Goal: Transaction & Acquisition: Book appointment/travel/reservation

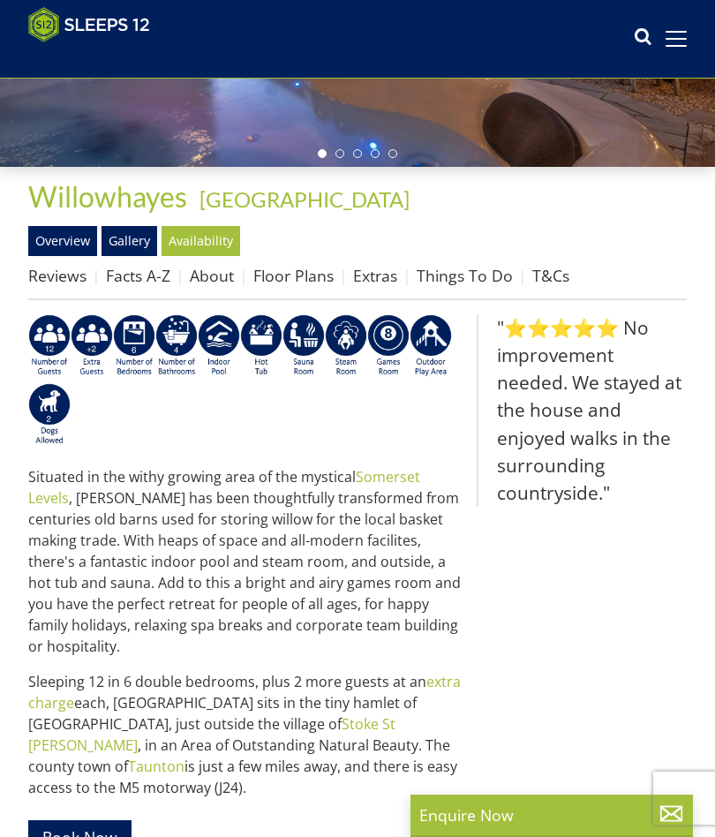
scroll to position [347, 0]
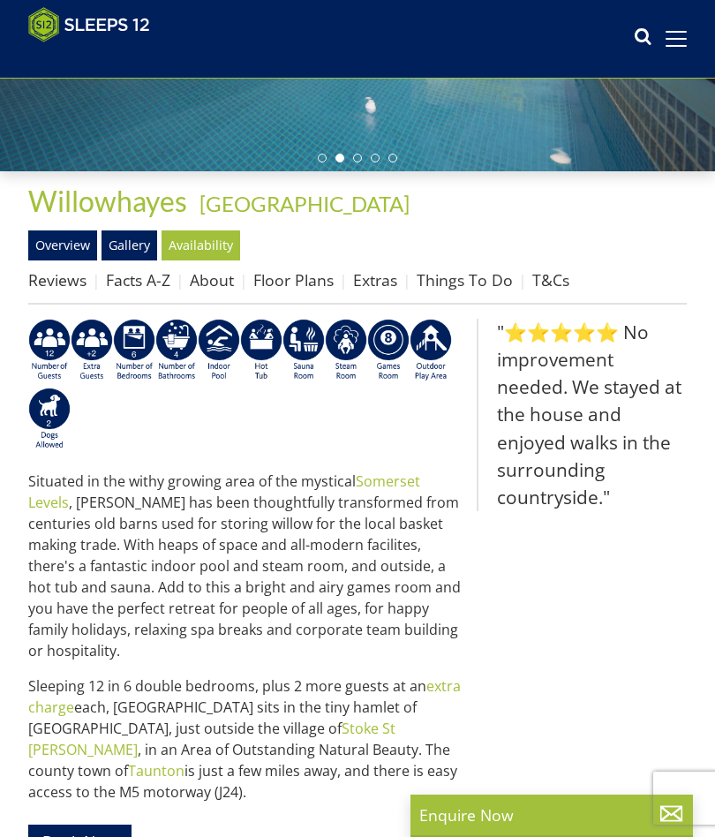
click at [205, 244] on link "Availability" at bounding box center [201, 246] width 79 height 30
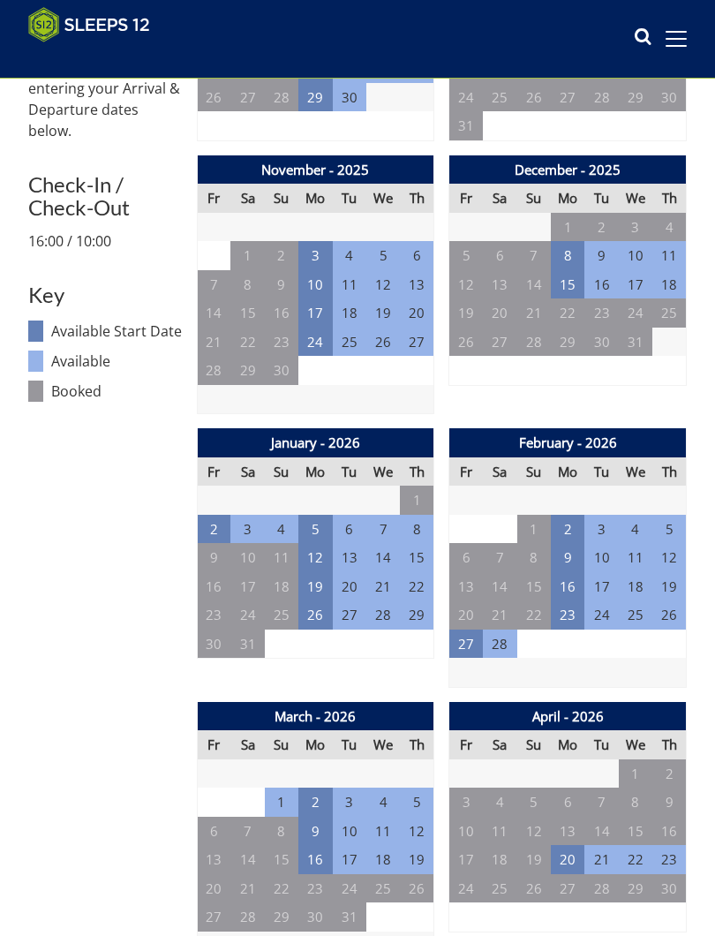
scroll to position [896, 0]
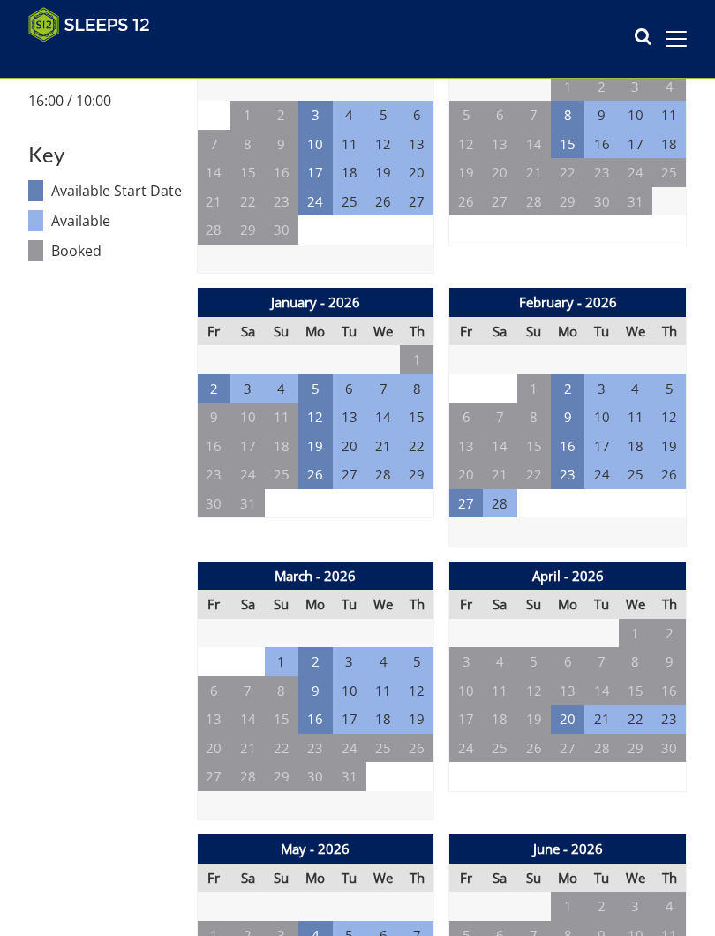
click at [572, 382] on td "2" at bounding box center [568, 389] width 34 height 29
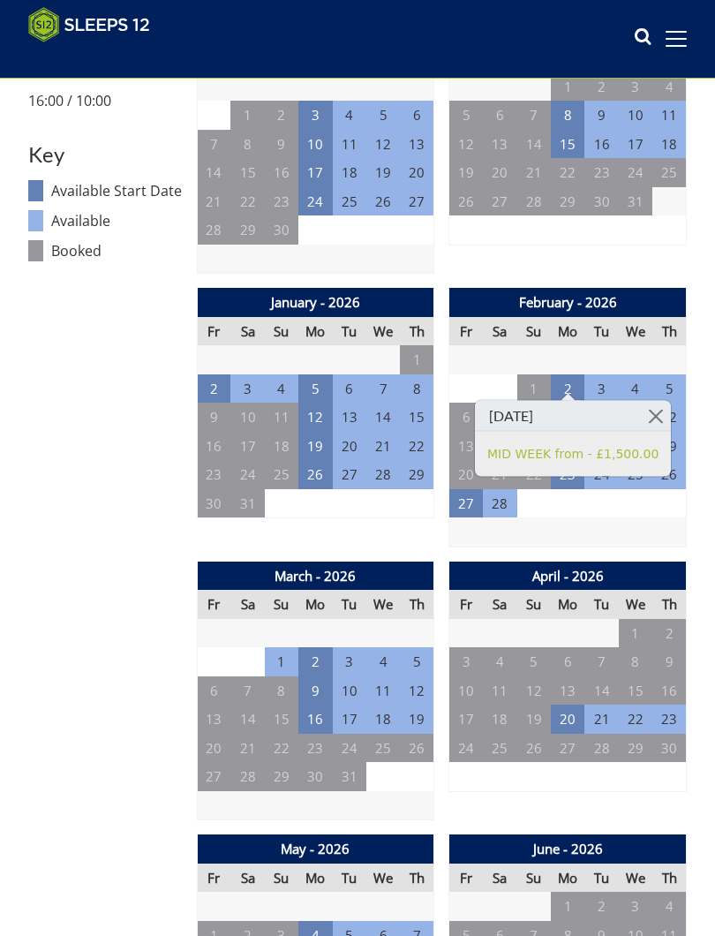
click at [624, 504] on td "4" at bounding box center [636, 503] width 34 height 29
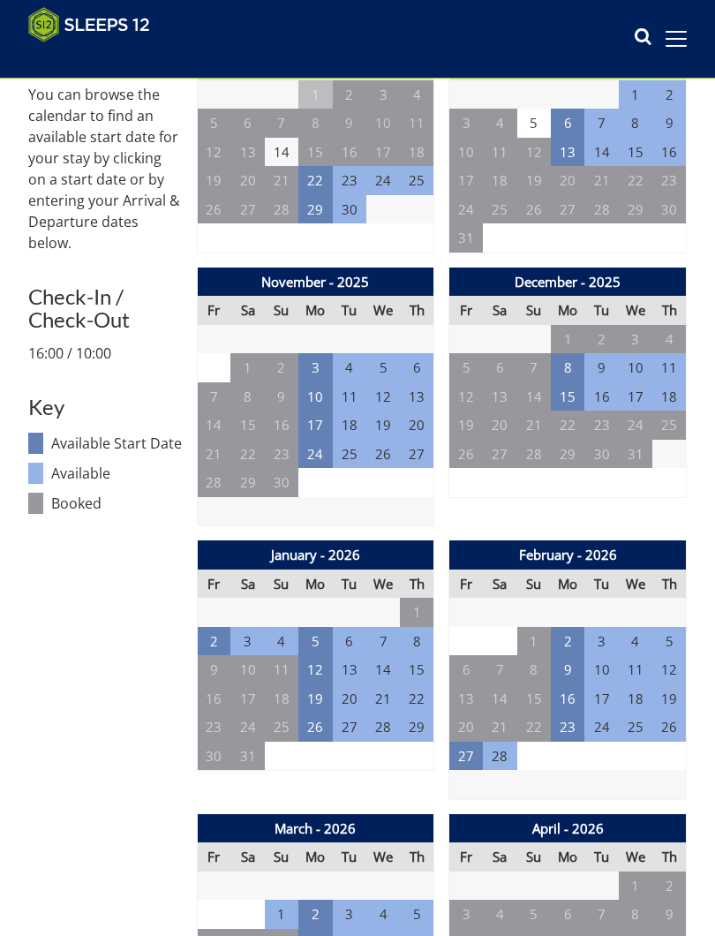
scroll to position [643, 0]
click at [574, 632] on td "2" at bounding box center [568, 641] width 34 height 29
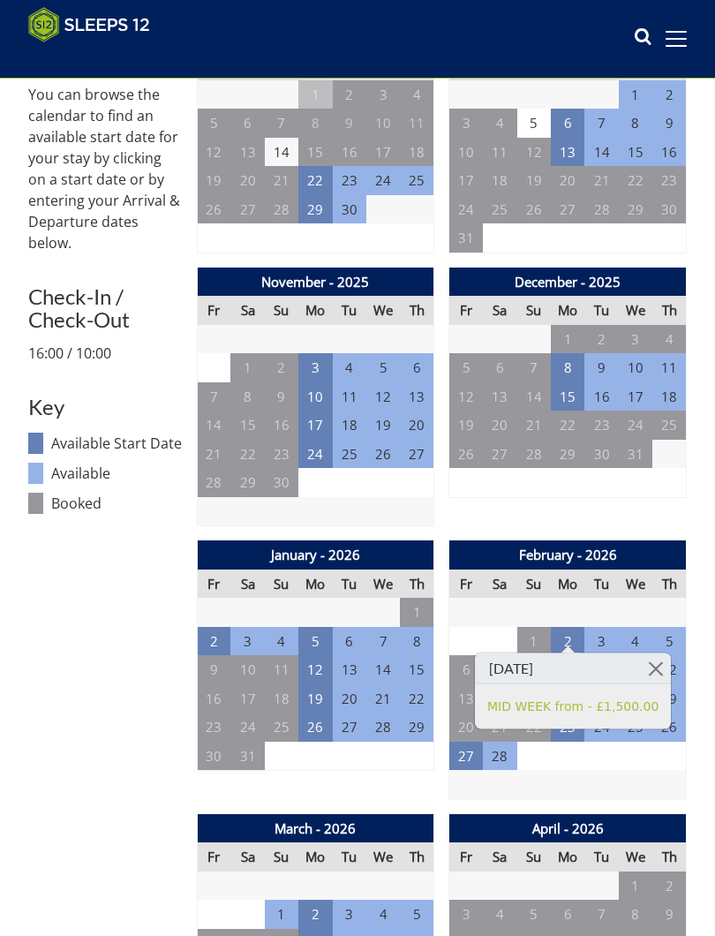
click at [564, 770] on td at bounding box center [569, 784] width 238 height 29
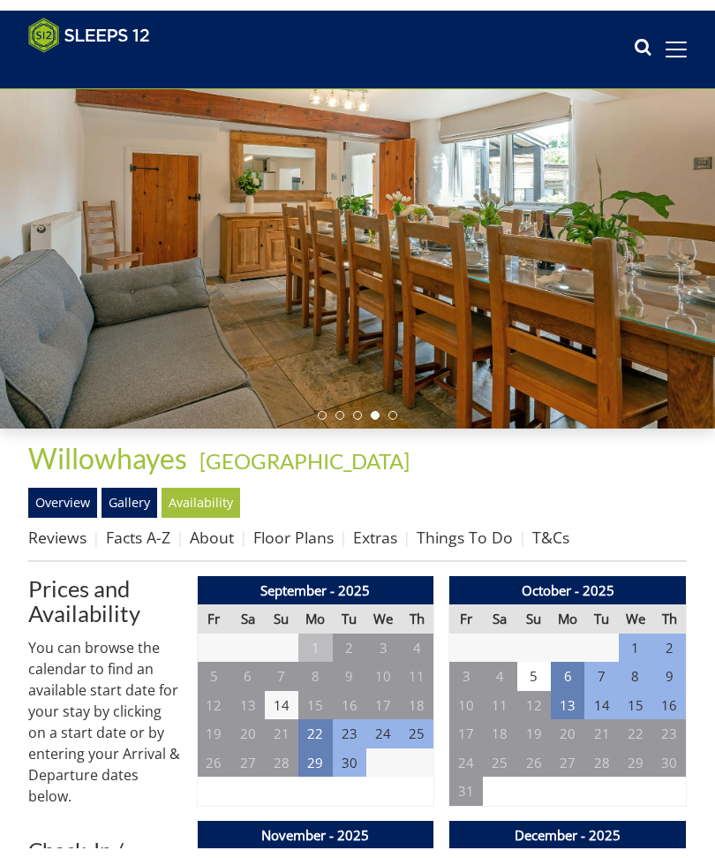
scroll to position [0, 0]
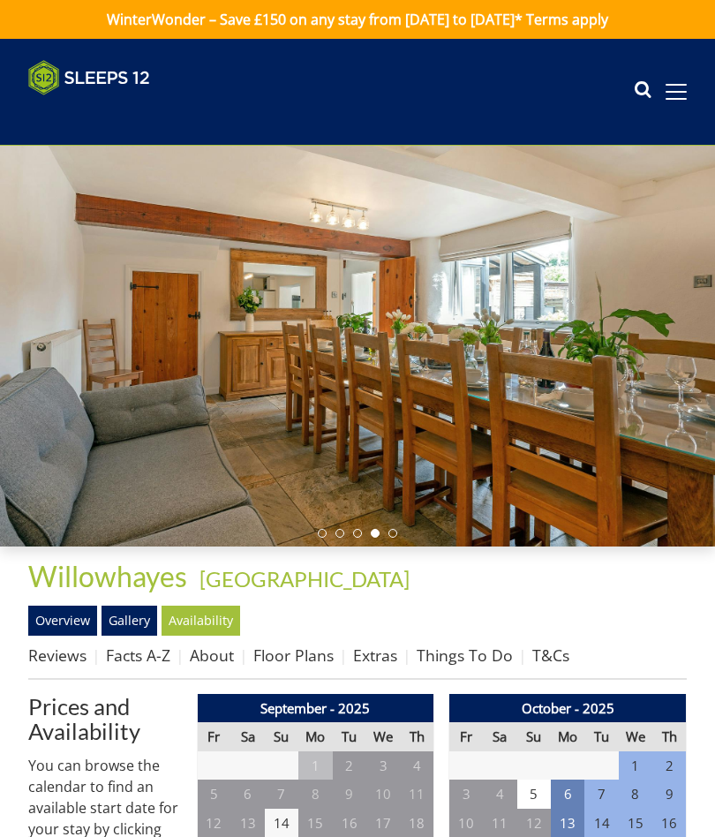
click at [137, 614] on link "Gallery" at bounding box center [130, 621] width 56 height 30
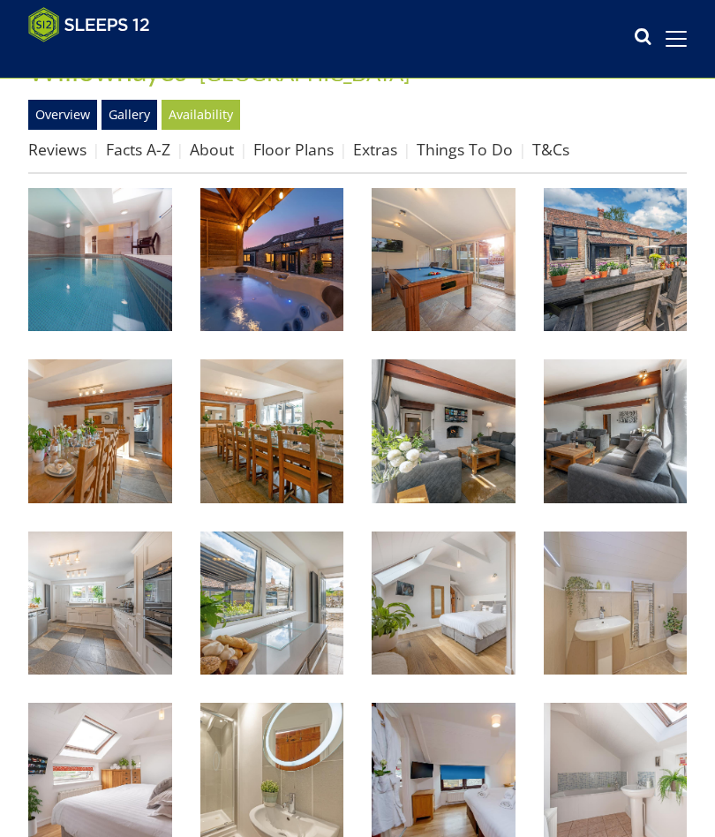
scroll to position [464, 0]
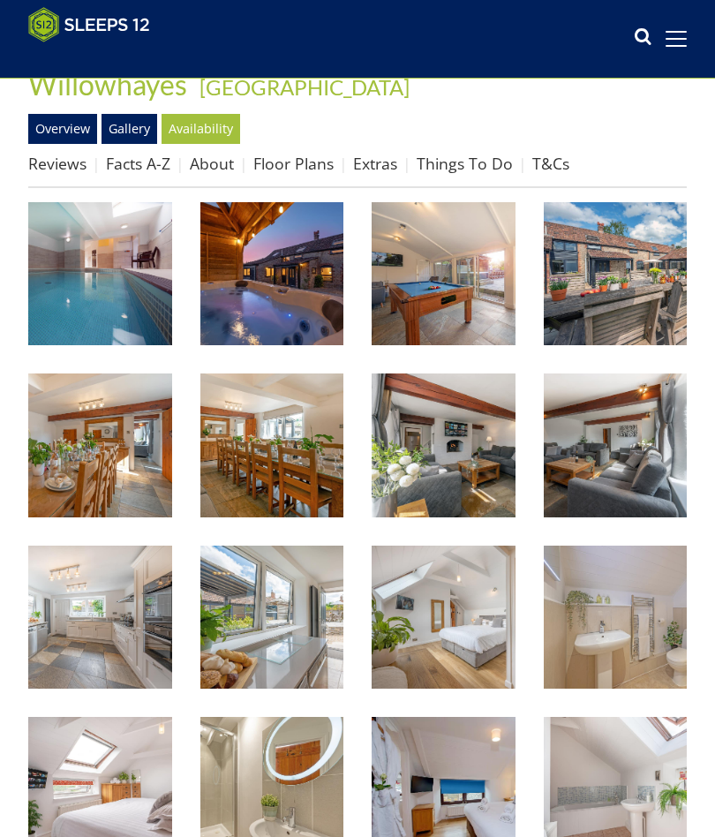
click at [453, 465] on img at bounding box center [444, 446] width 144 height 144
click at [310, 170] on link "Floor Plans" at bounding box center [293, 163] width 80 height 21
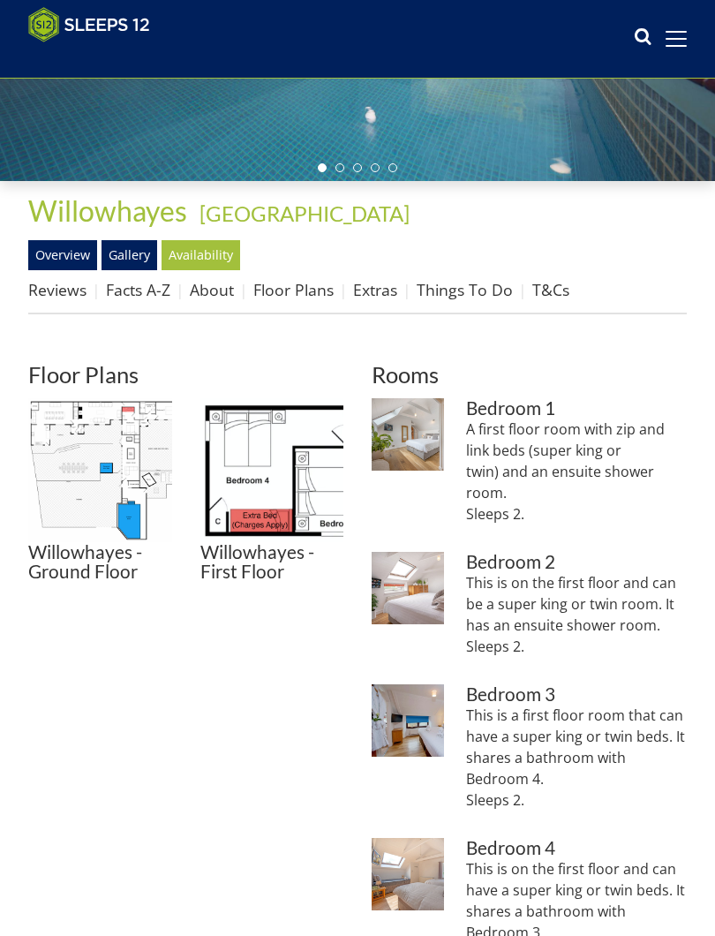
scroll to position [343, 0]
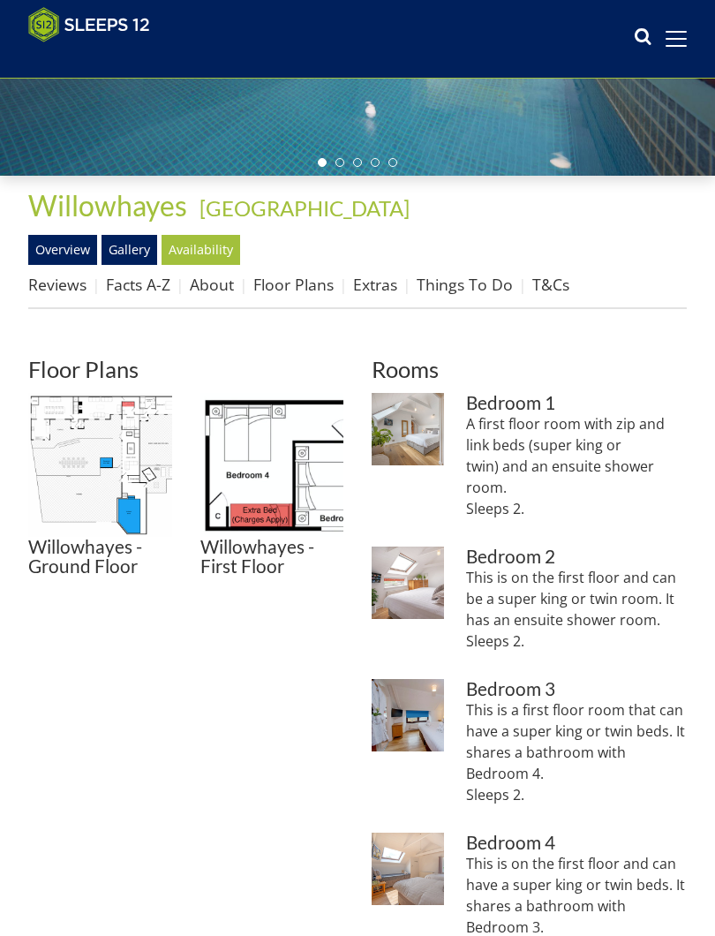
click at [91, 485] on img at bounding box center [100, 465] width 144 height 144
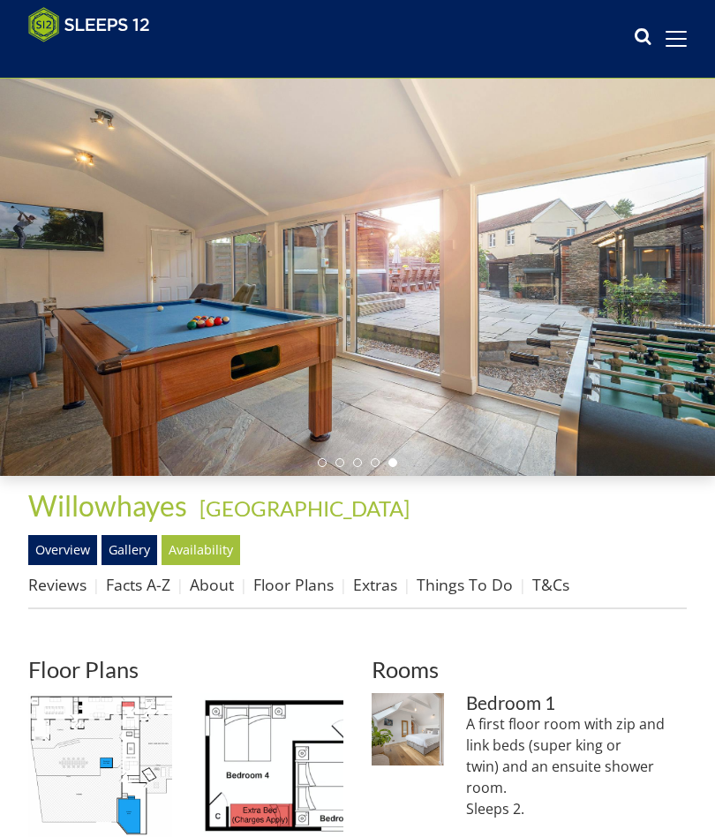
scroll to position [42, 0]
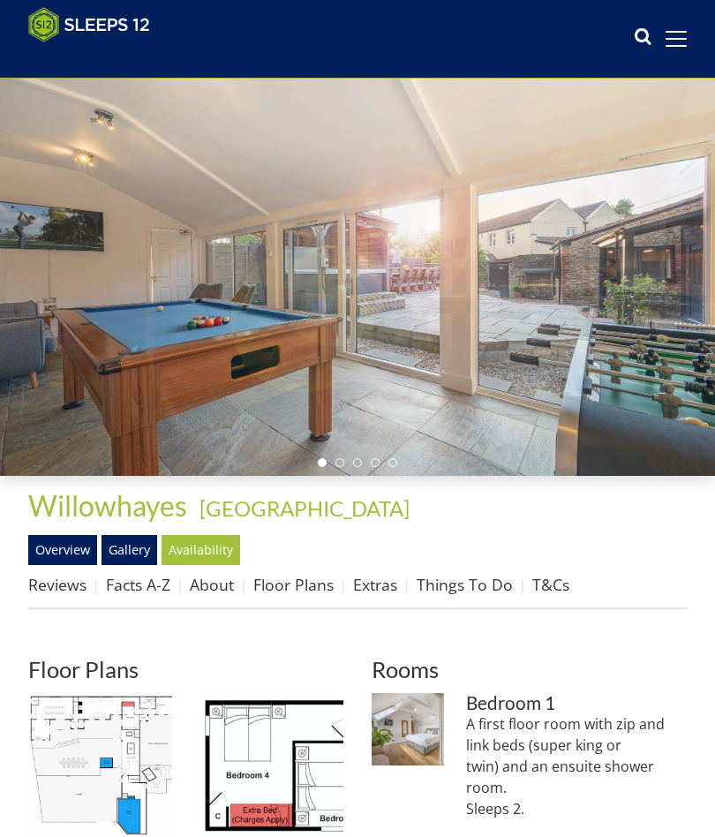
click at [70, 549] on link "Overview" at bounding box center [62, 550] width 69 height 30
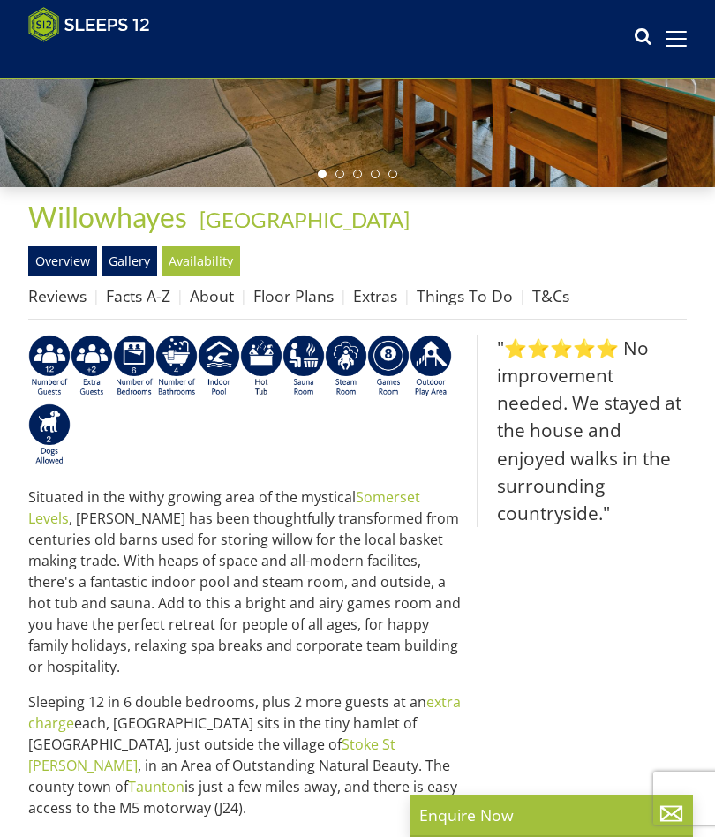
scroll to position [307, 0]
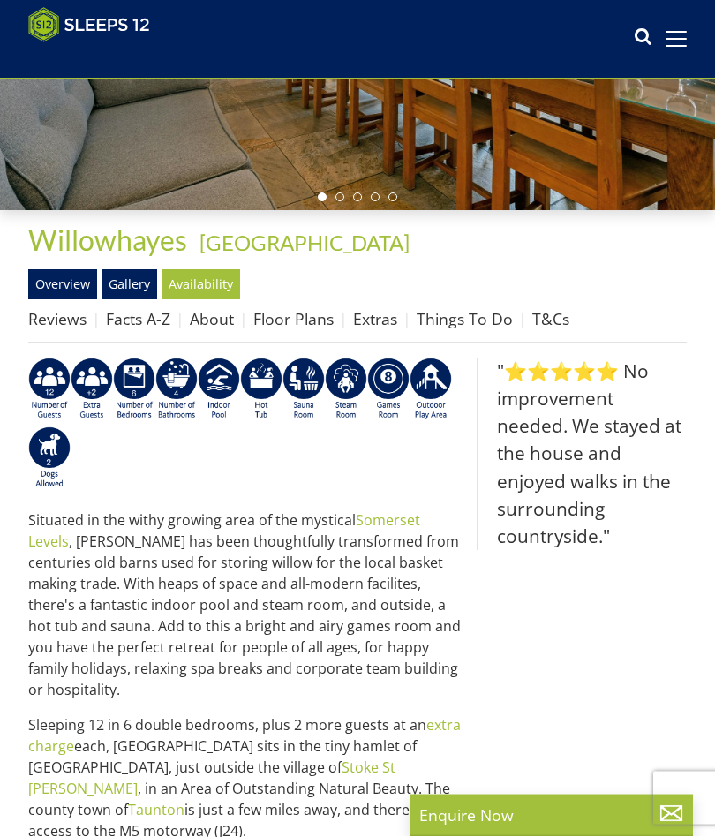
click at [379, 318] on link "Extras" at bounding box center [375, 319] width 44 height 21
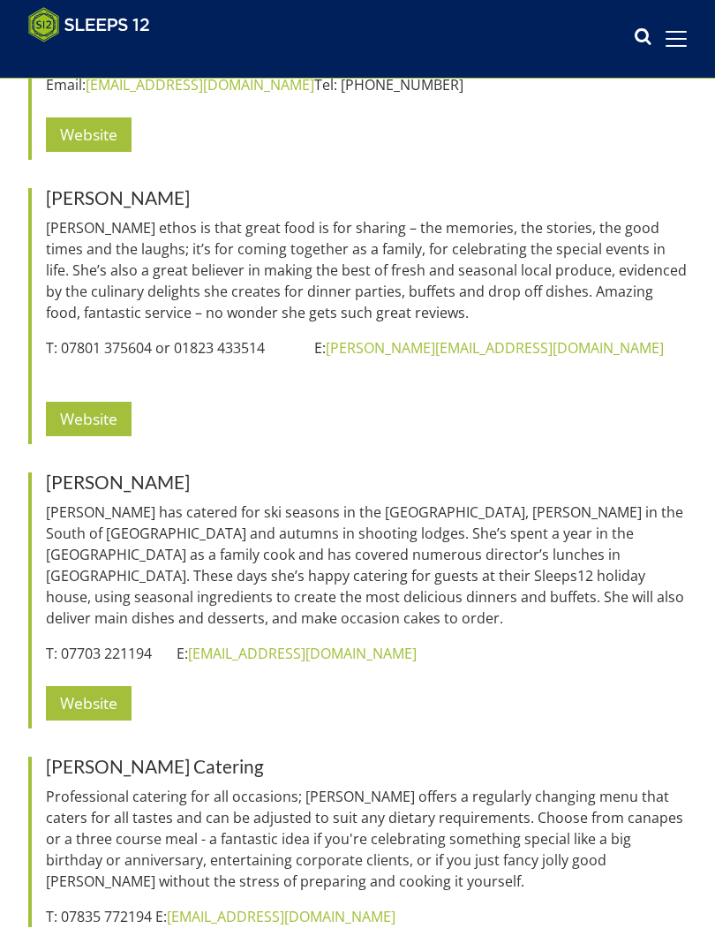
scroll to position [2616, 0]
click at [96, 686] on link "Website" at bounding box center [89, 703] width 86 height 34
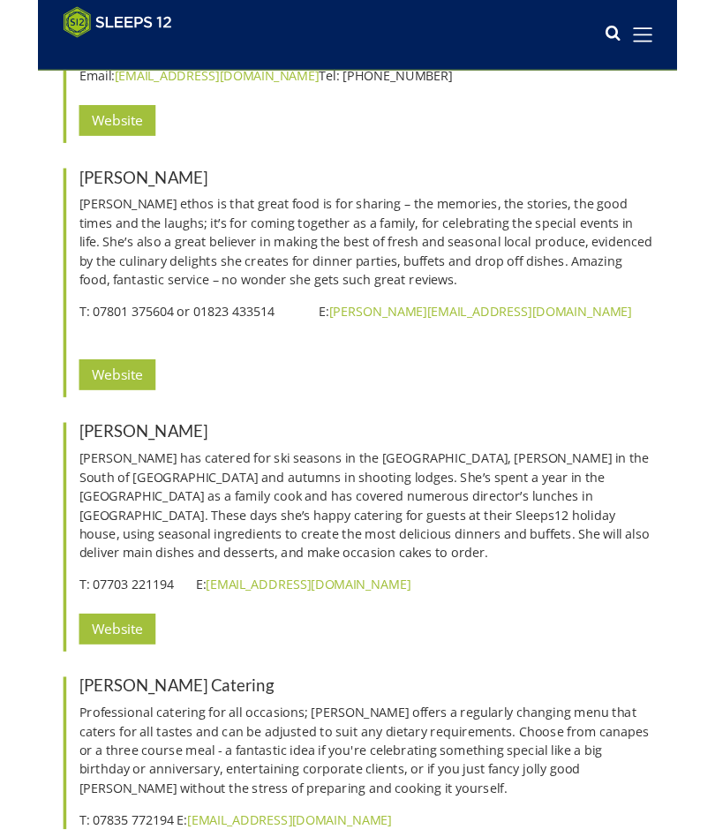
scroll to position [2666, 0]
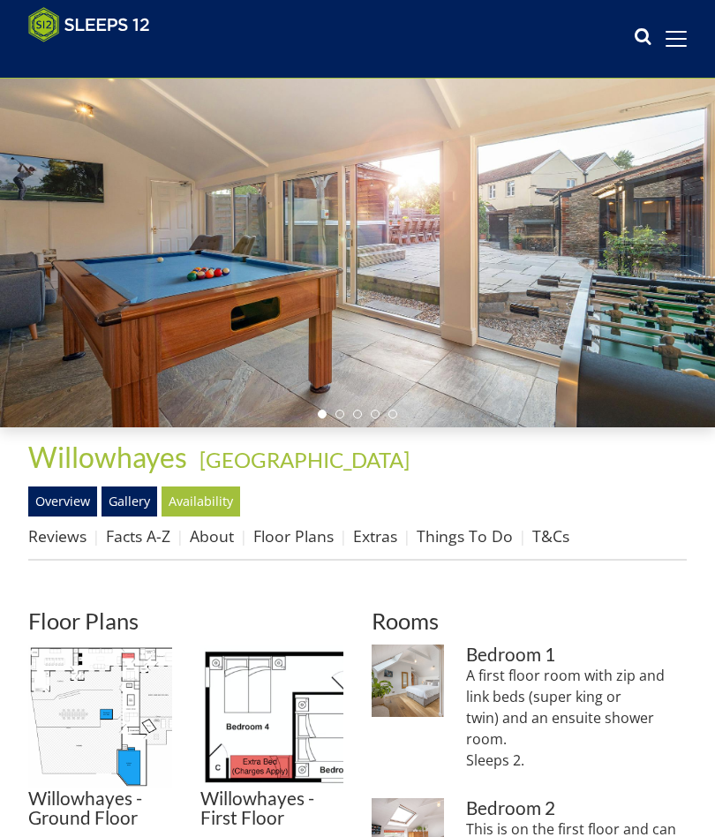
scroll to position [72, 0]
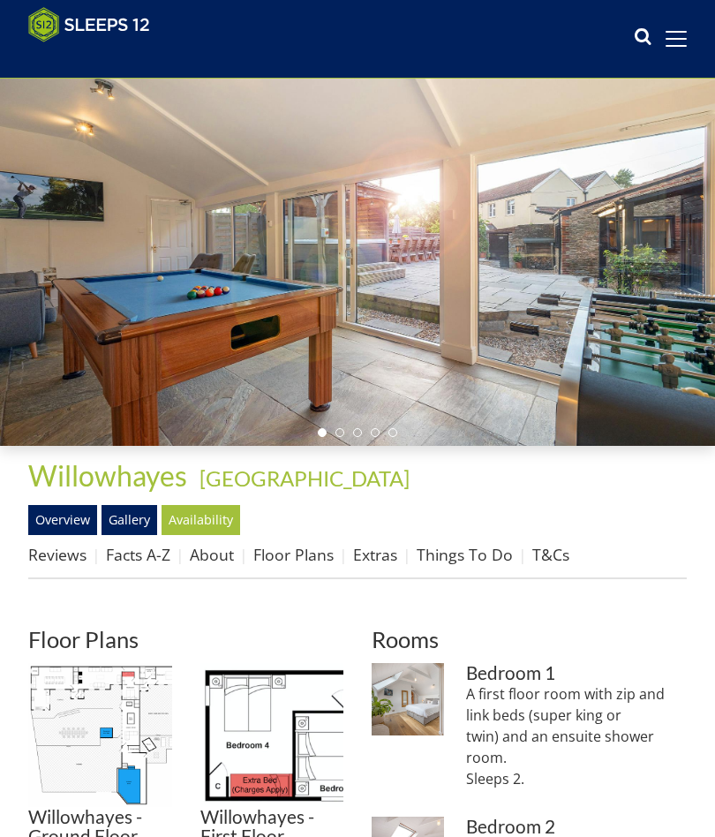
click at [378, 557] on link "Extras" at bounding box center [375, 554] width 44 height 21
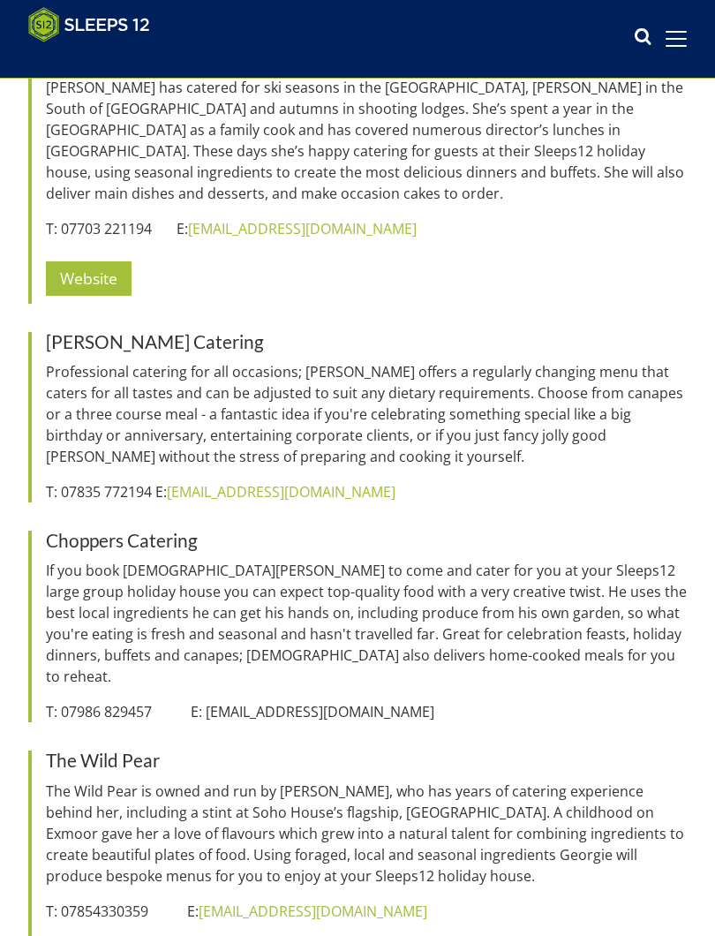
scroll to position [3038, 0]
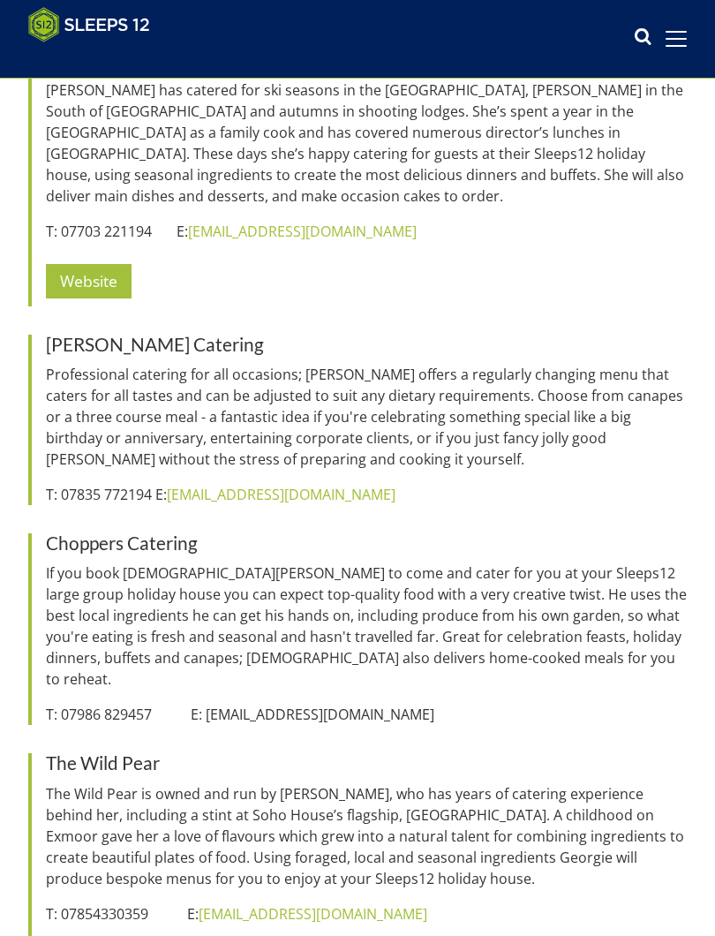
click at [178, 366] on p "Professional catering for all occasions; Katy Berry offers a regularly changing…" at bounding box center [366, 417] width 641 height 106
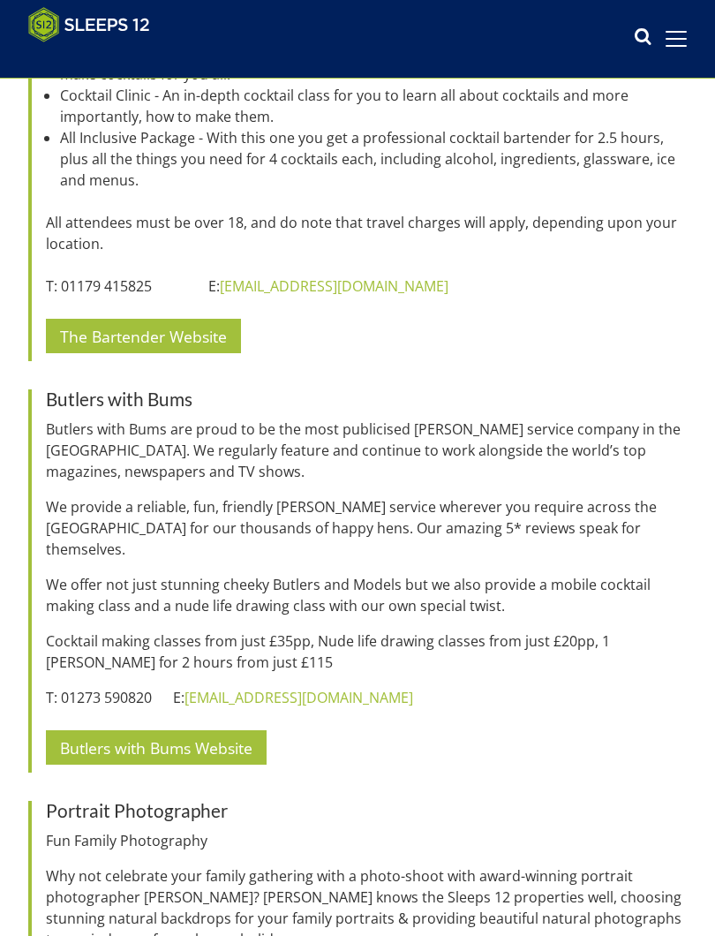
scroll to position [6857, 0]
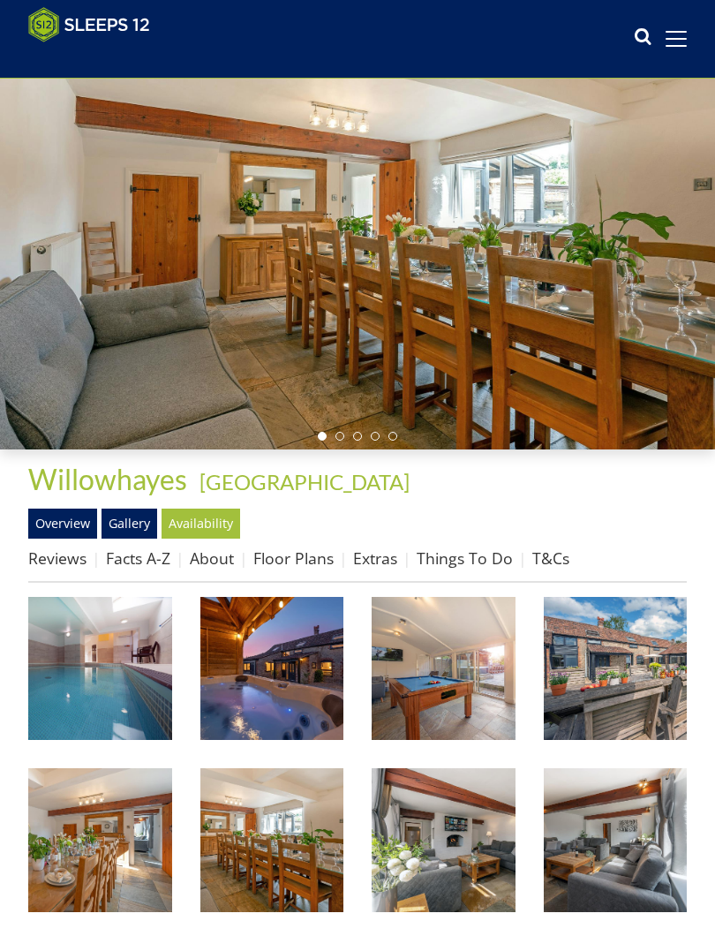
scroll to position [71, 0]
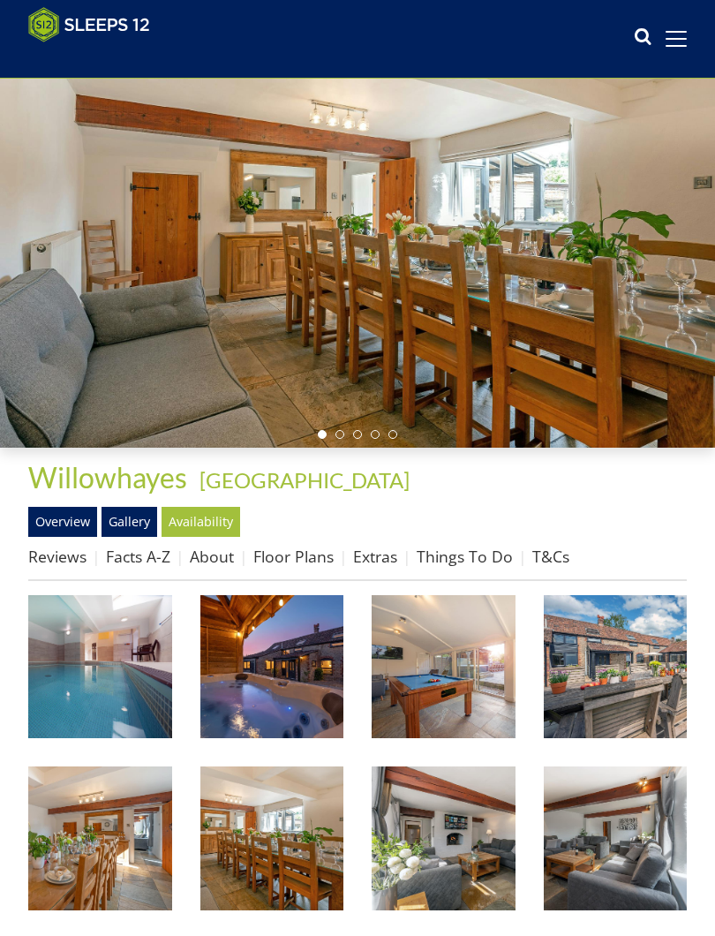
click at [480, 556] on link "Things To Do" at bounding box center [465, 556] width 96 height 21
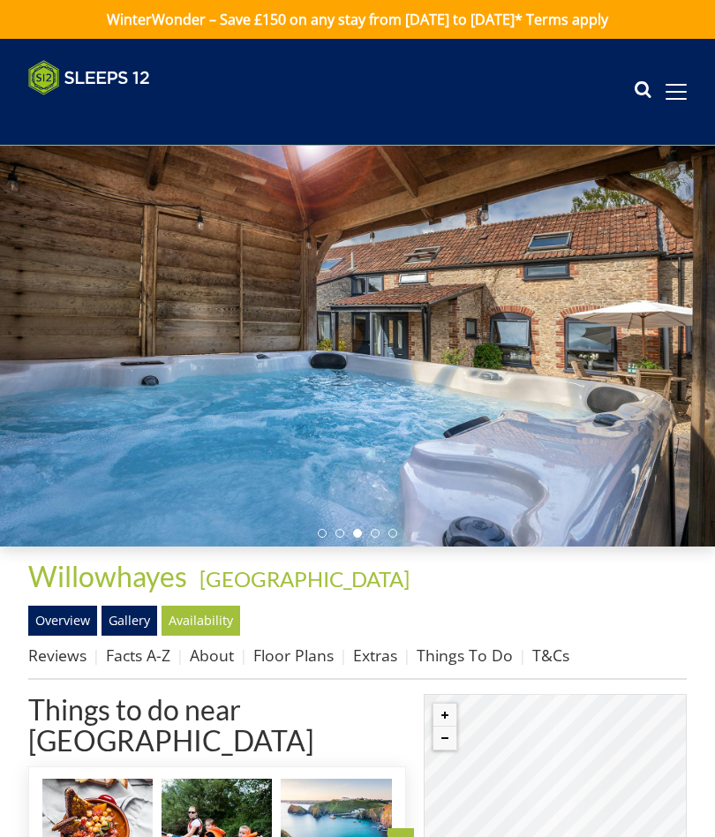
click at [668, 102] on div "Search Menu" at bounding box center [660, 92] width 53 height 26
click at [673, 106] on div "Search Menu Properties My Booking Contact Us 01823 665500 Search Check Availabi…" at bounding box center [357, 92] width 715 height 64
click at [681, 95] on span at bounding box center [676, 92] width 21 height 16
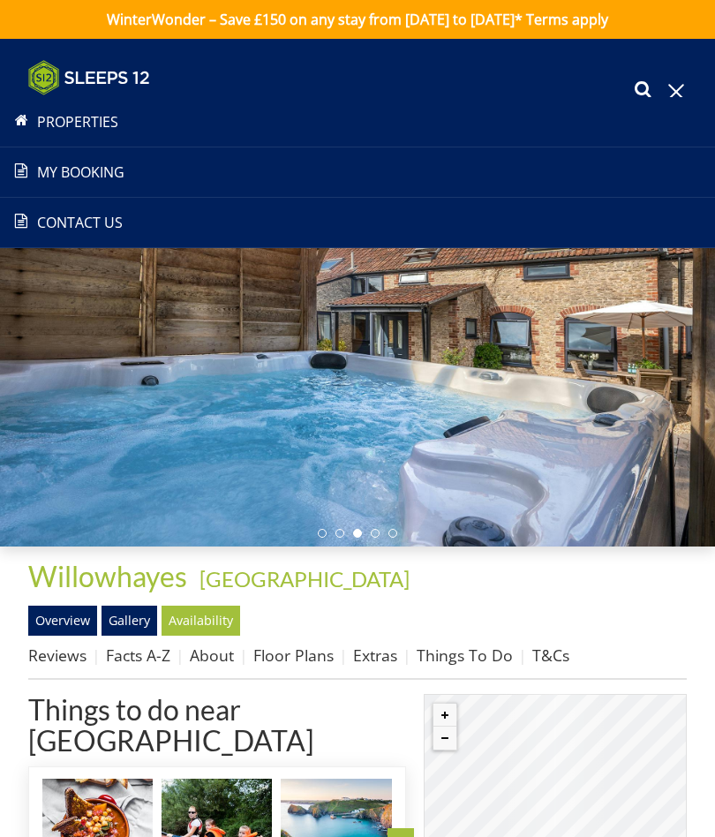
click at [74, 120] on link "Properties" at bounding box center [357, 121] width 715 height 21
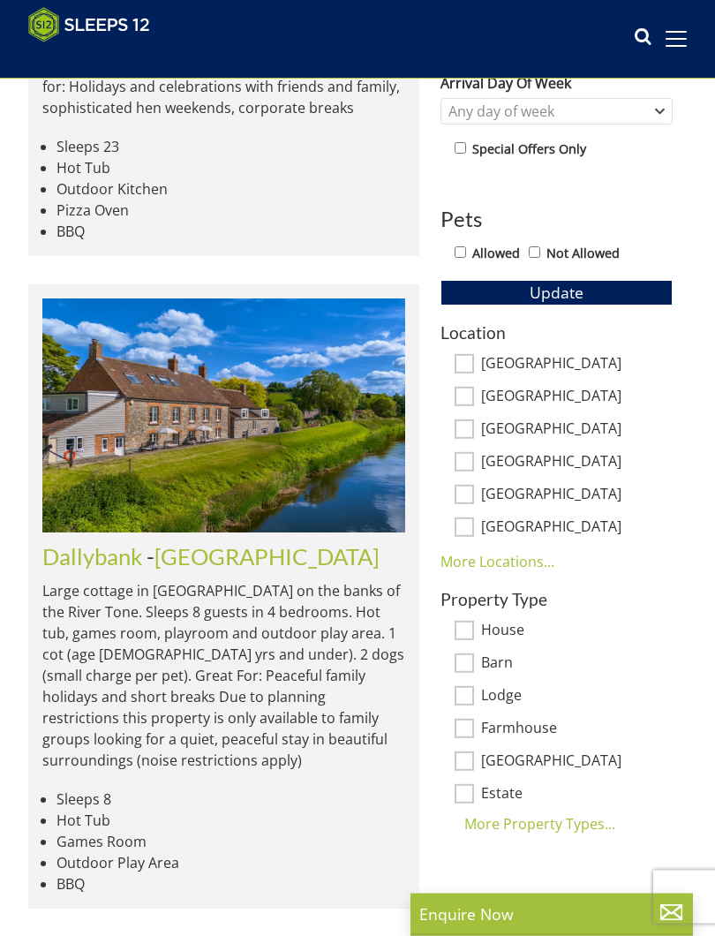
scroll to position [714, 0]
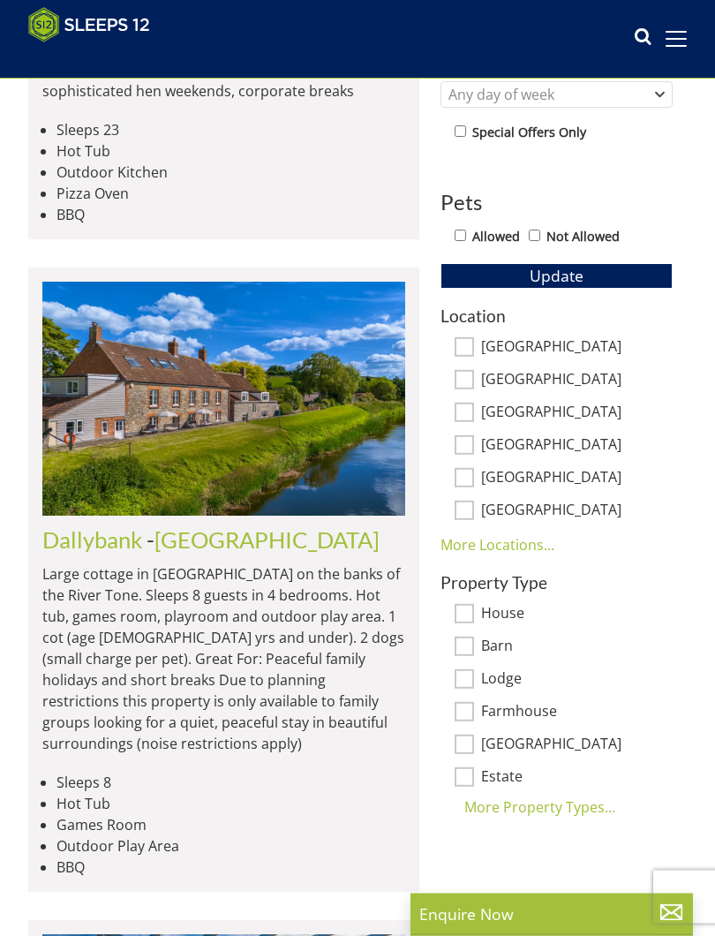
click at [466, 235] on input "Allowed" at bounding box center [460, 236] width 11 height 11
checkbox input "true"
click at [472, 517] on input "[GEOGRAPHIC_DATA]" at bounding box center [464, 510] width 19 height 19
checkbox input "true"
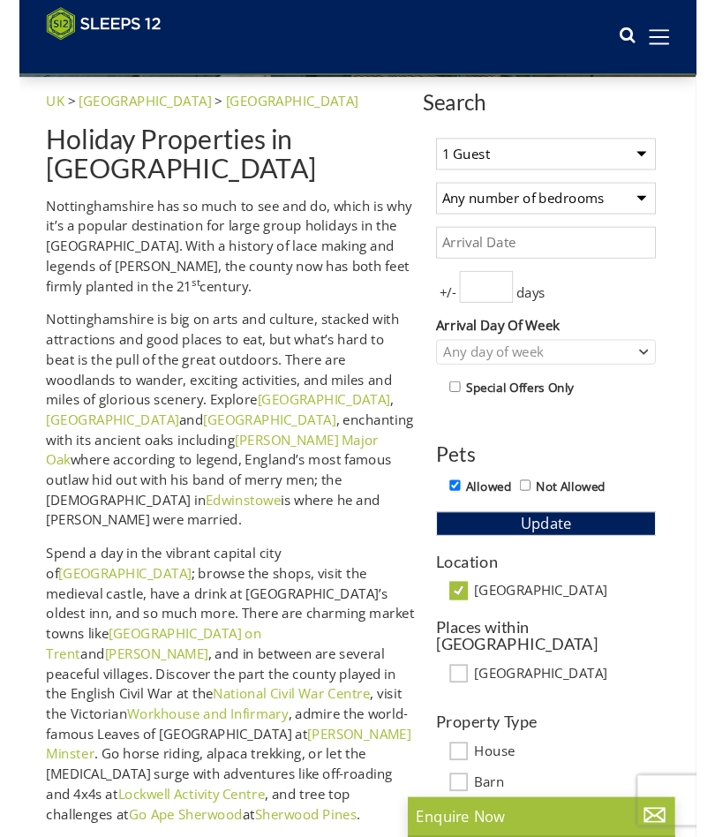
scroll to position [436, 0]
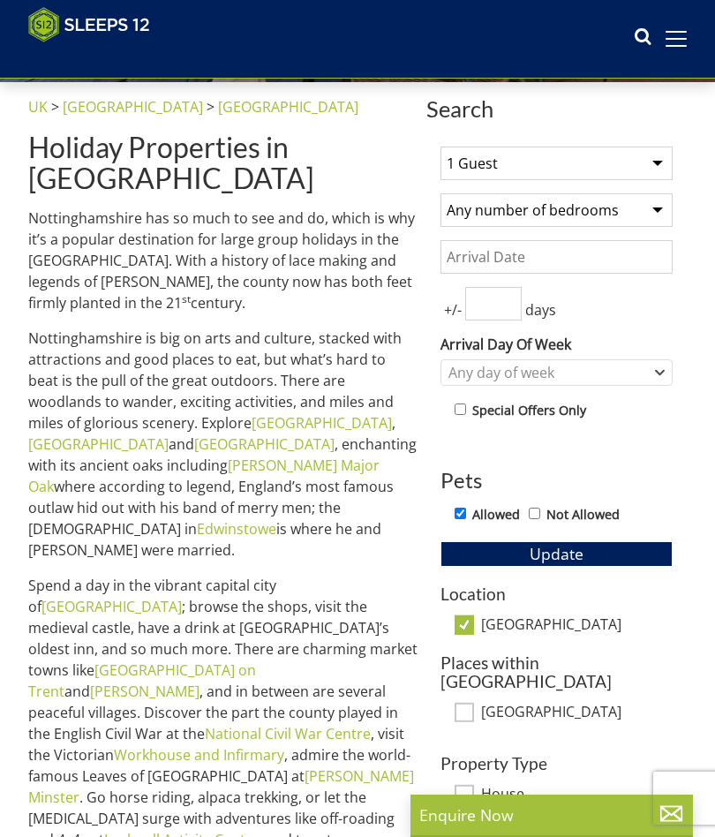
click at [473, 625] on input "[GEOGRAPHIC_DATA]" at bounding box center [464, 624] width 19 height 19
checkbox input "false"
click at [552, 555] on span "Update" at bounding box center [557, 553] width 54 height 21
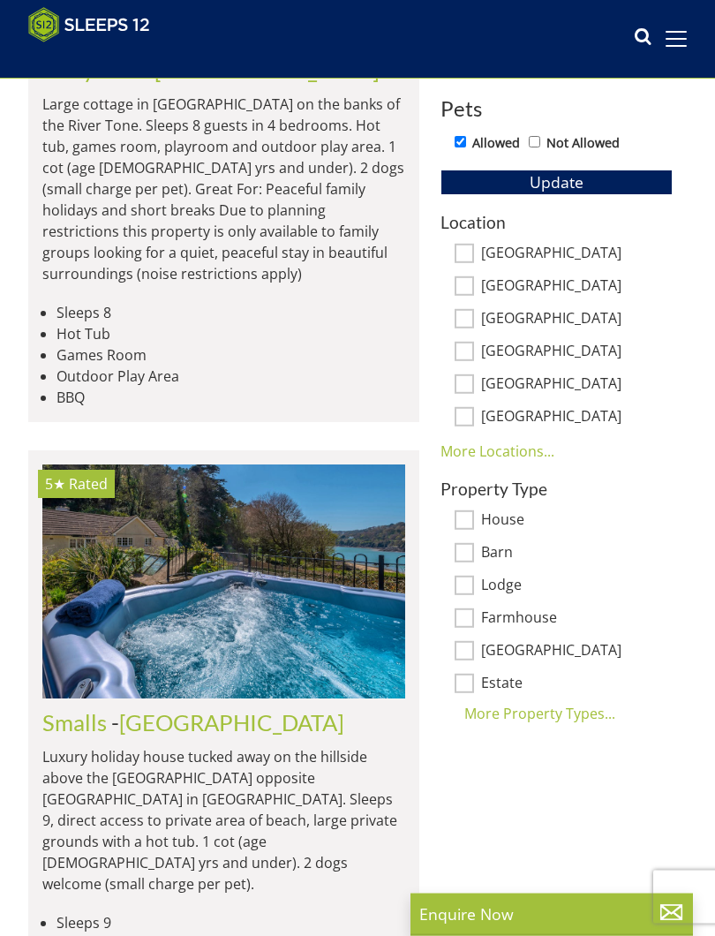
scroll to position [808, 0]
click at [463, 321] on input "[GEOGRAPHIC_DATA]" at bounding box center [464, 317] width 19 height 19
checkbox input "true"
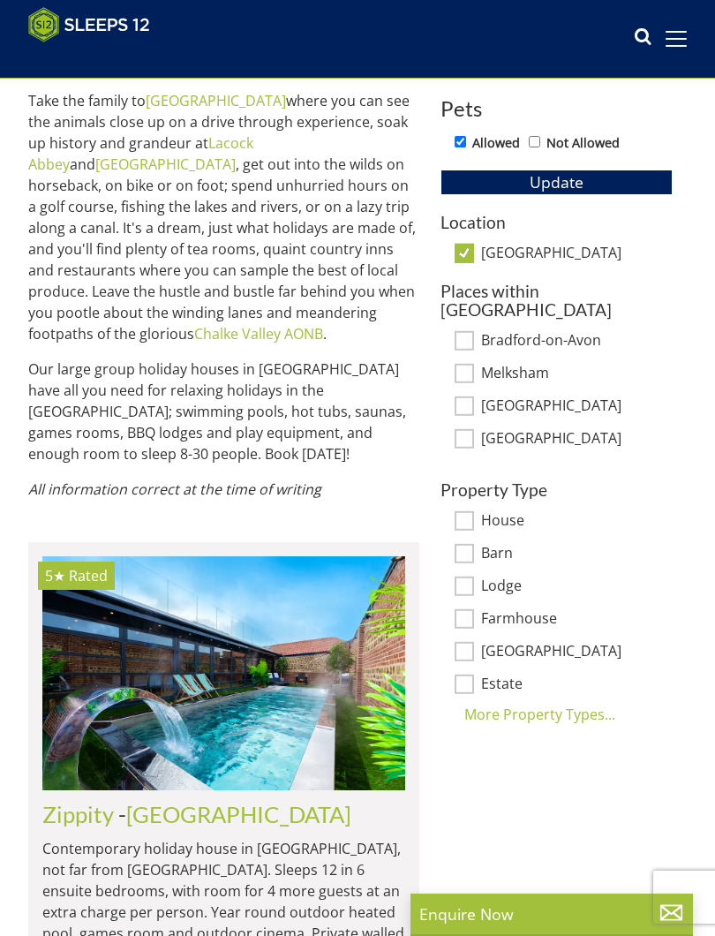
click at [465, 146] on input "Allowed" at bounding box center [460, 141] width 11 height 11
checkbox input "false"
click at [573, 186] on span "Update" at bounding box center [557, 181] width 54 height 21
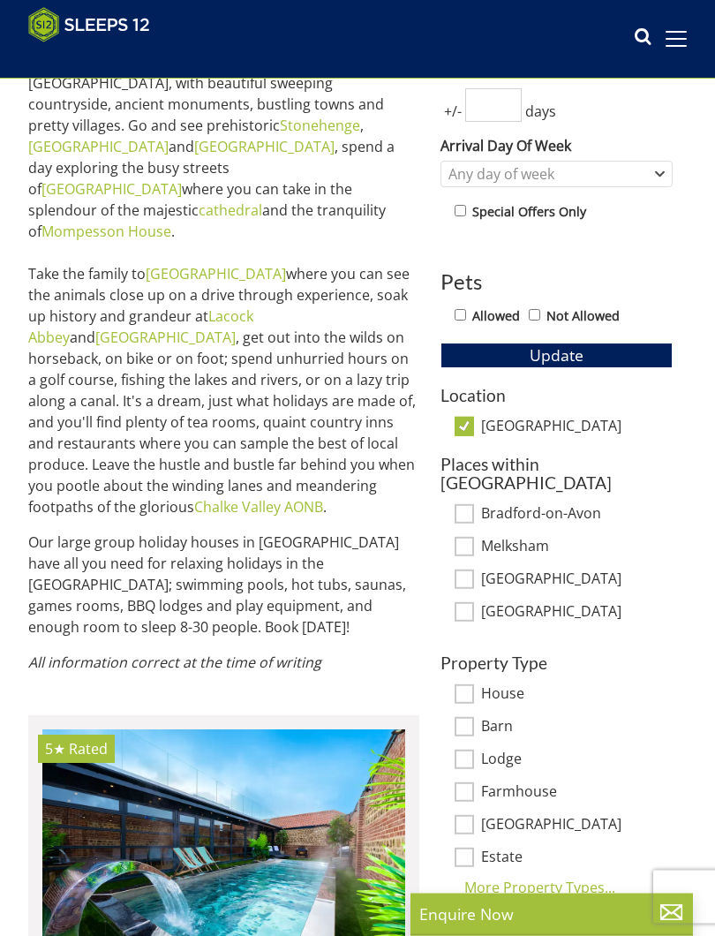
scroll to position [635, 0]
click at [471, 429] on input "[GEOGRAPHIC_DATA]" at bounding box center [464, 425] width 19 height 19
checkbox input "false"
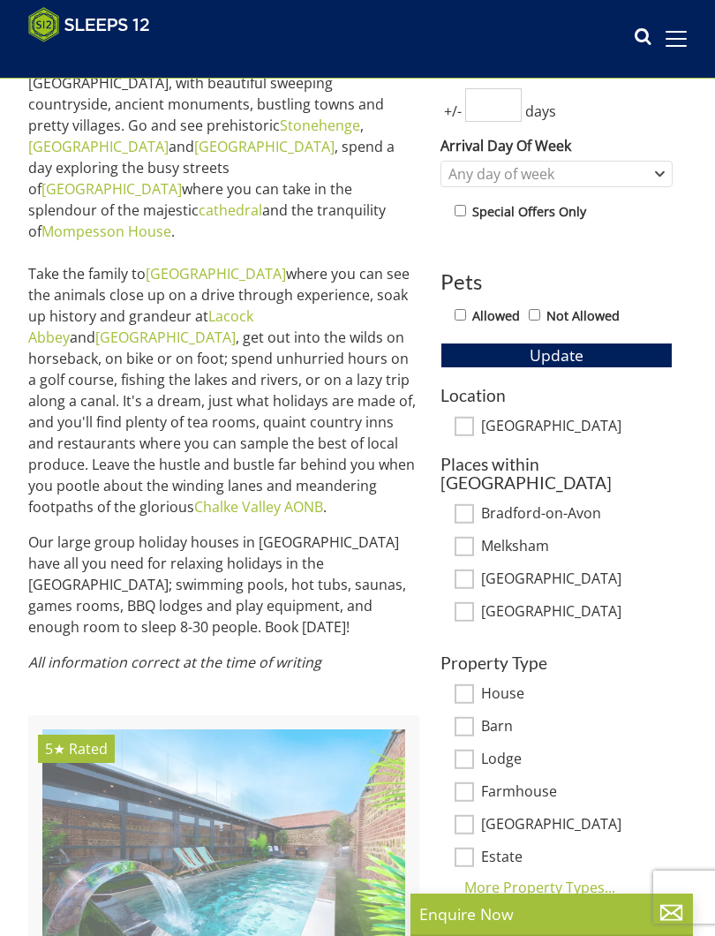
click at [569, 353] on span "Update" at bounding box center [557, 354] width 54 height 21
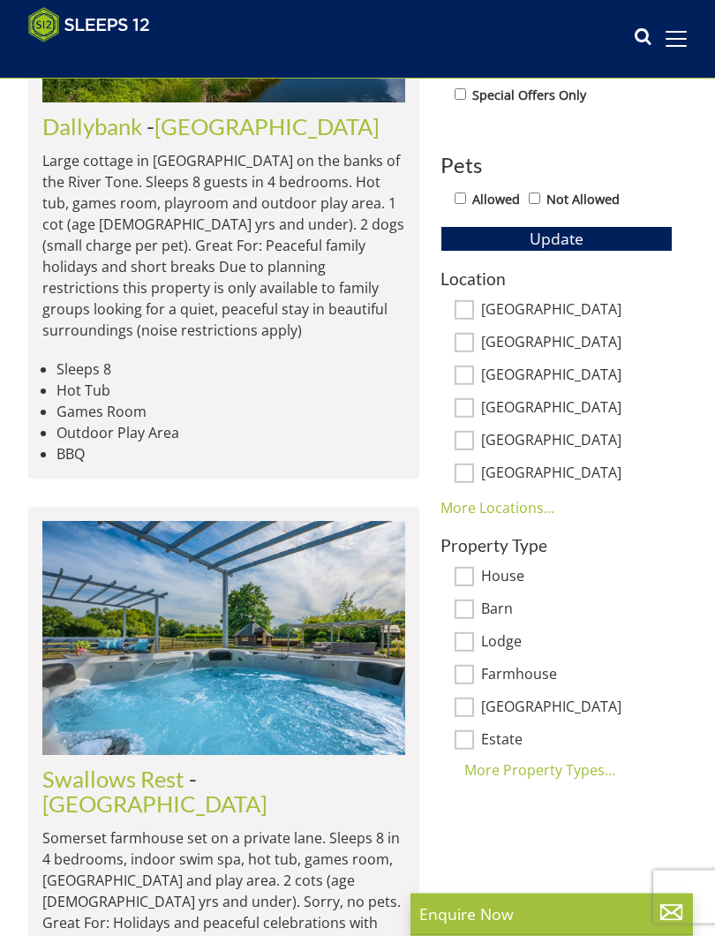
scroll to position [752, 0]
click at [467, 313] on input "[GEOGRAPHIC_DATA]" at bounding box center [464, 308] width 19 height 19
checkbox input "true"
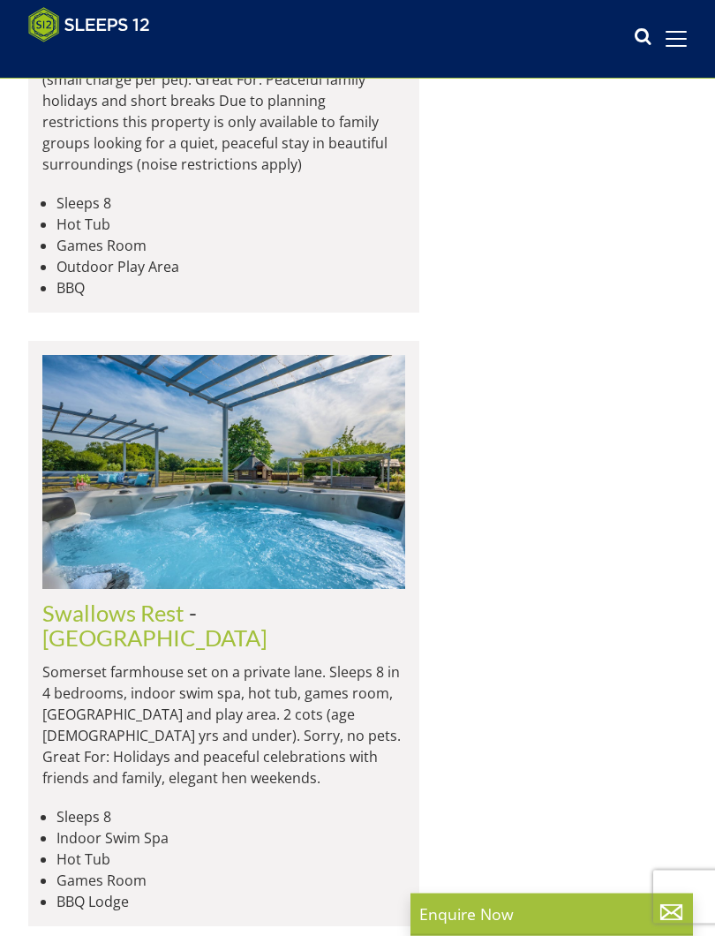
scroll to position [1895, 0]
click at [276, 374] on img at bounding box center [223, 472] width 363 height 234
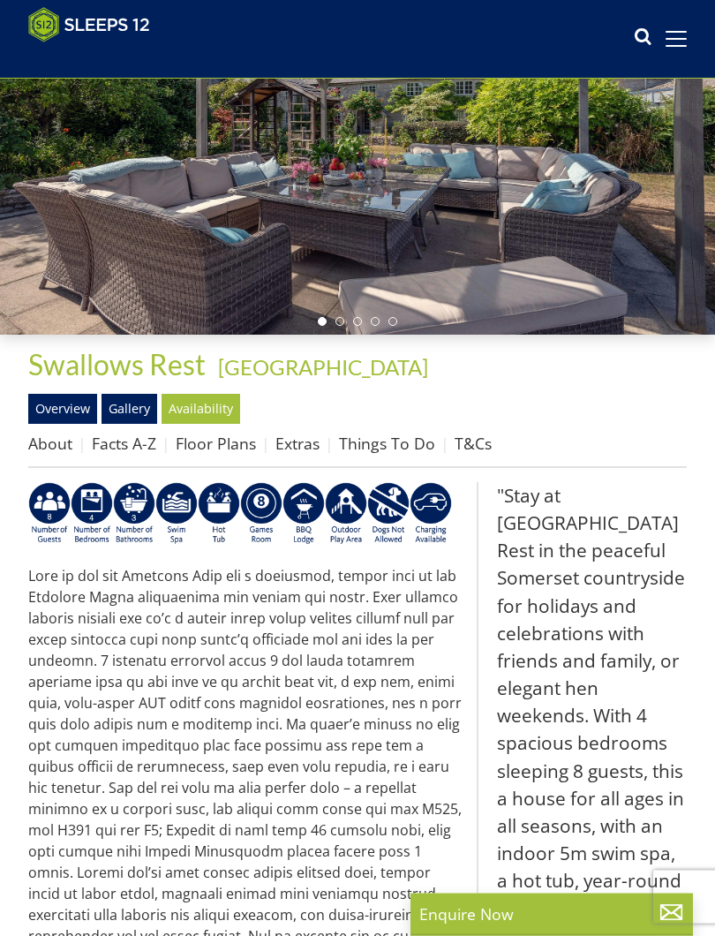
scroll to position [184, 0]
click at [216, 408] on link "Availability" at bounding box center [201, 409] width 79 height 30
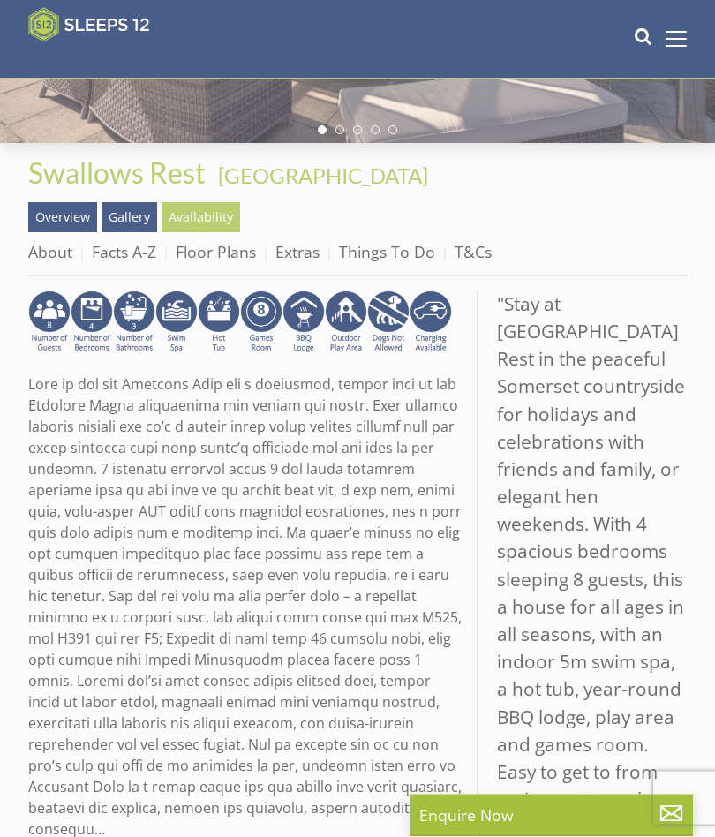
scroll to position [371, 0]
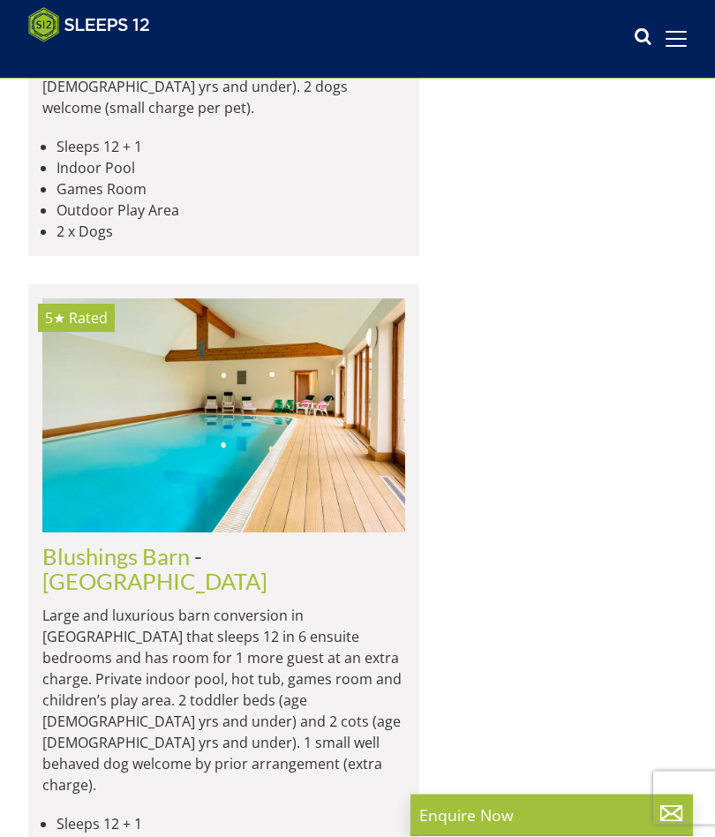
scroll to position [4482, 0]
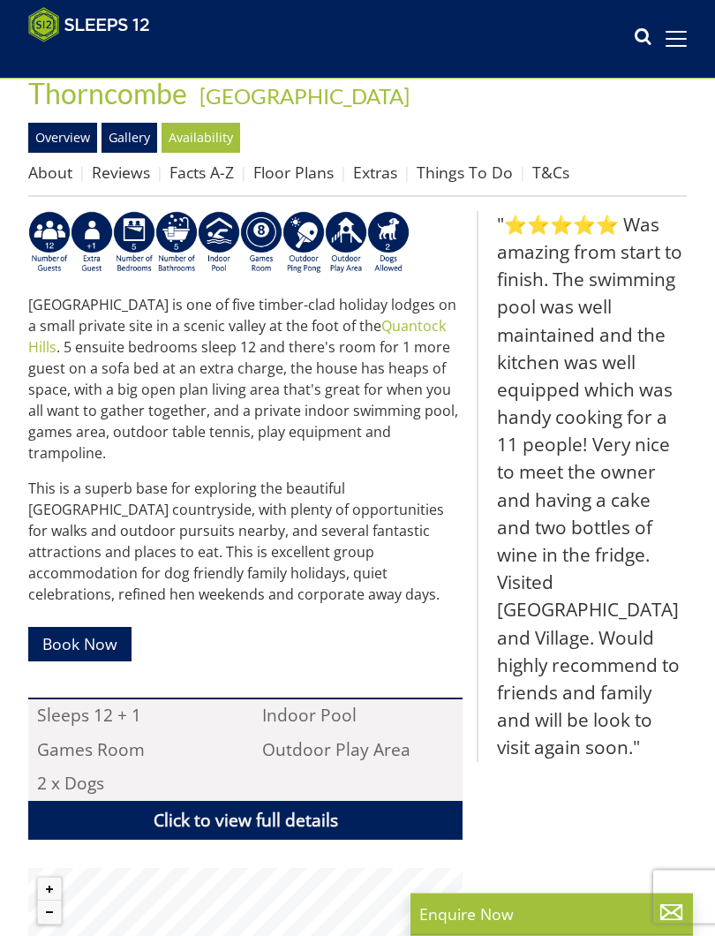
scroll to position [456, 0]
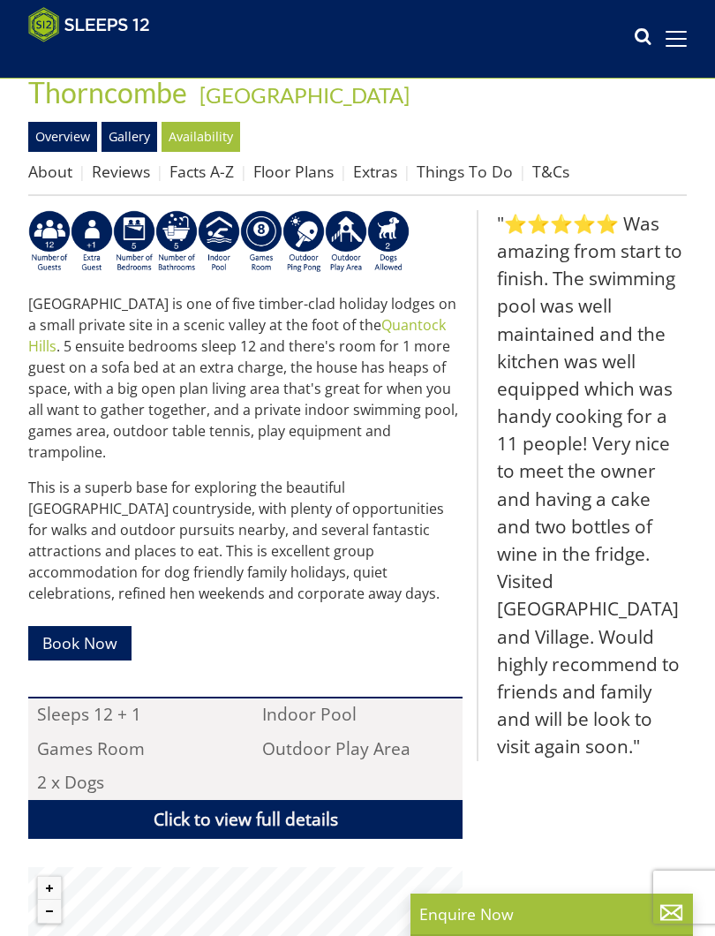
click at [216, 142] on link "Availability" at bounding box center [201, 137] width 79 height 30
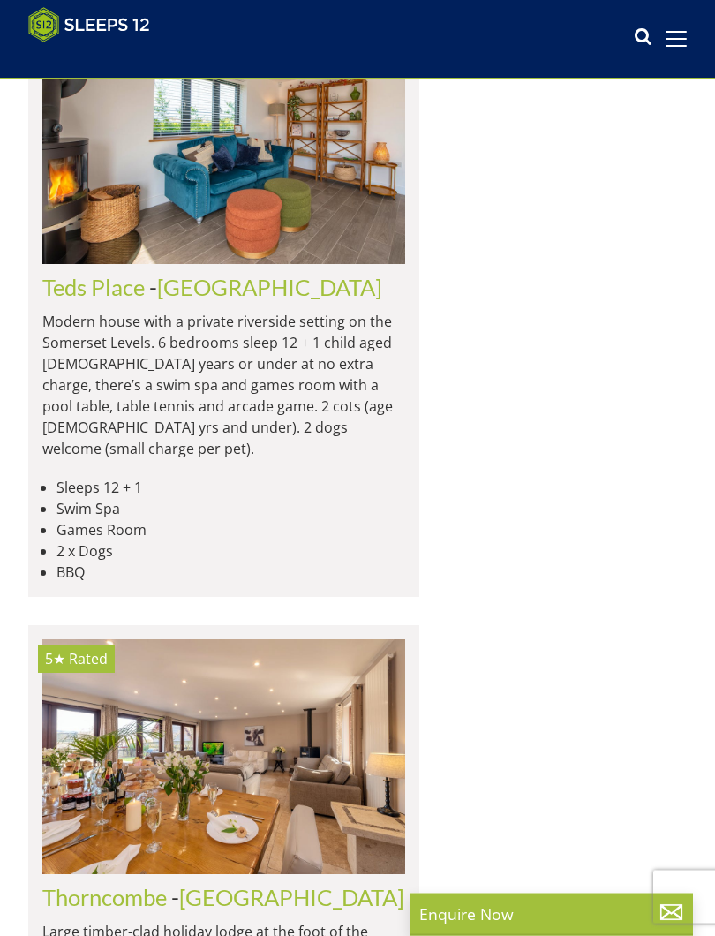
scroll to position [4190, 0]
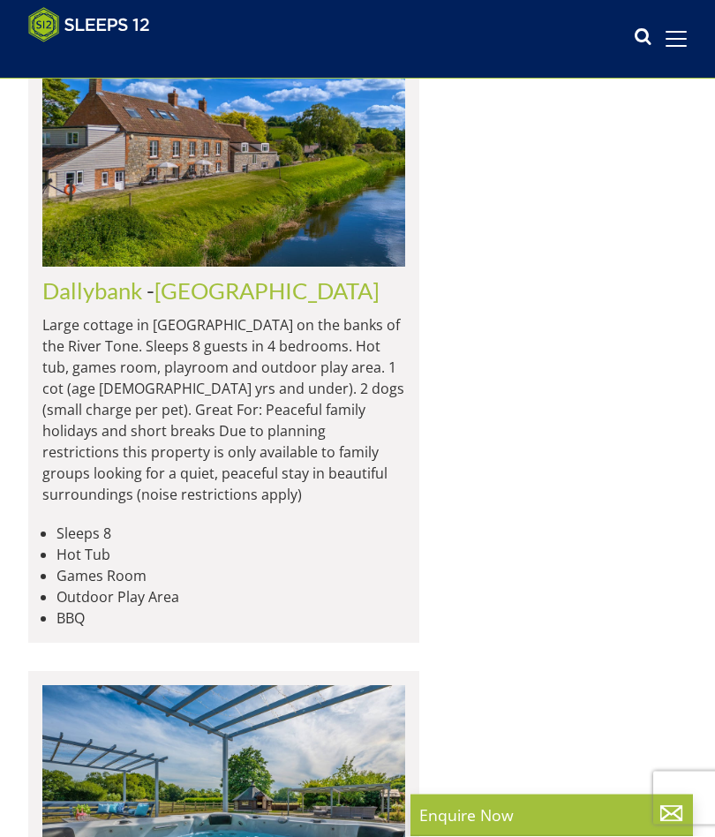
scroll to position [1921, 0]
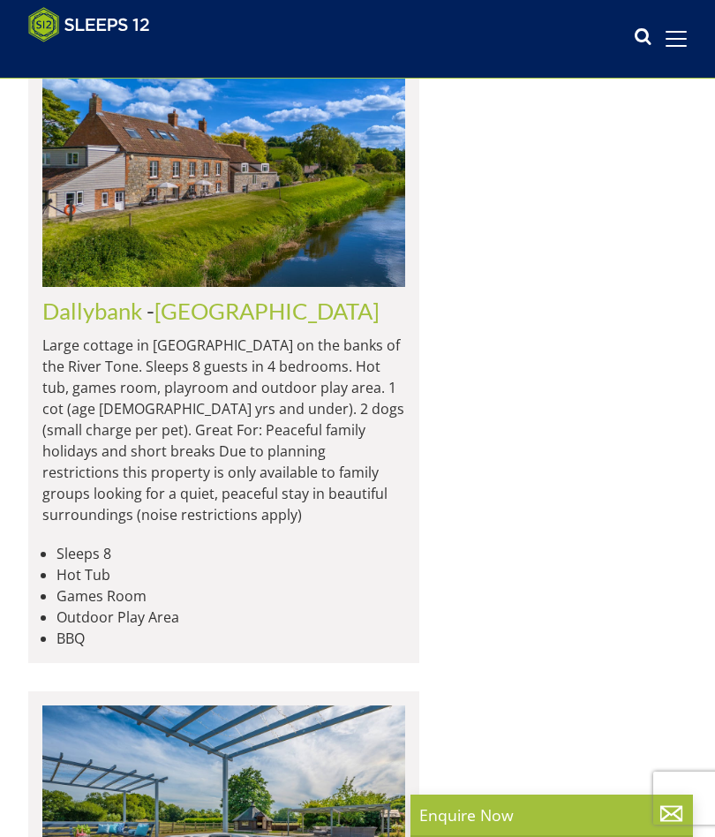
click at [137, 251] on img at bounding box center [223, 170] width 363 height 234
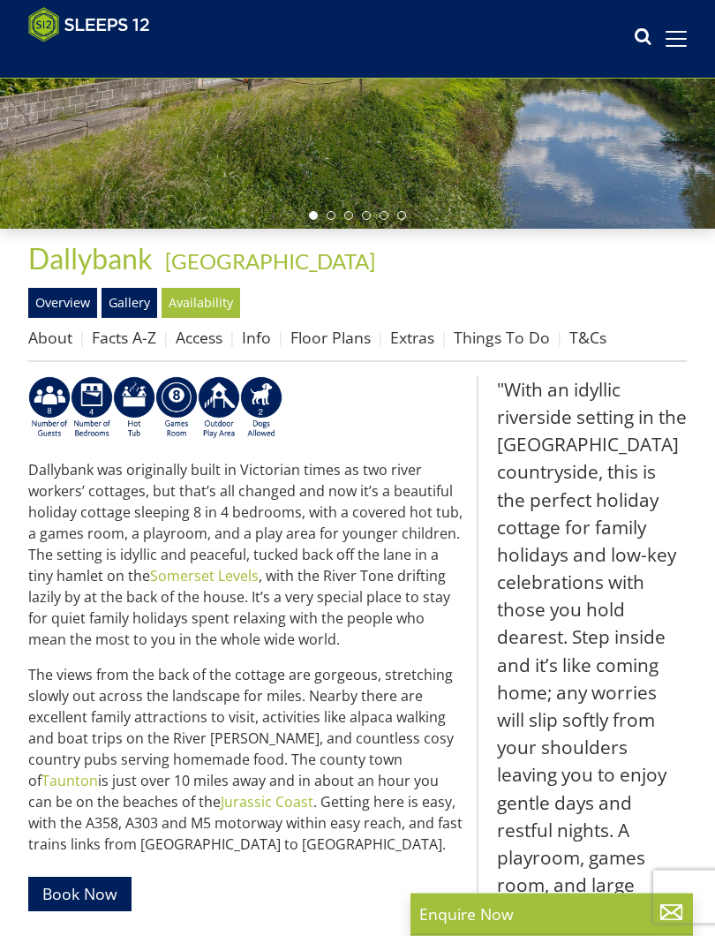
scroll to position [298, 0]
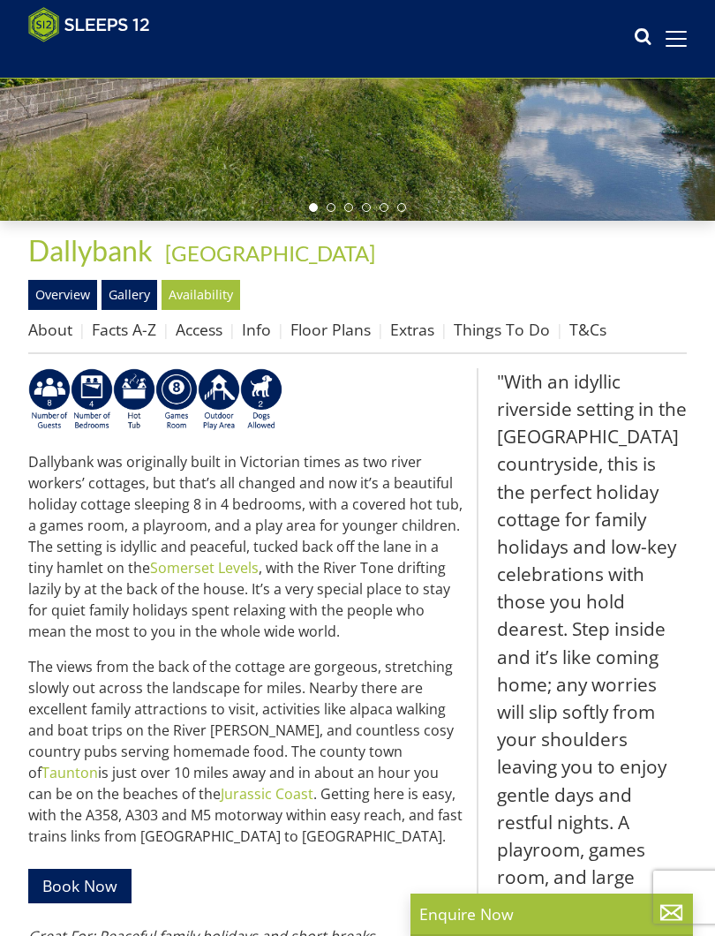
click at [223, 295] on link "Availability" at bounding box center [201, 295] width 79 height 30
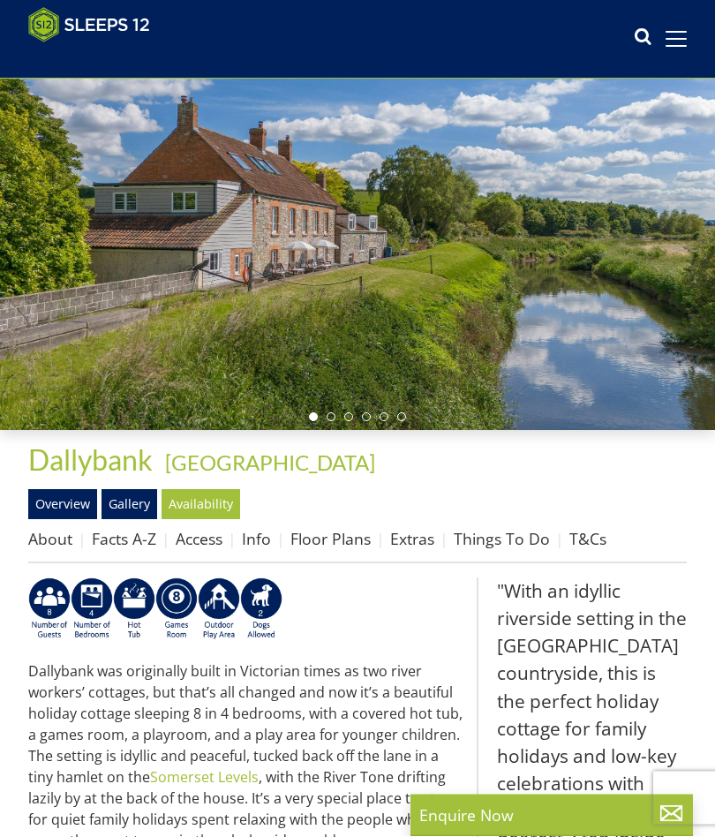
scroll to position [66, 0]
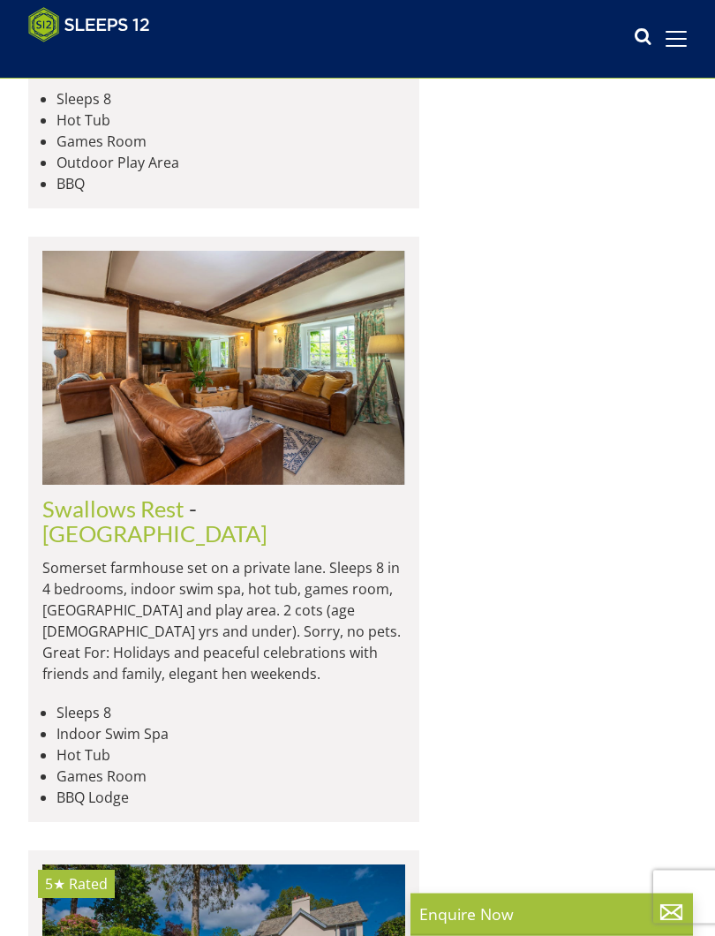
scroll to position [2376, 0]
click at [250, 475] on img at bounding box center [223, 368] width 363 height 234
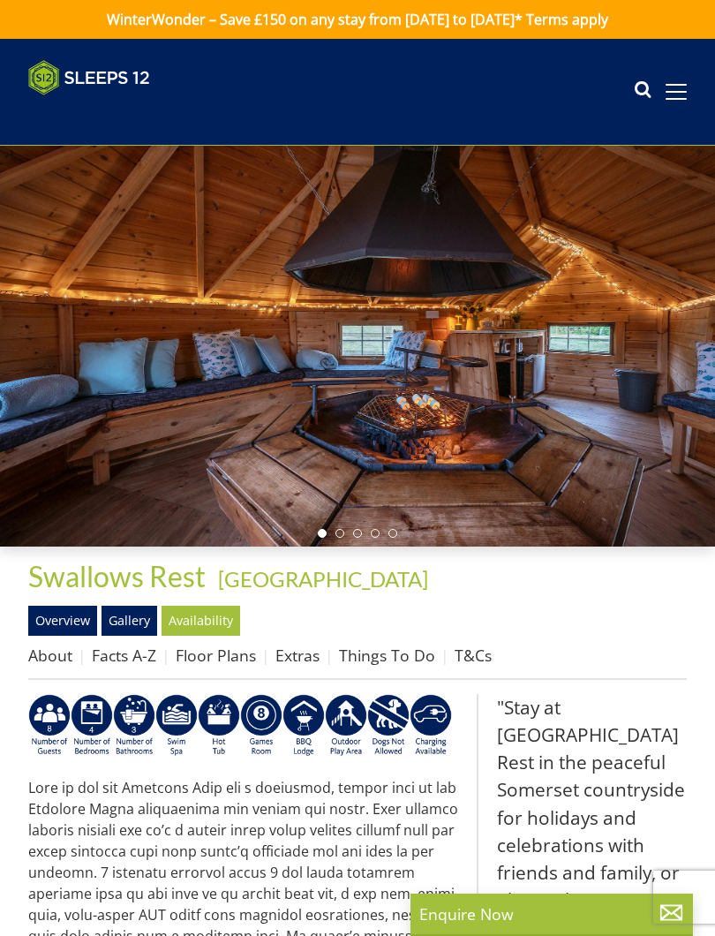
click at [223, 622] on link "Availability" at bounding box center [201, 621] width 79 height 30
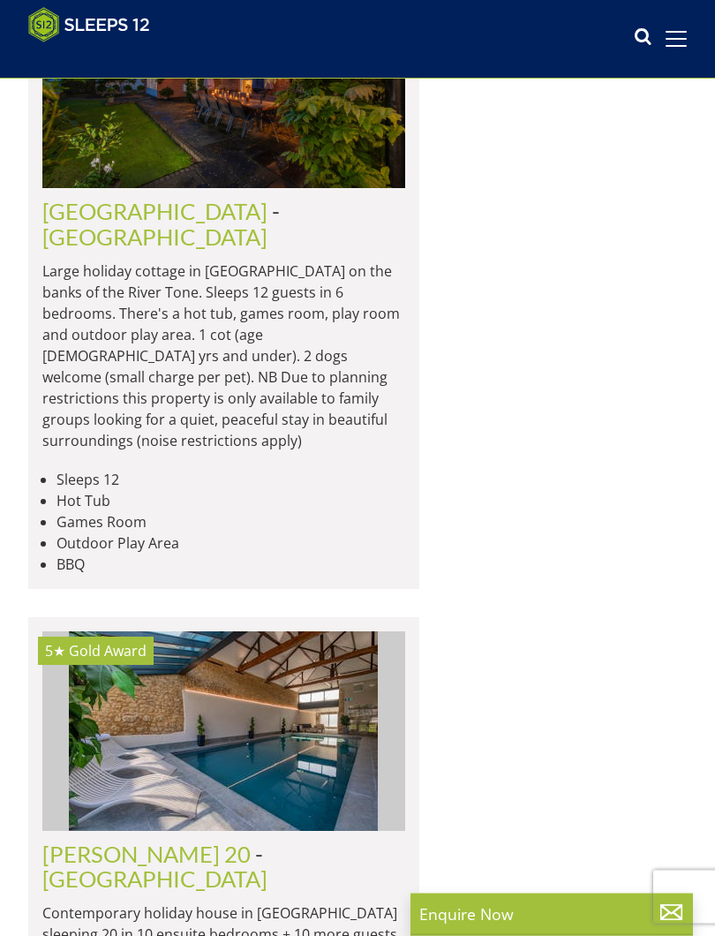
scroll to position [7172, 0]
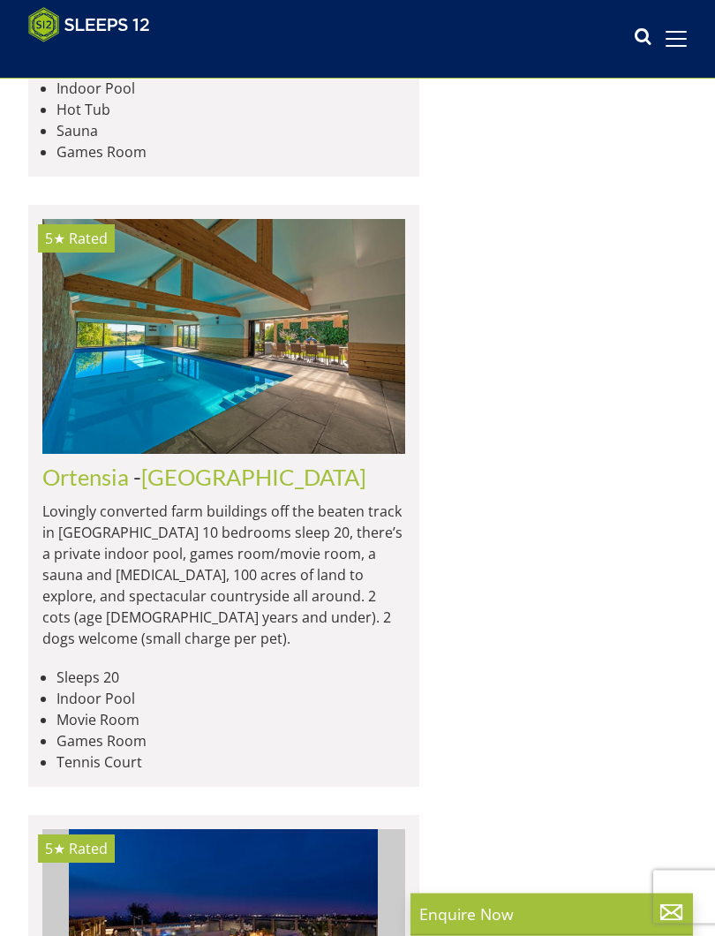
scroll to position [9081, 0]
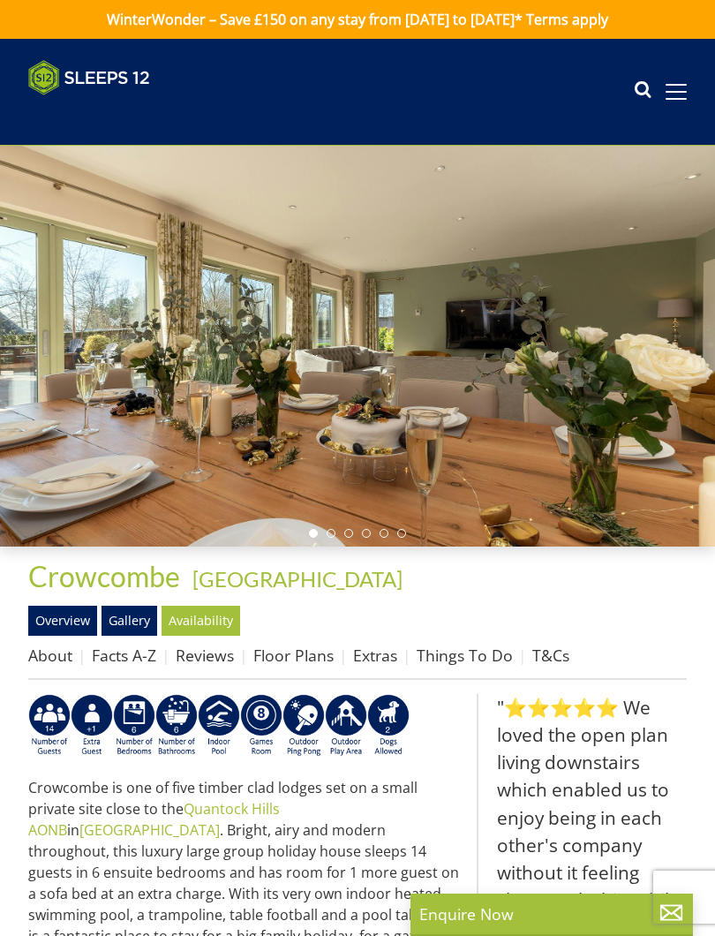
click at [217, 610] on link "Availability" at bounding box center [201, 621] width 79 height 30
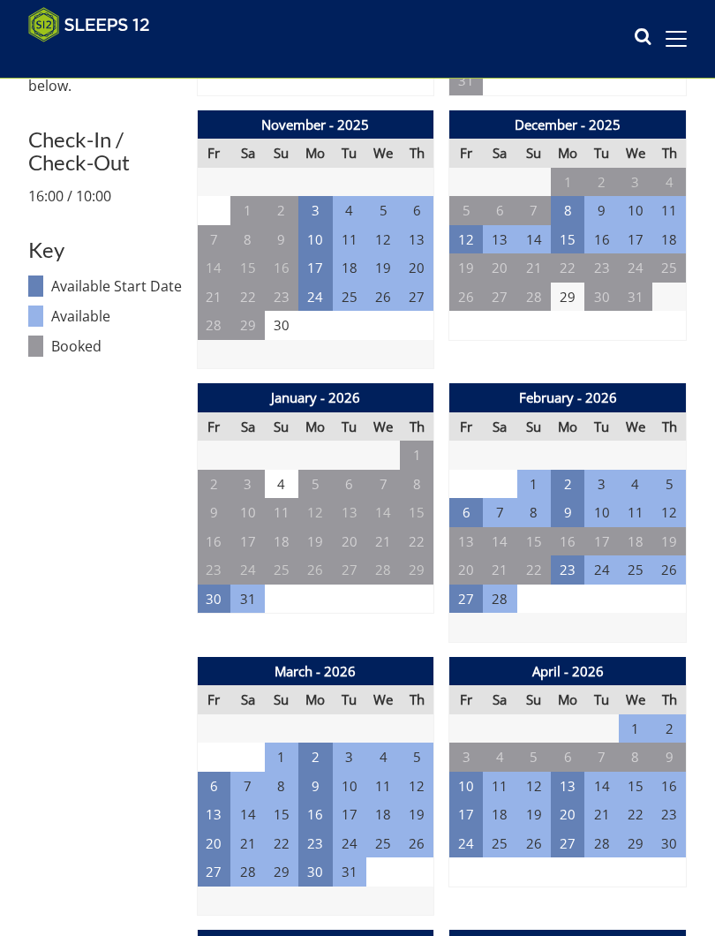
scroll to position [800, 0]
click at [563, 474] on td "2" at bounding box center [568, 484] width 34 height 29
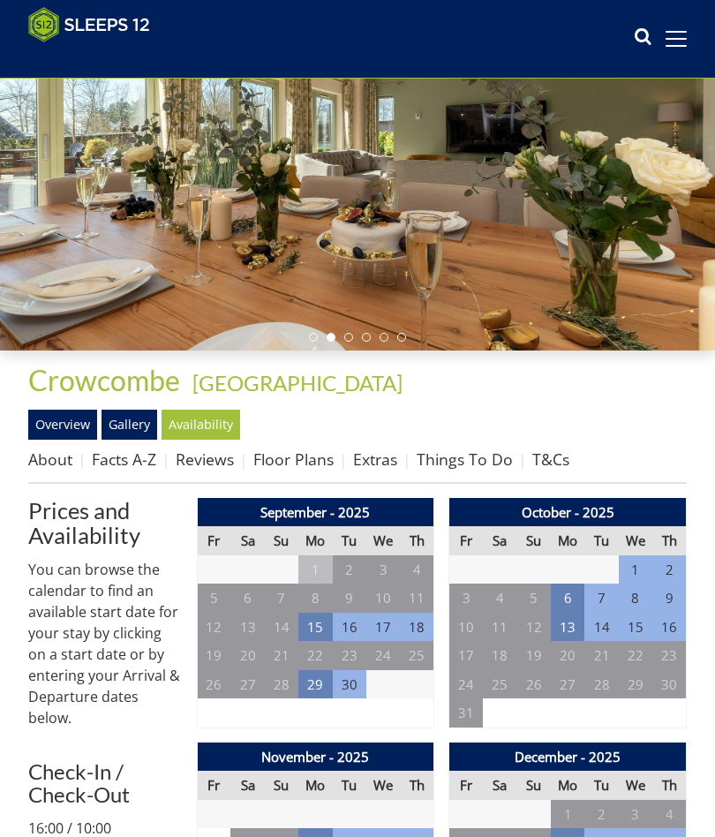
scroll to position [111, 0]
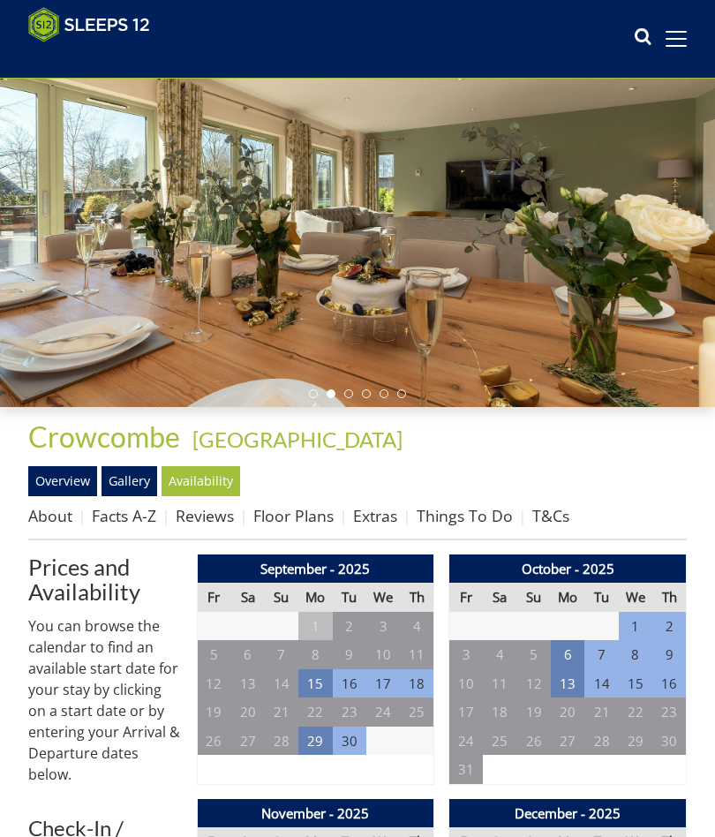
click at [146, 471] on link "Gallery" at bounding box center [130, 481] width 56 height 30
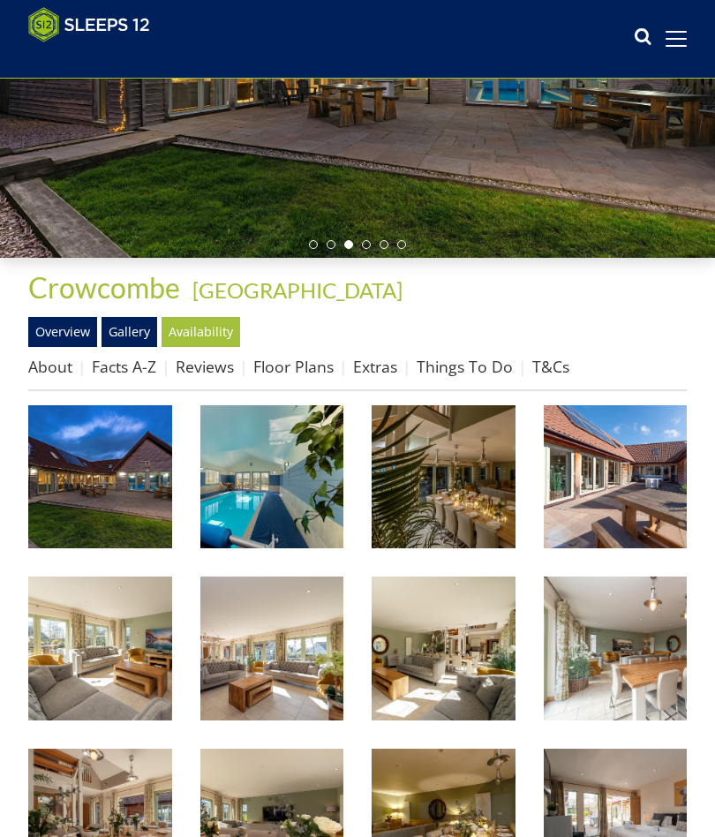
scroll to position [261, 0]
click at [454, 374] on link "Things To Do" at bounding box center [465, 366] width 96 height 21
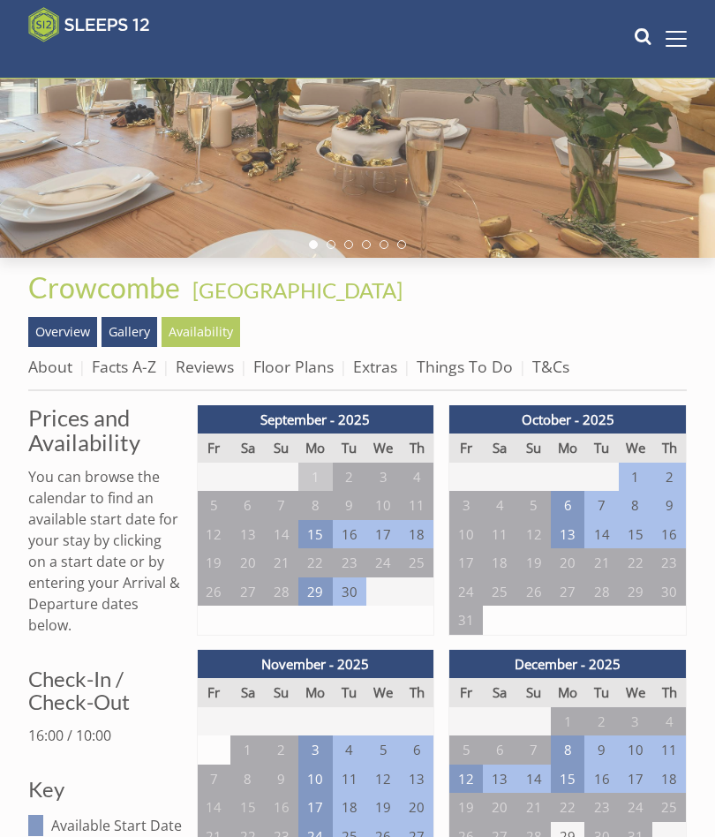
scroll to position [111, 0]
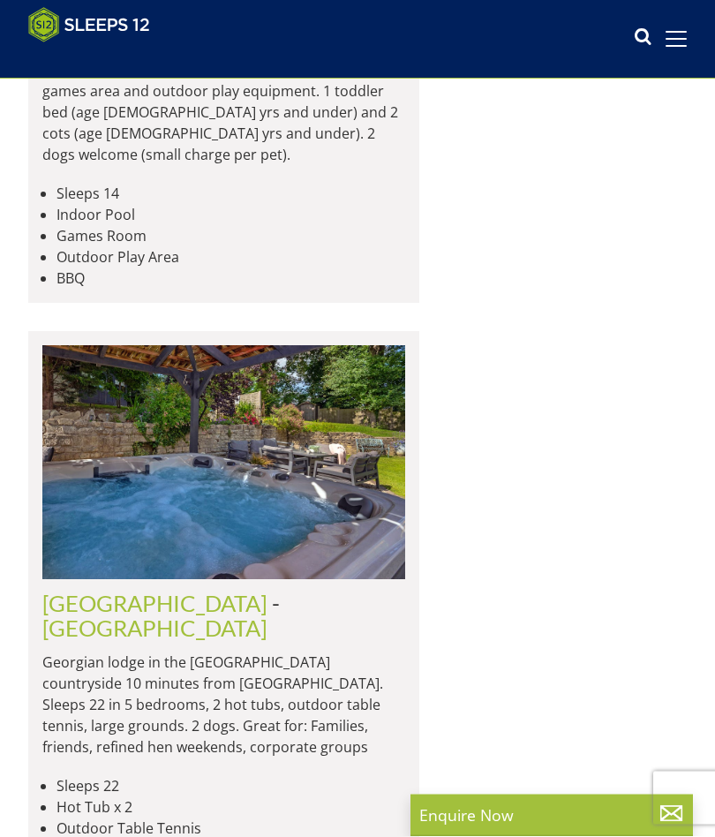
scroll to position [6326, 0]
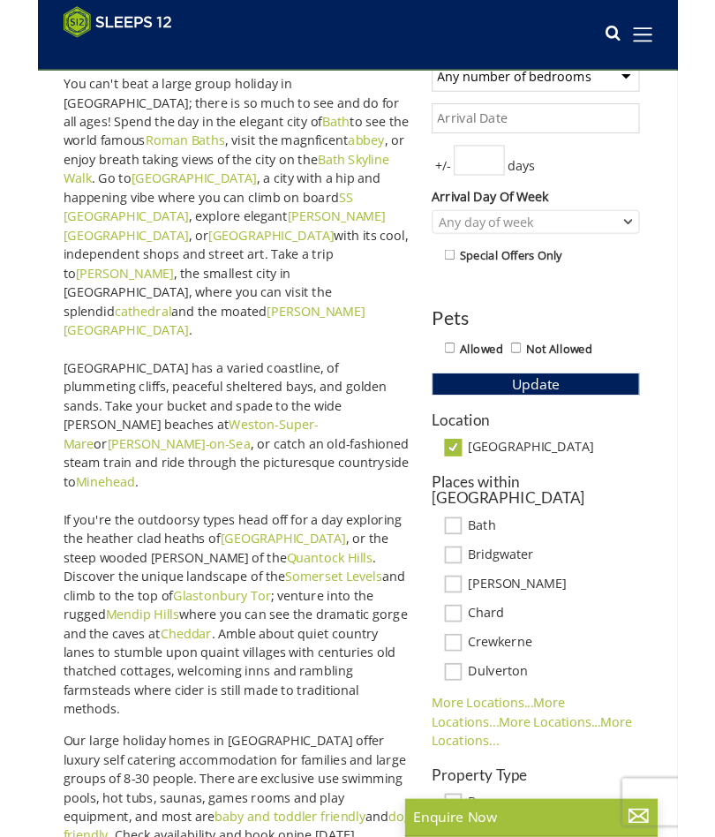
scroll to position [560, 0]
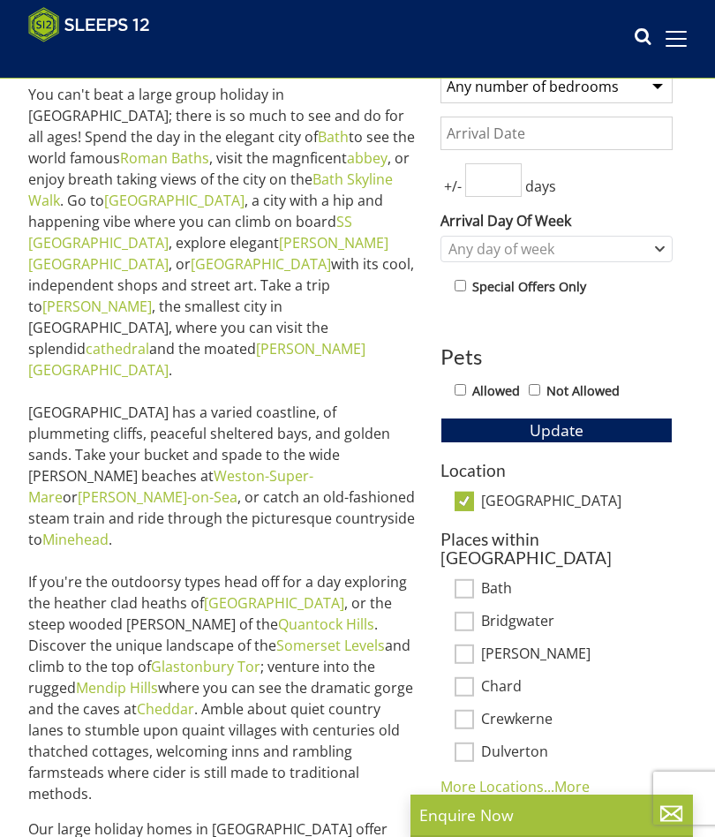
click at [472, 503] on input "[GEOGRAPHIC_DATA]" at bounding box center [464, 500] width 19 height 19
checkbox input "false"
click at [560, 427] on span "Update" at bounding box center [557, 430] width 54 height 21
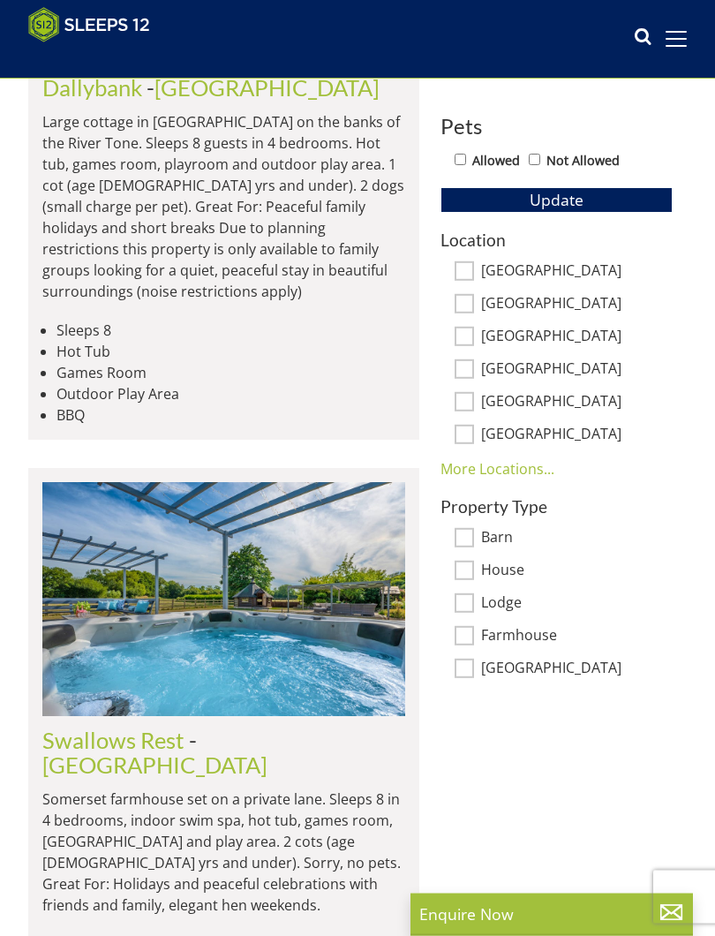
scroll to position [791, 0]
click at [511, 465] on link "More Locations..." at bounding box center [498, 468] width 114 height 19
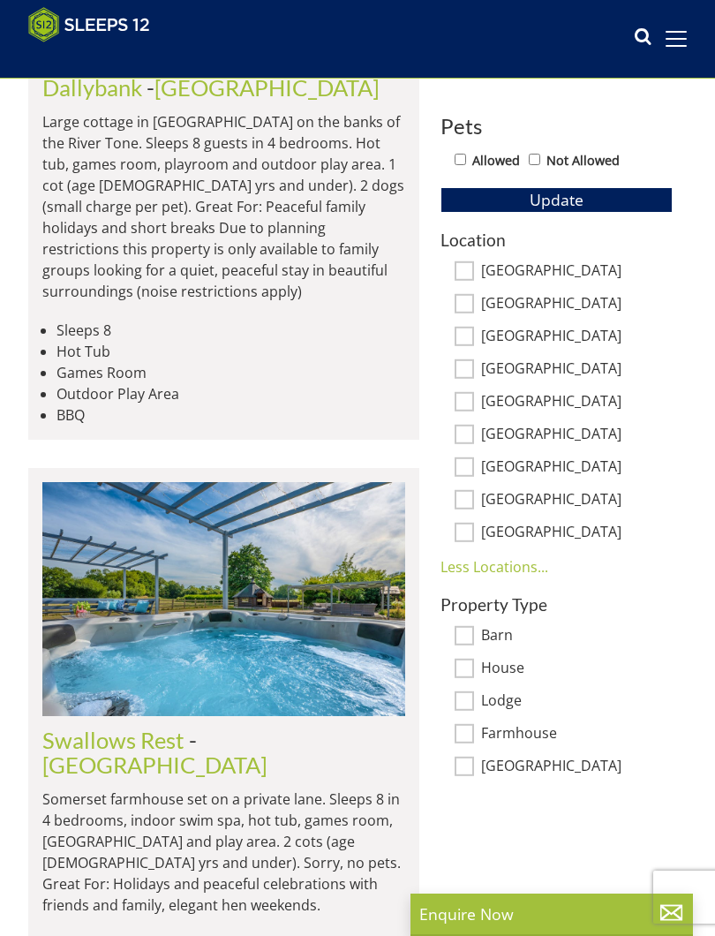
click at [468, 309] on input "[GEOGRAPHIC_DATA]" at bounding box center [464, 302] width 19 height 19
checkbox input "true"
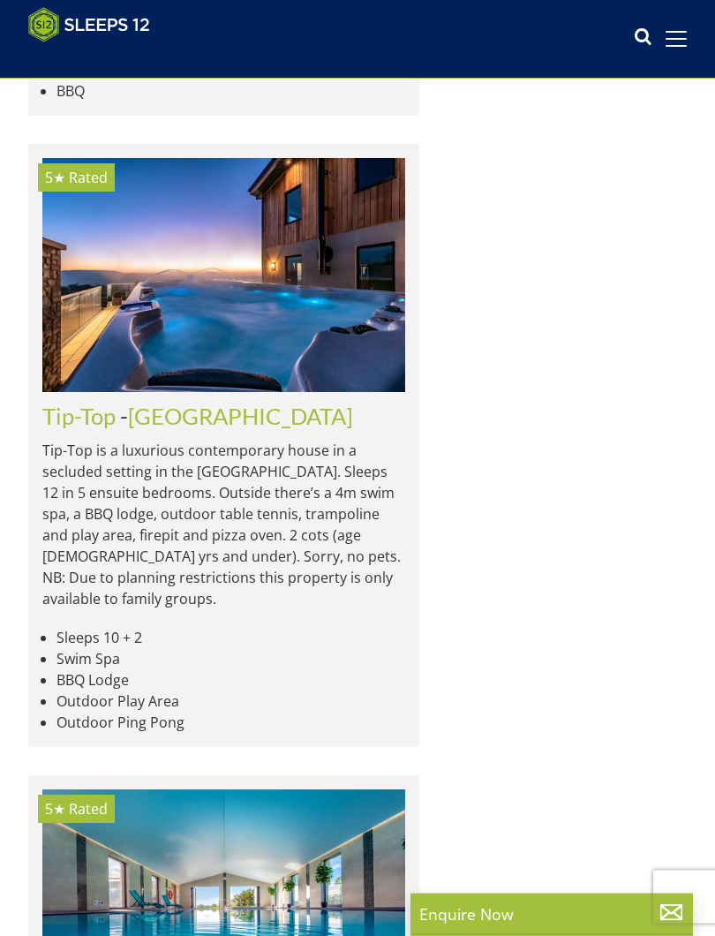
scroll to position [3555, 0]
click at [140, 375] on img at bounding box center [223, 275] width 363 height 234
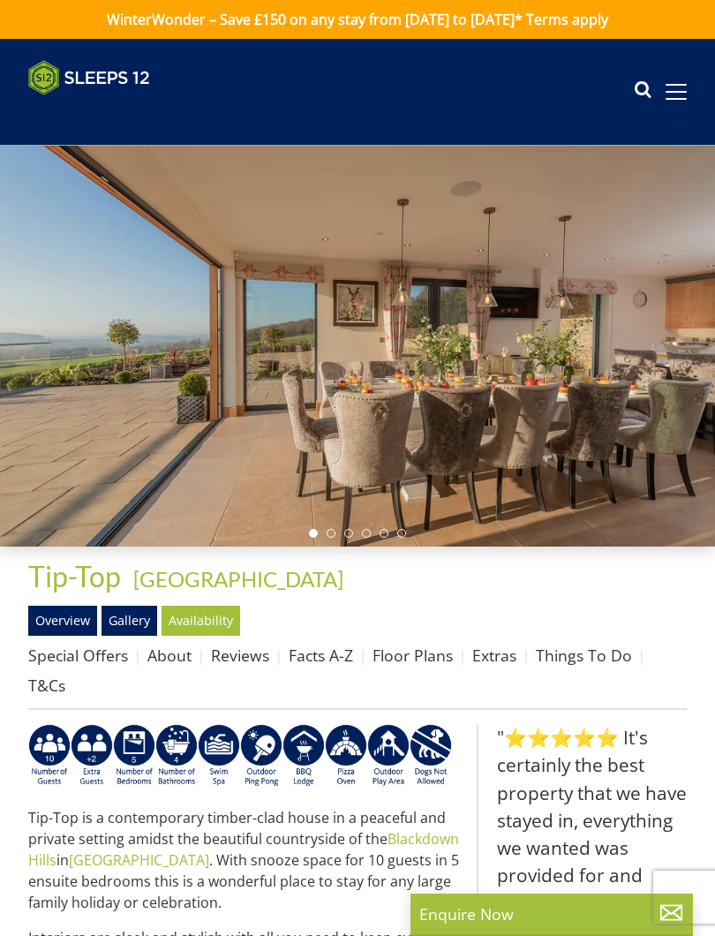
click at [217, 615] on link "Availability" at bounding box center [201, 621] width 79 height 30
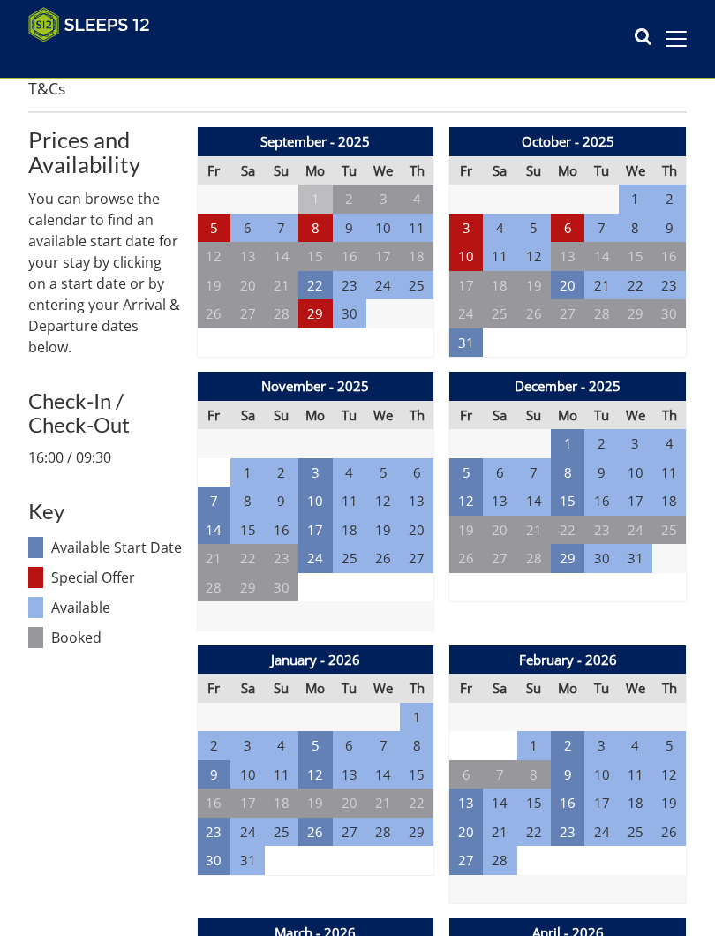
scroll to position [569, 0]
click at [564, 731] on td "2" at bounding box center [568, 745] width 34 height 29
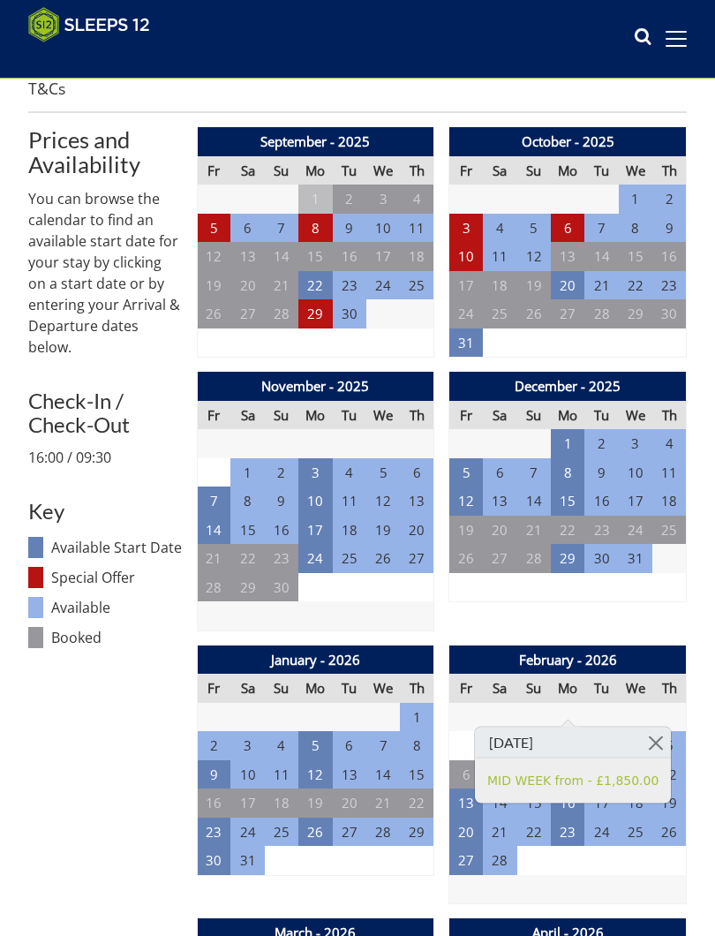
click at [654, 740] on link at bounding box center [655, 743] width 31 height 31
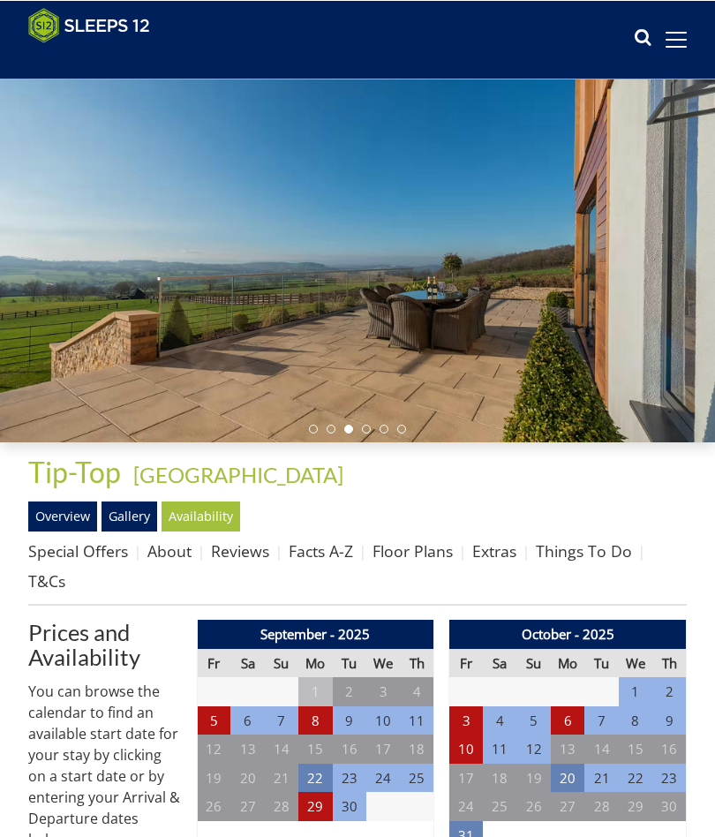
scroll to position [76, 0]
click at [130, 519] on link "Gallery" at bounding box center [130, 517] width 56 height 30
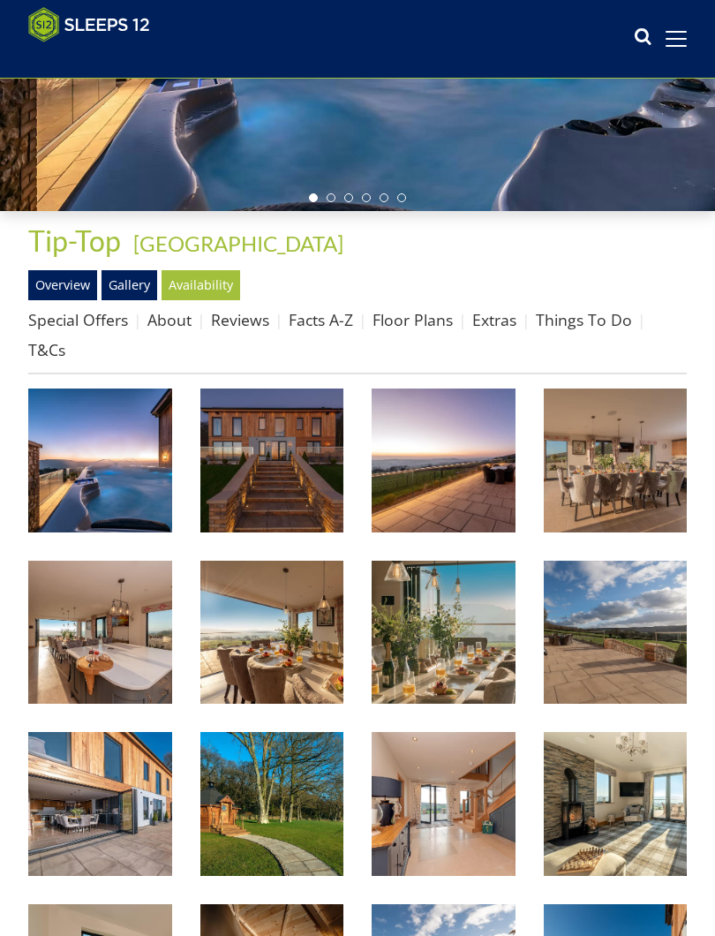
scroll to position [307, 0]
click at [283, 465] on img at bounding box center [273, 461] width 144 height 144
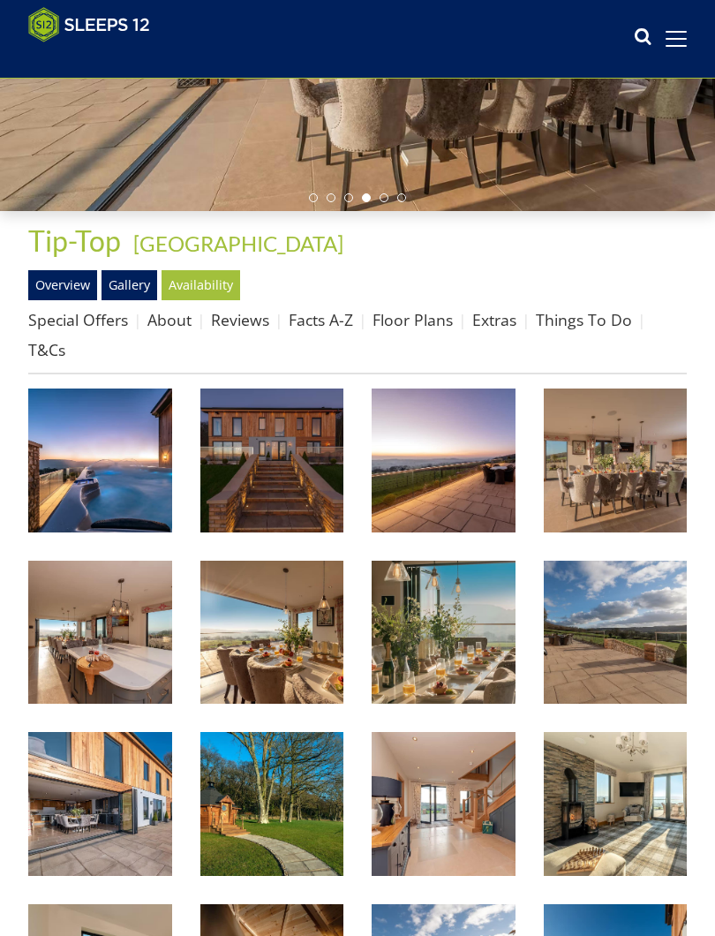
click at [422, 320] on link "Floor Plans" at bounding box center [413, 319] width 80 height 21
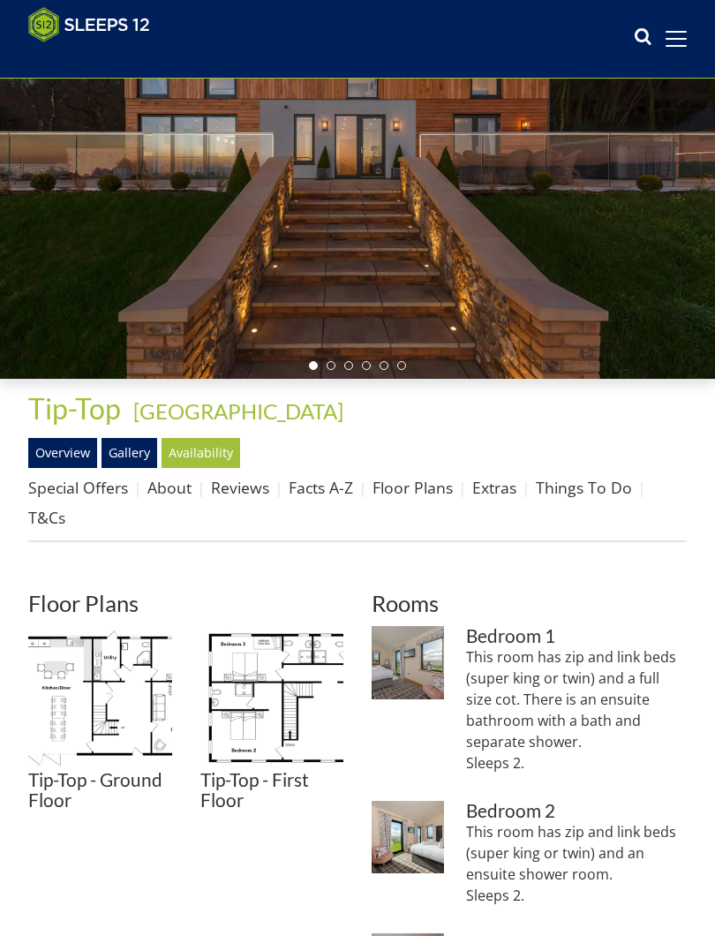
scroll to position [165, 0]
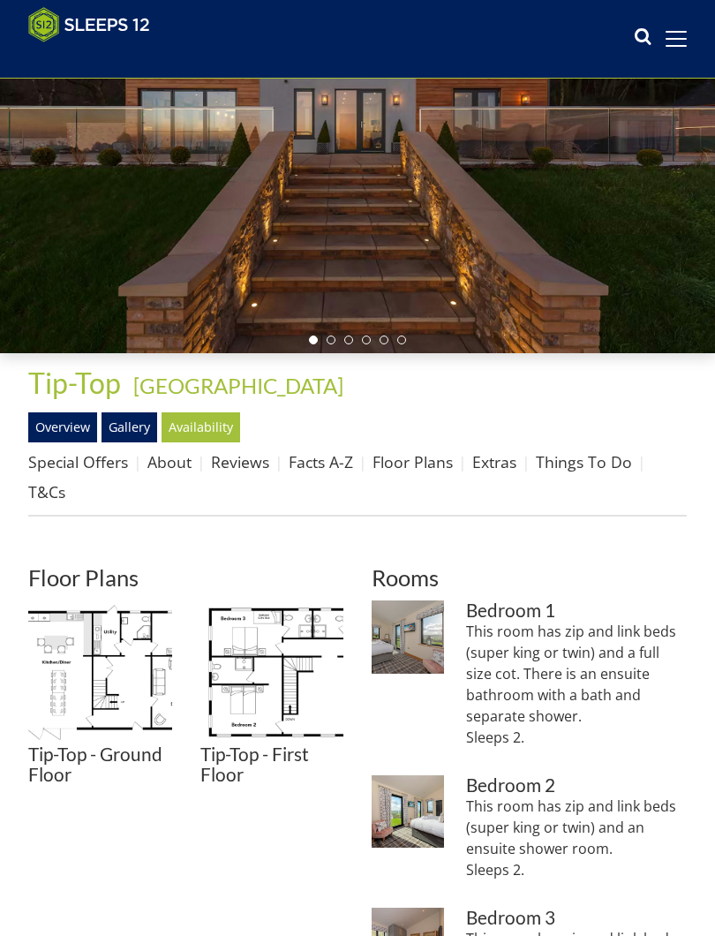
click at [95, 655] on img at bounding box center [100, 673] width 144 height 144
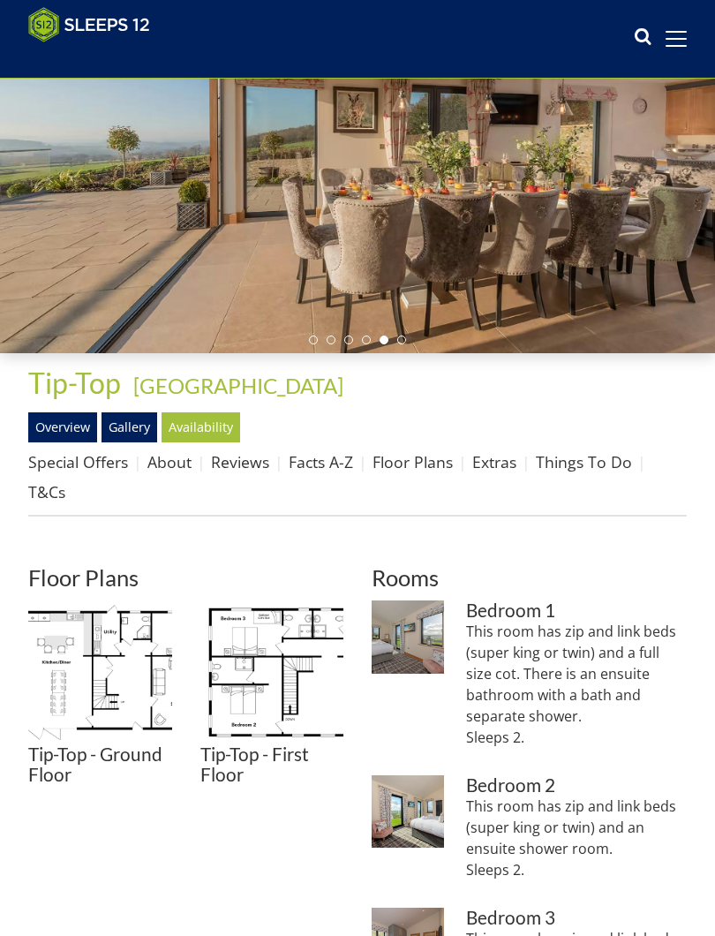
click at [253, 465] on link "Reviews" at bounding box center [240, 461] width 58 height 21
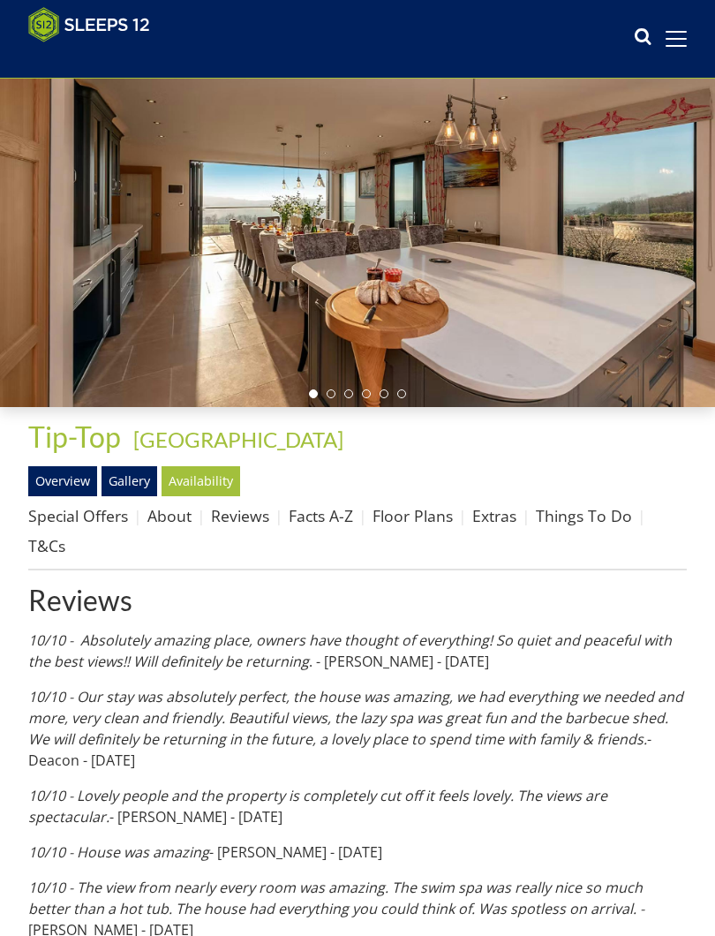
scroll to position [116, 0]
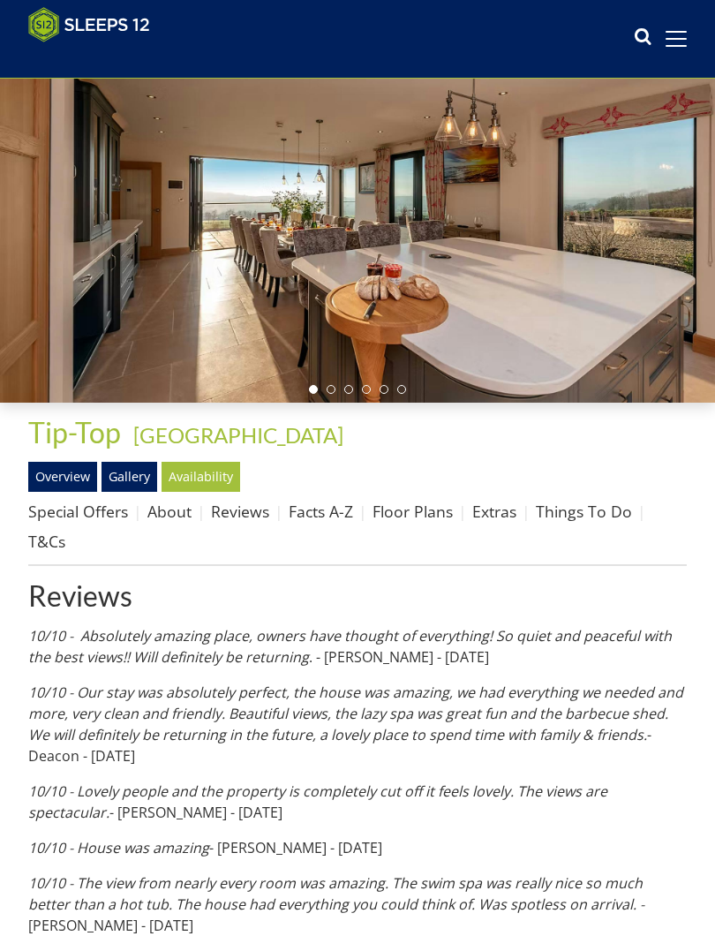
click at [179, 517] on link "About" at bounding box center [170, 511] width 44 height 21
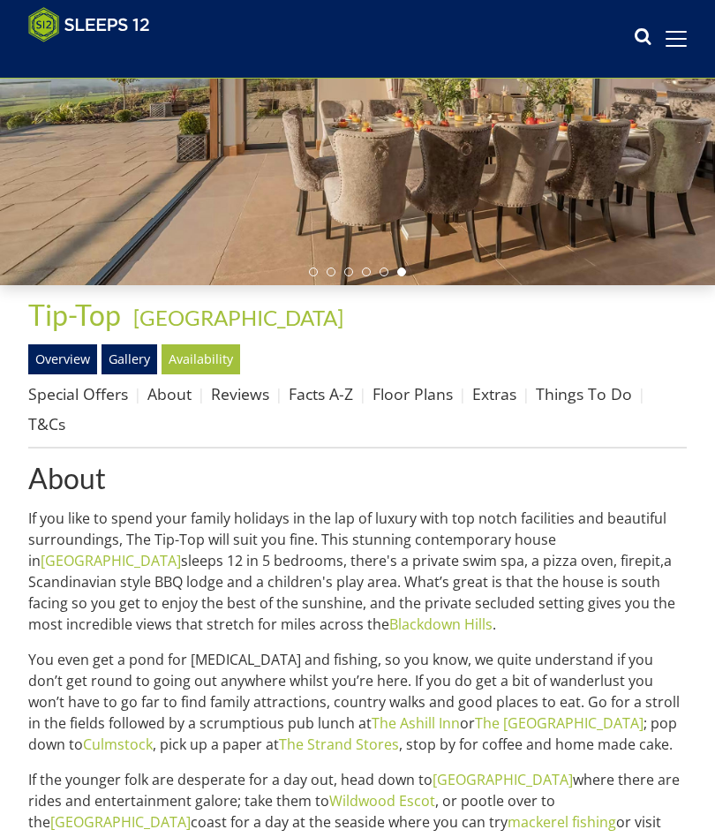
scroll to position [222, 0]
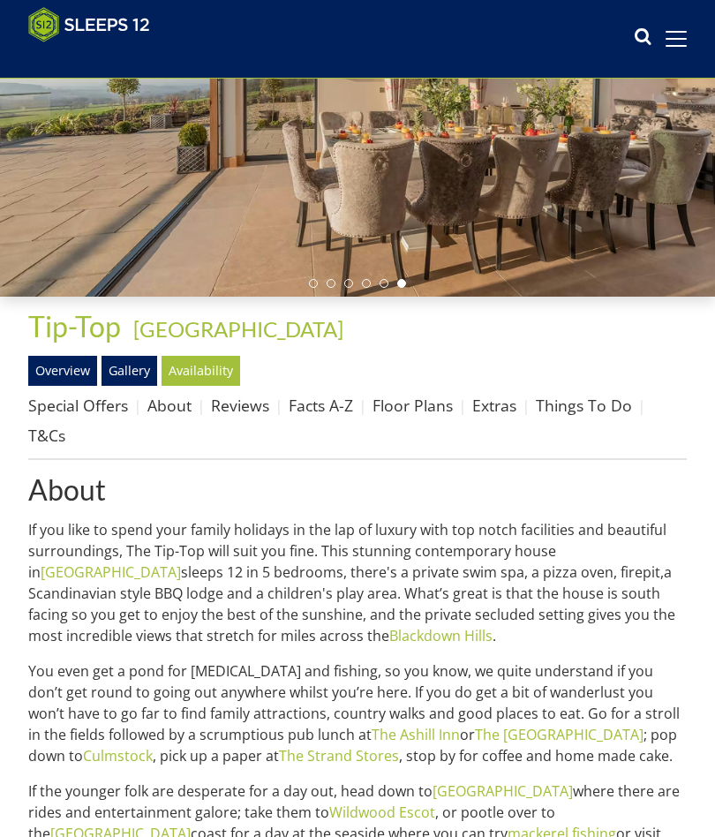
click at [586, 404] on link "Things To Do" at bounding box center [584, 405] width 96 height 21
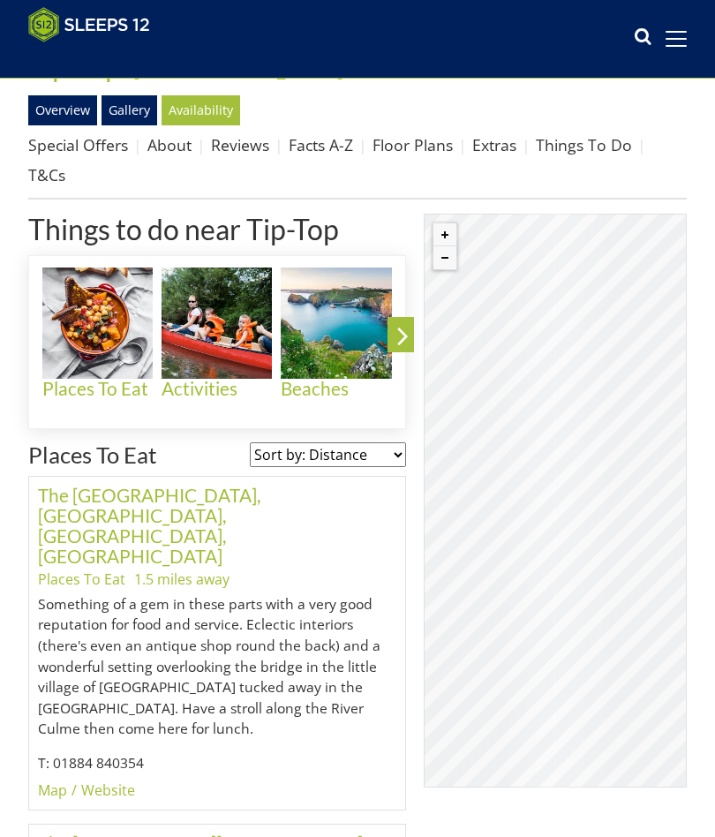
scroll to position [479, 0]
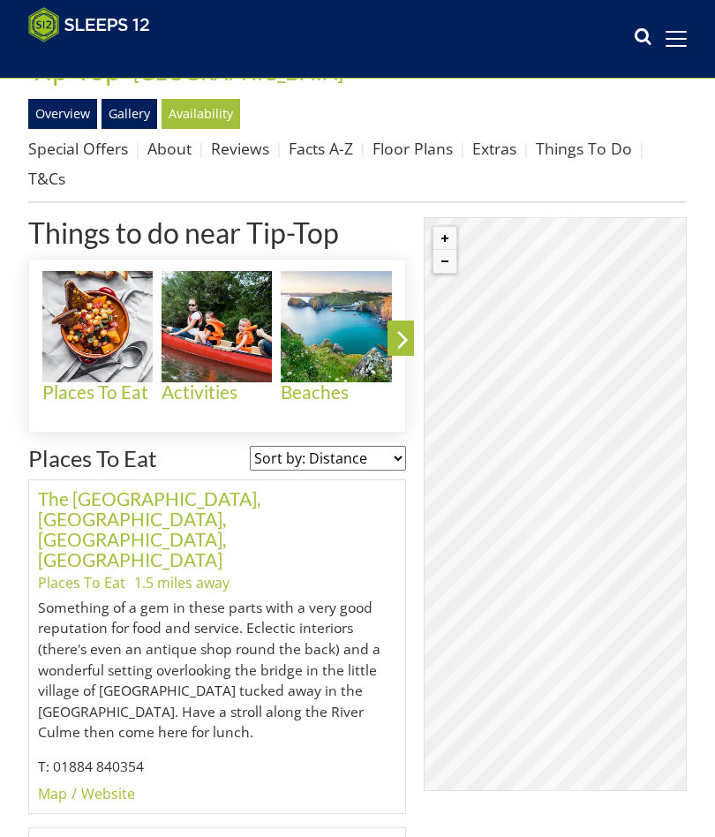
click at [117, 784] on link "Website" at bounding box center [108, 793] width 54 height 19
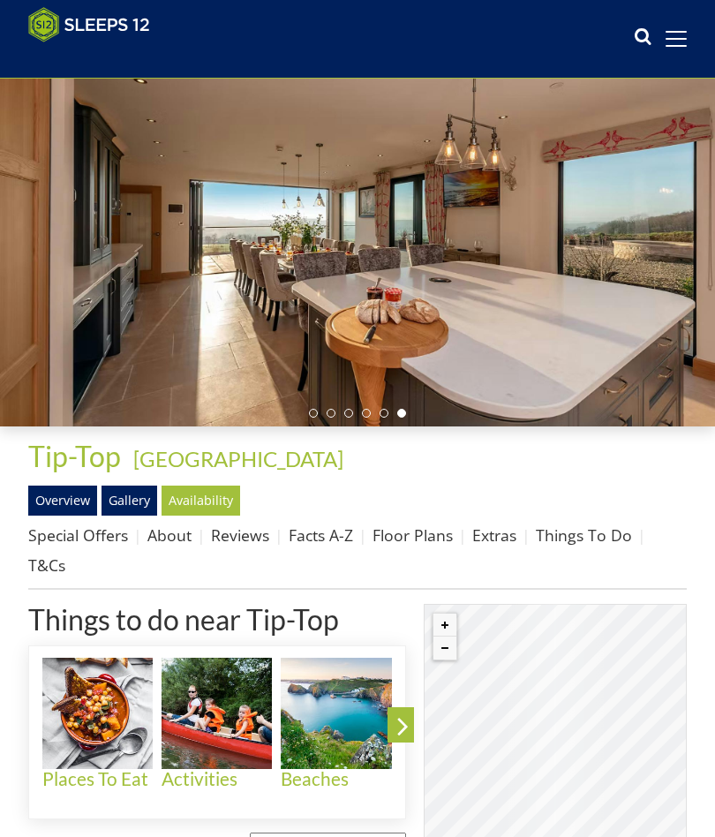
scroll to position [92, 0]
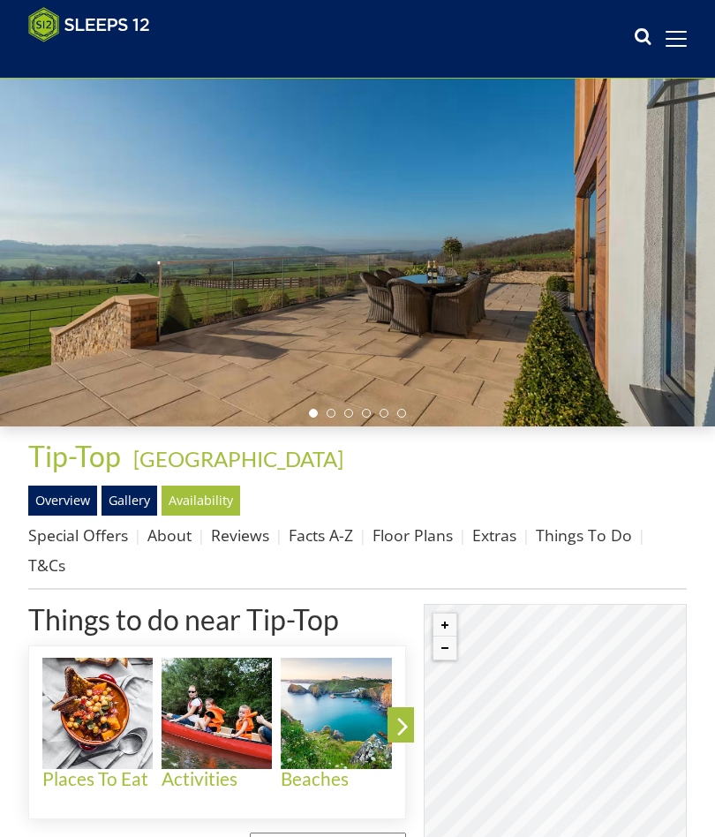
click at [77, 491] on link "Overview" at bounding box center [62, 501] width 69 height 30
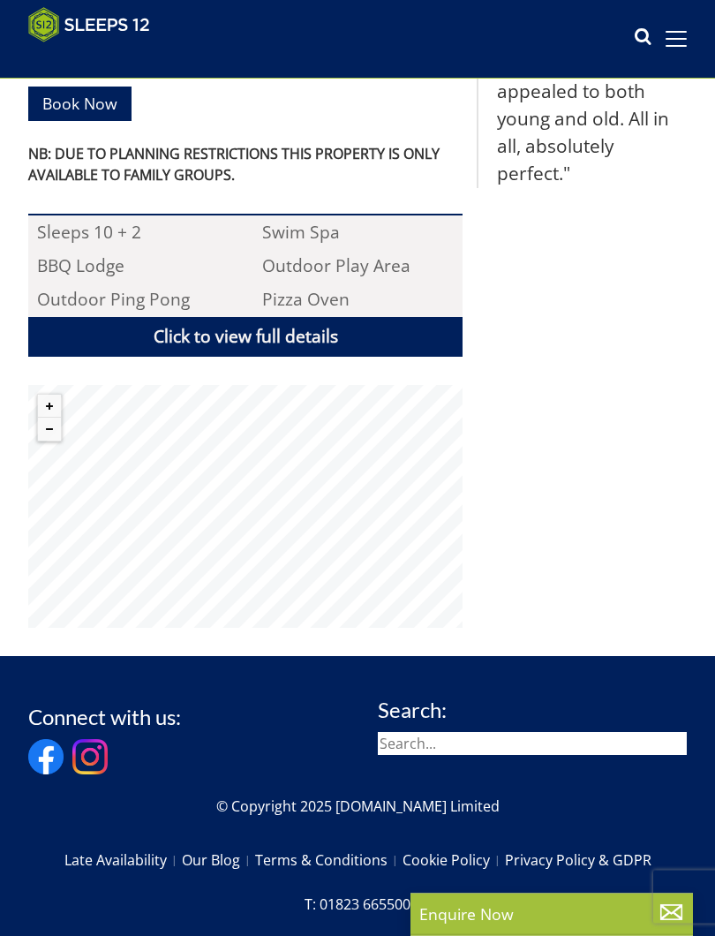
scroll to position [1004, 0]
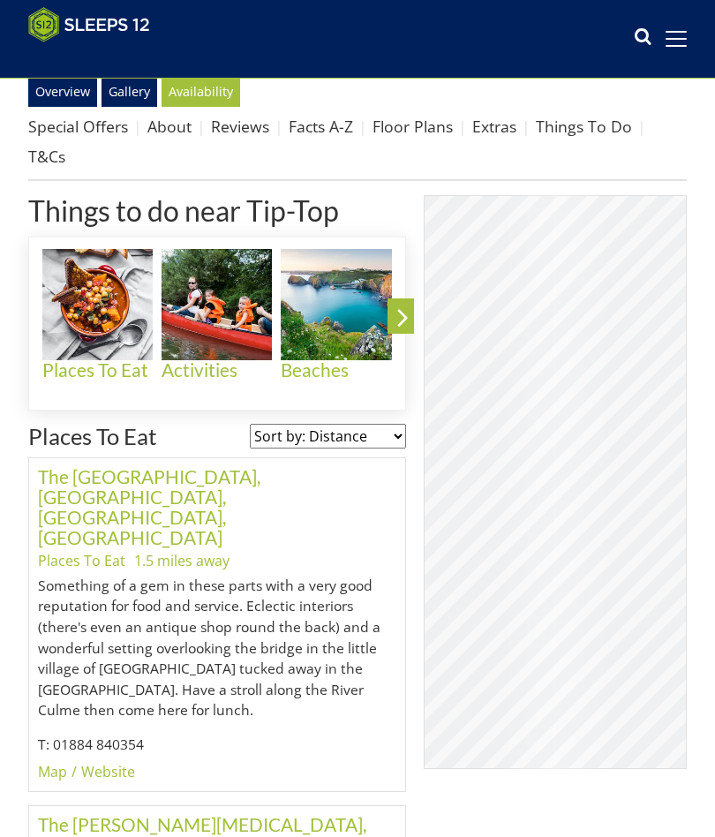
scroll to position [495, 0]
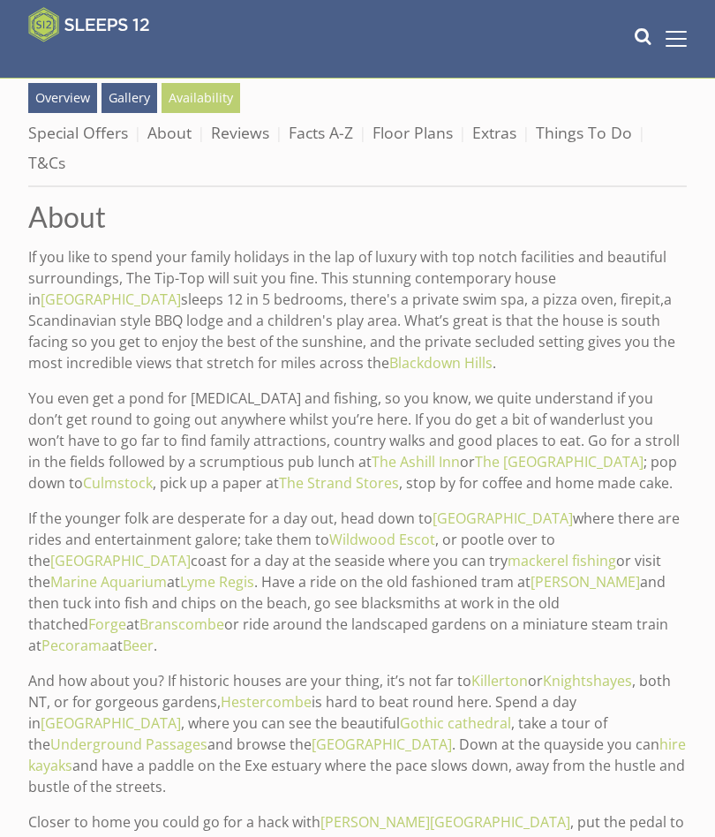
scroll to position [222, 0]
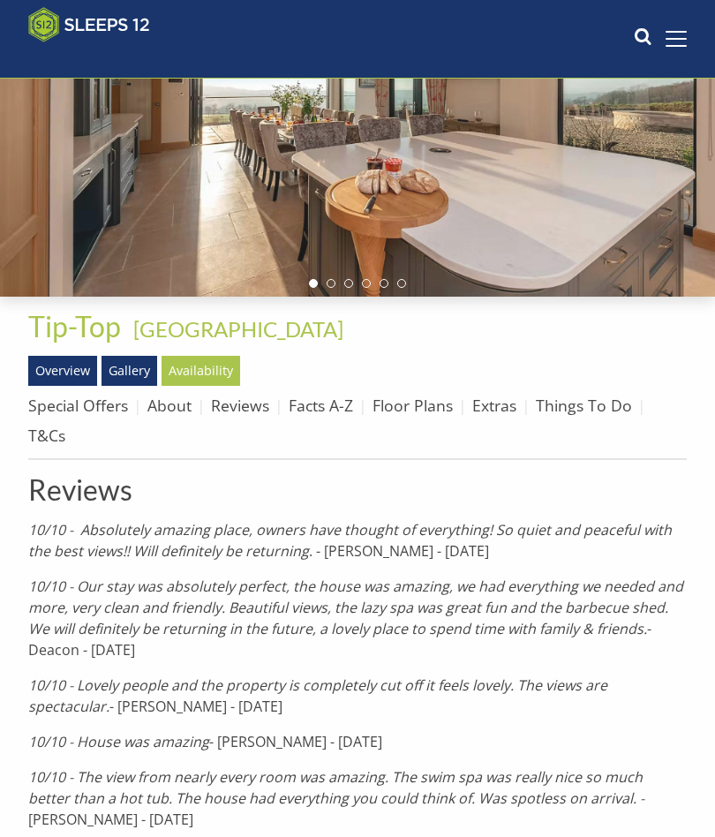
scroll to position [116, 0]
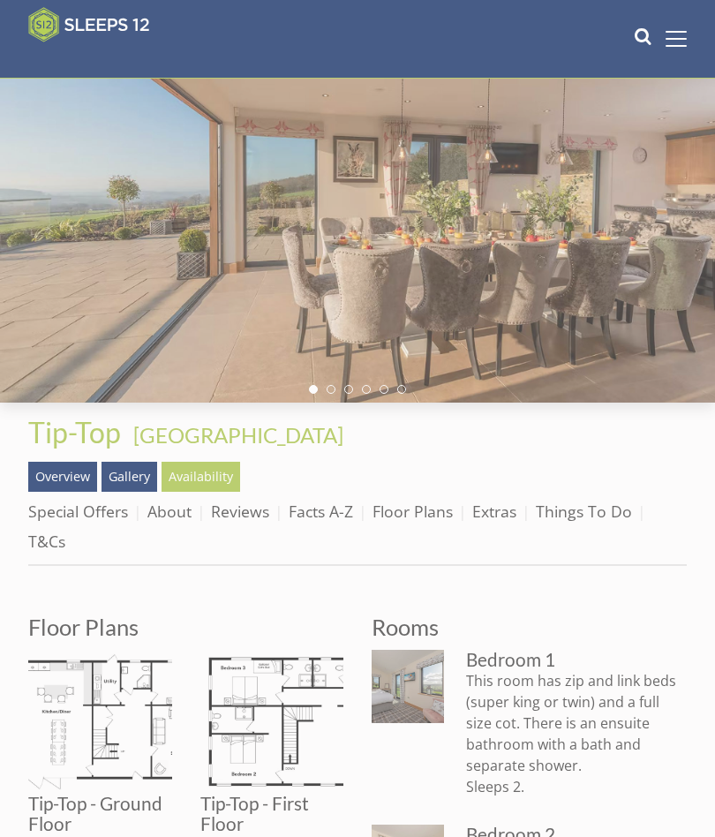
scroll to position [165, 0]
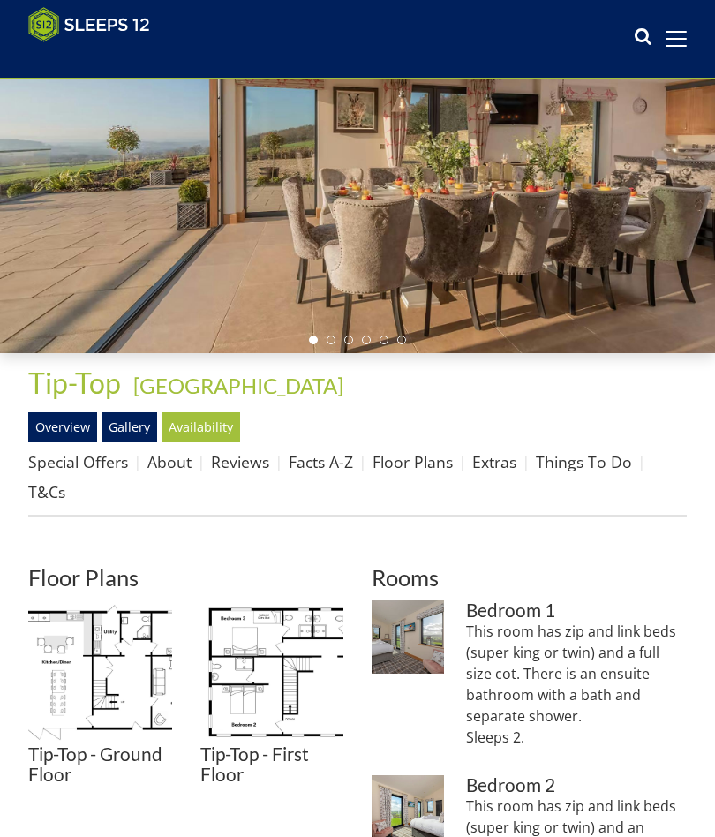
scroll to position [307, 0]
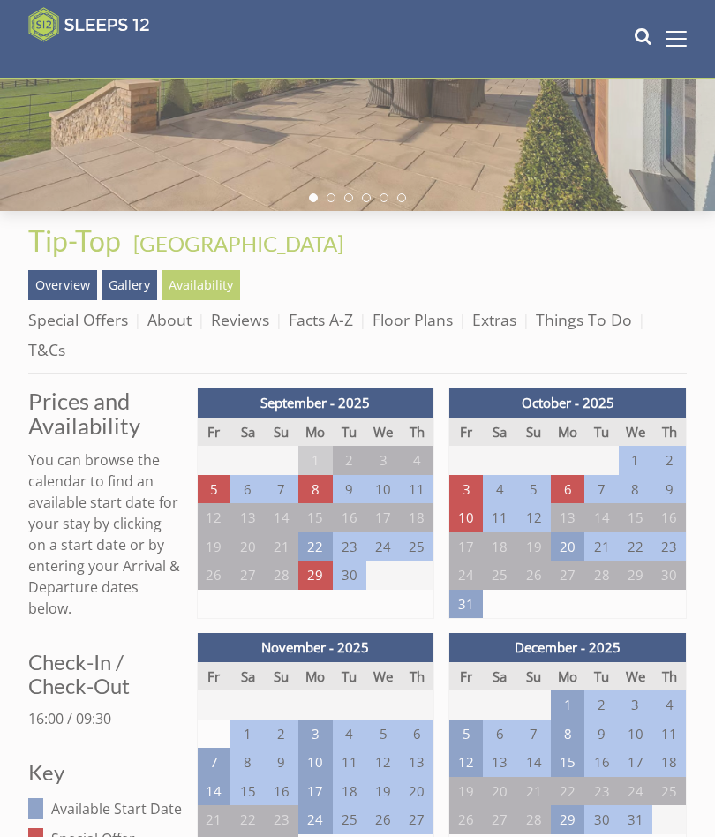
scroll to position [76, 0]
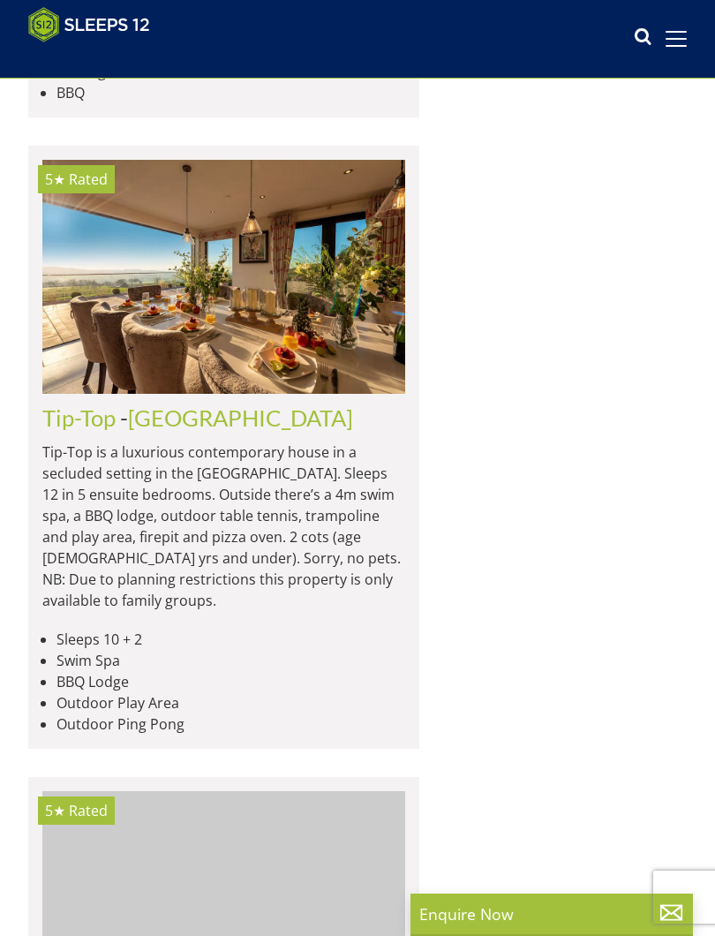
scroll to position [3789, 0]
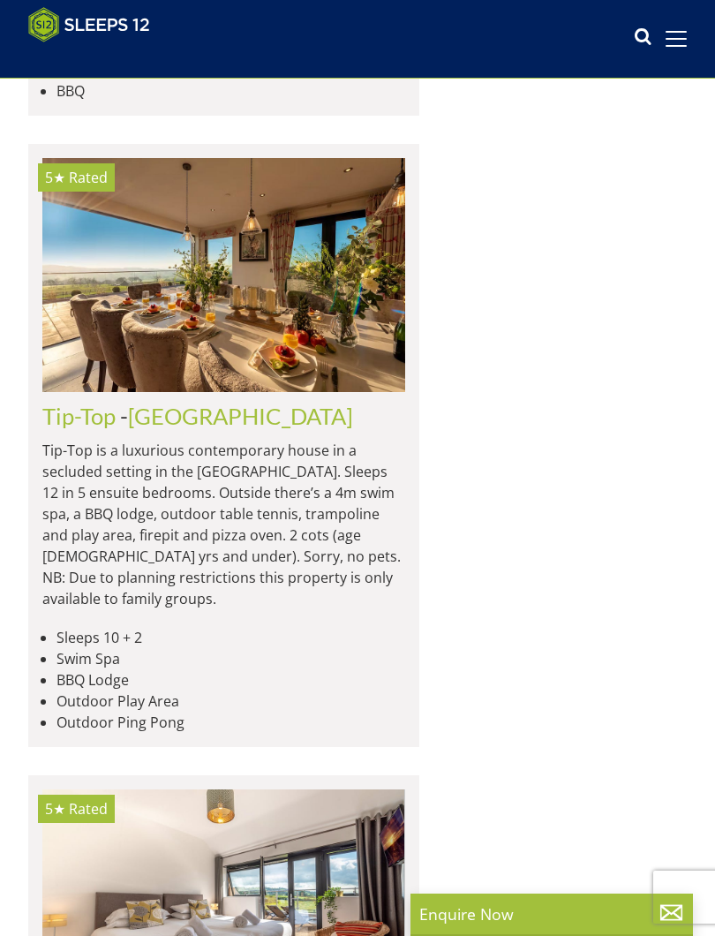
click at [204, 790] on img at bounding box center [223, 907] width 363 height 234
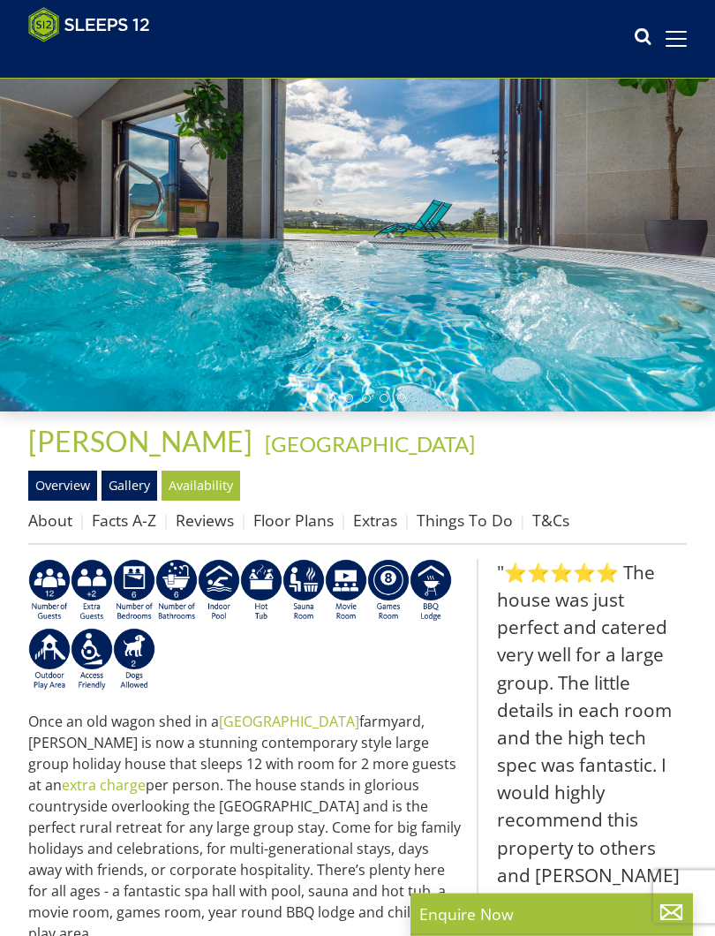
scroll to position [107, 0]
click at [308, 526] on link "Floor Plans" at bounding box center [293, 520] width 80 height 21
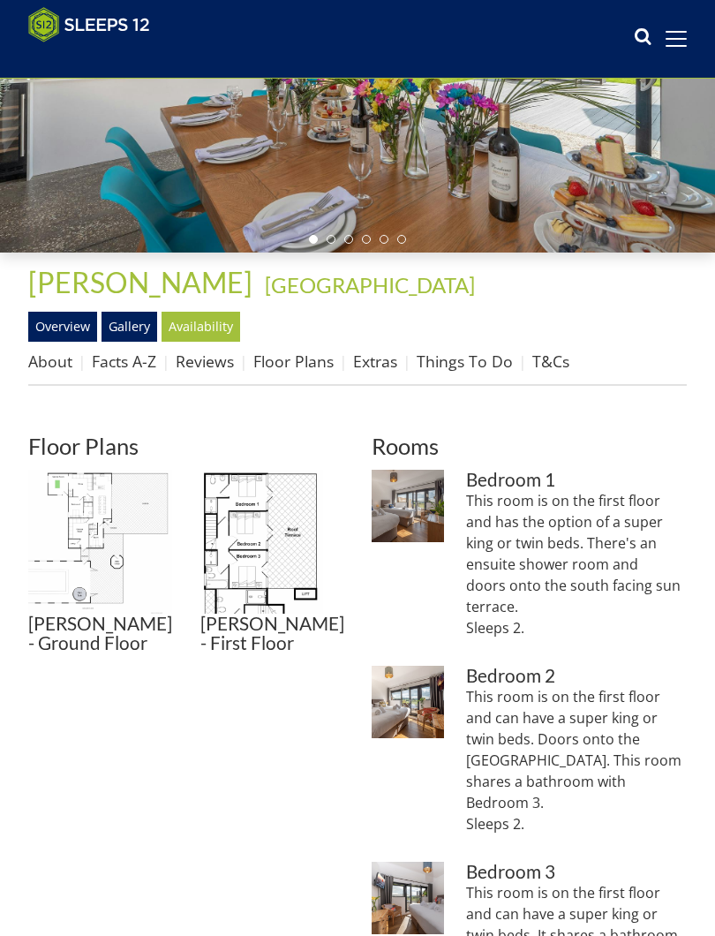
scroll to position [295, 0]
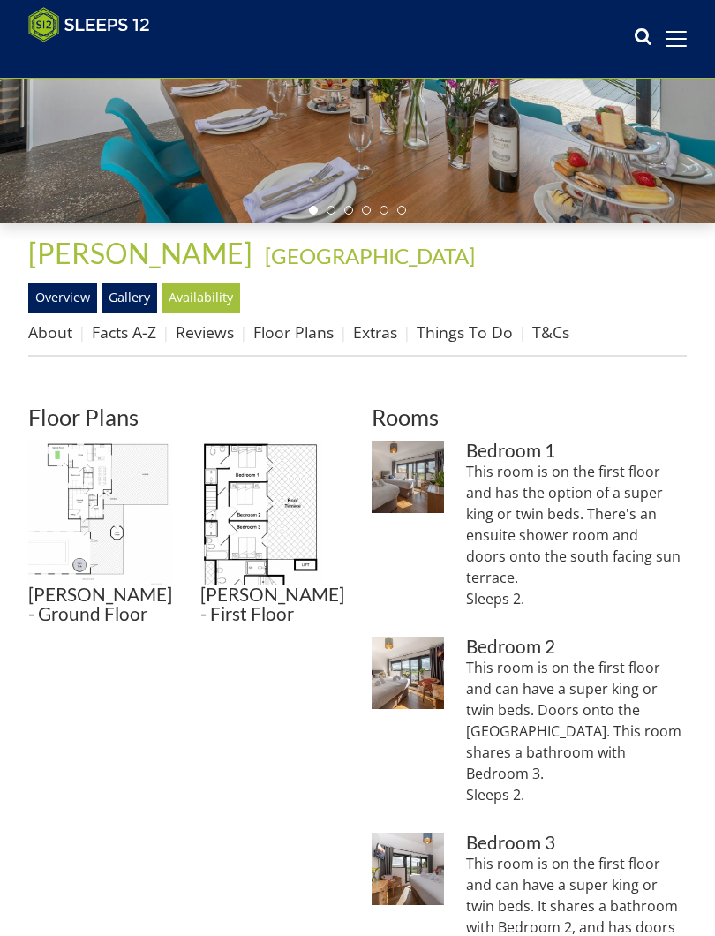
click at [130, 530] on img at bounding box center [100, 513] width 144 height 144
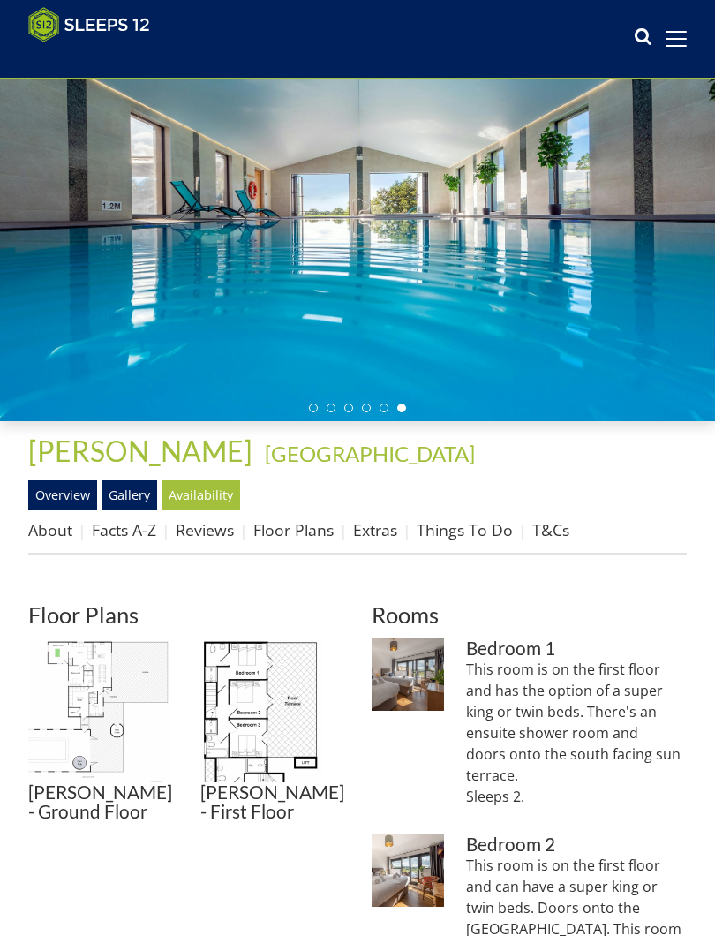
scroll to position [95, 0]
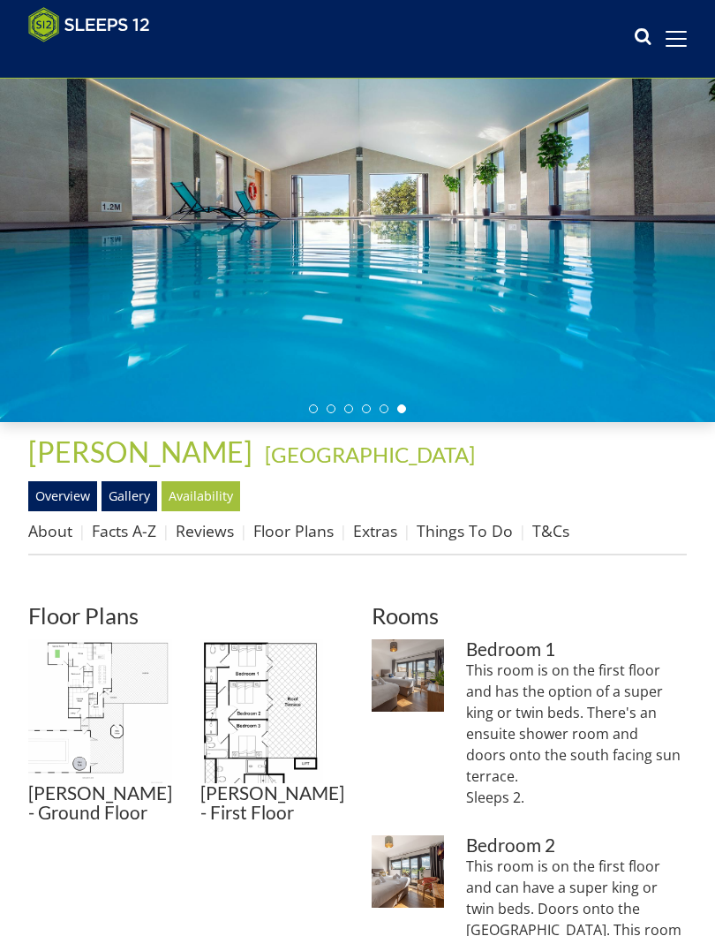
click at [61, 527] on link "About" at bounding box center [50, 531] width 44 height 21
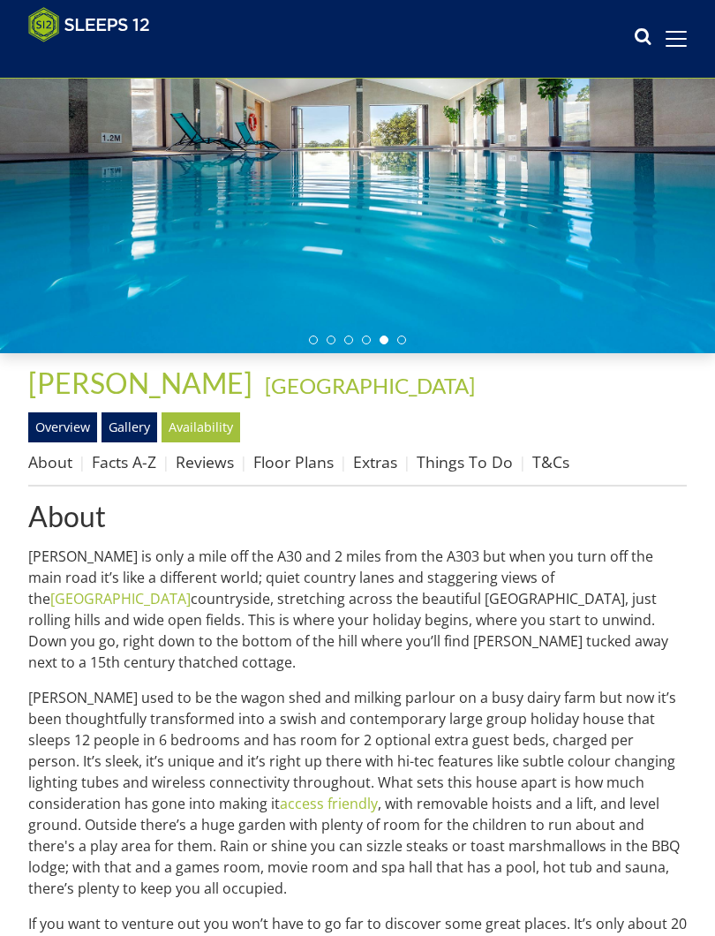
scroll to position [193, 0]
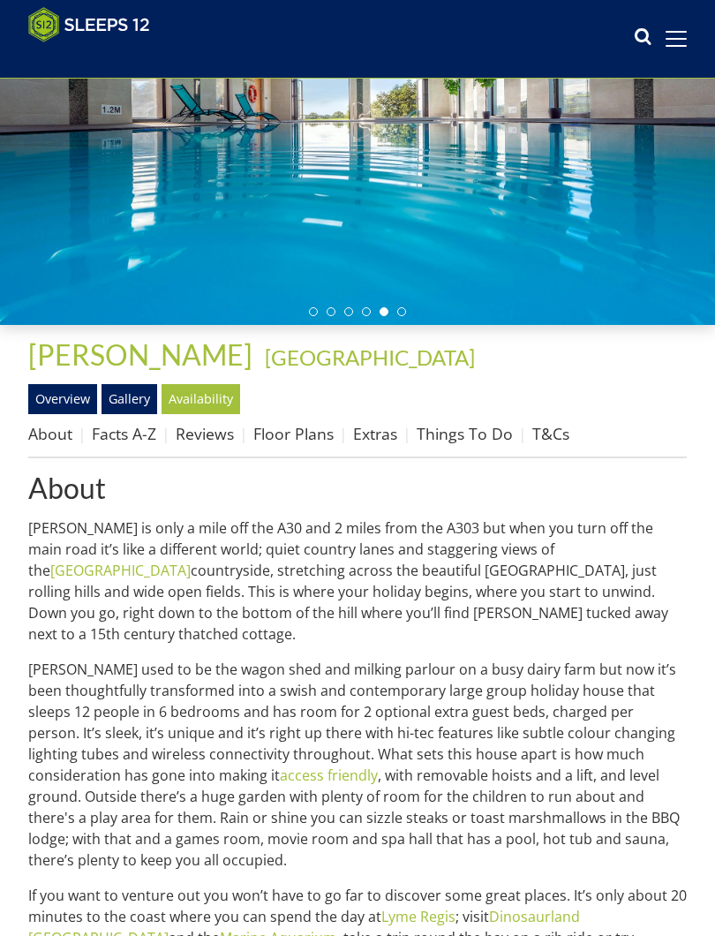
click at [208, 397] on link "Availability" at bounding box center [201, 399] width 79 height 30
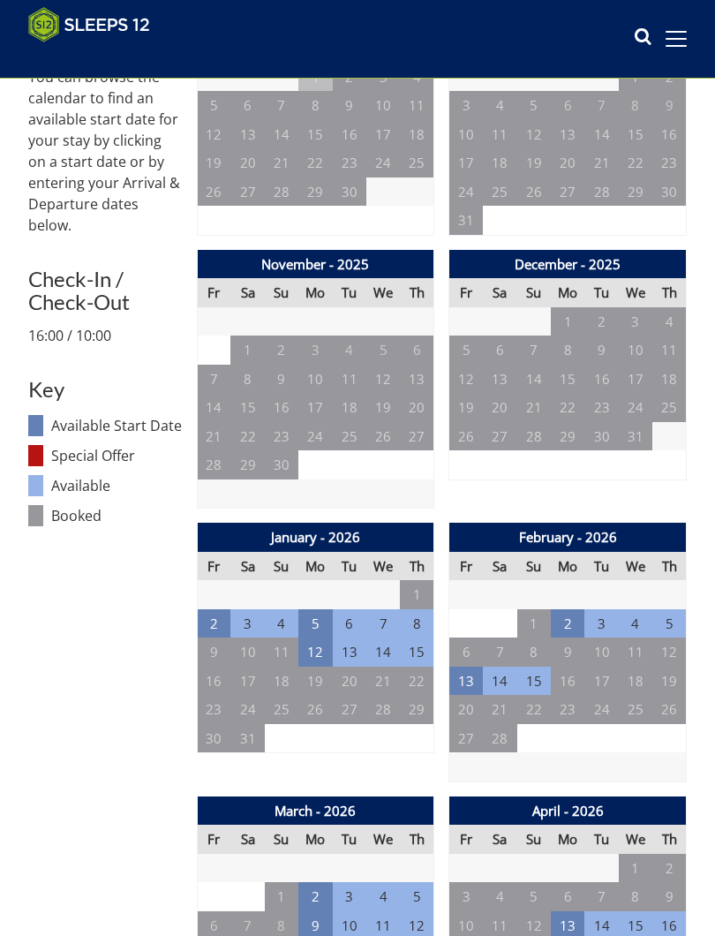
scroll to position [662, 0]
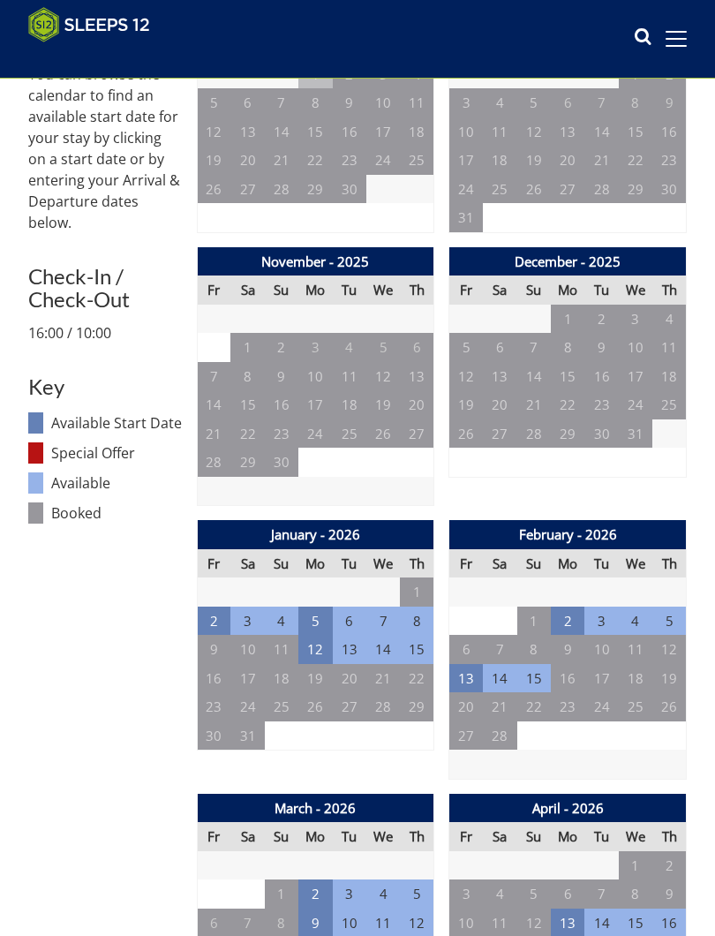
click at [564, 610] on td "2" at bounding box center [568, 622] width 34 height 29
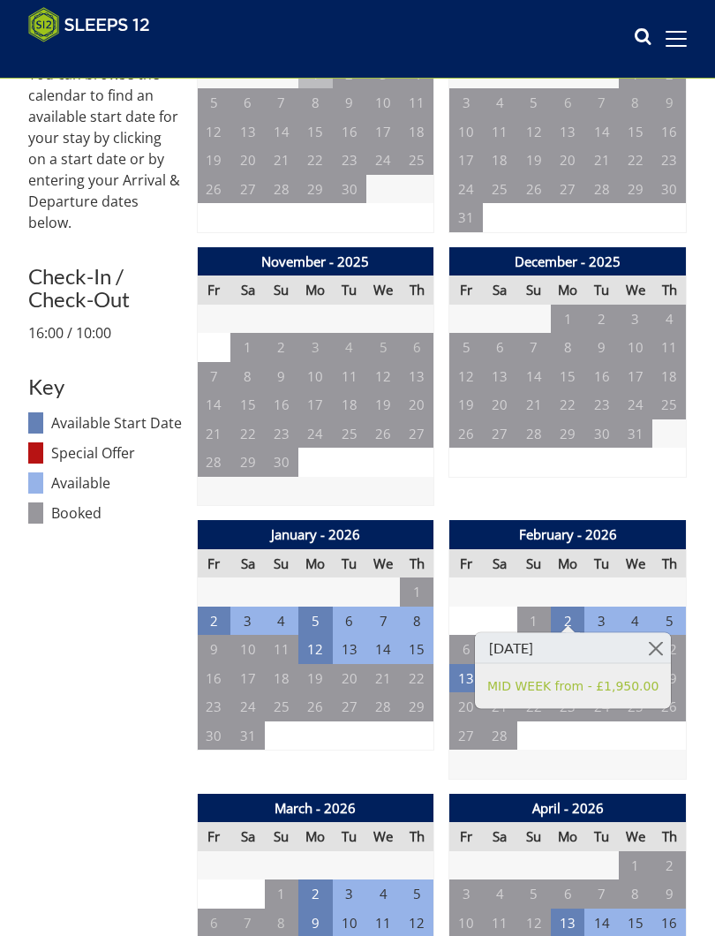
click at [660, 642] on link at bounding box center [655, 648] width 31 height 31
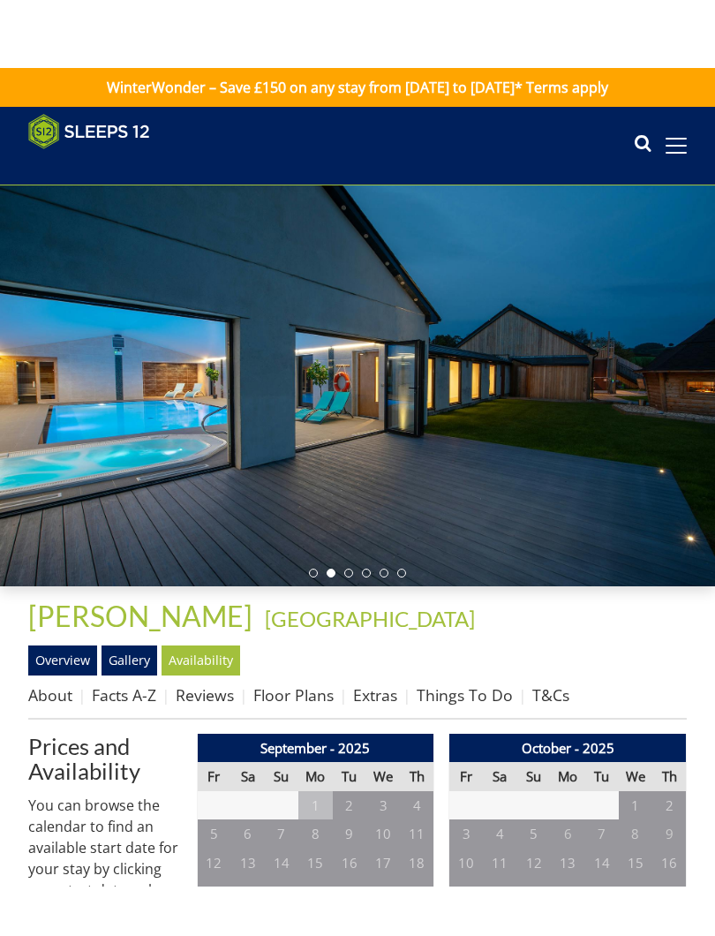
scroll to position [345, 0]
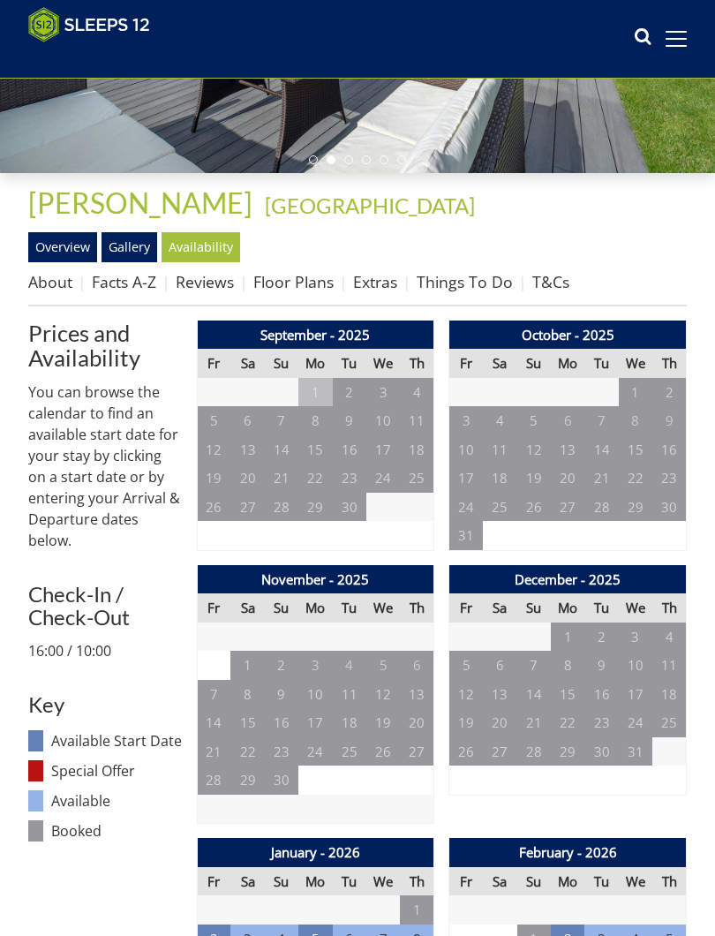
click at [208, 281] on link "Reviews" at bounding box center [205, 281] width 58 height 21
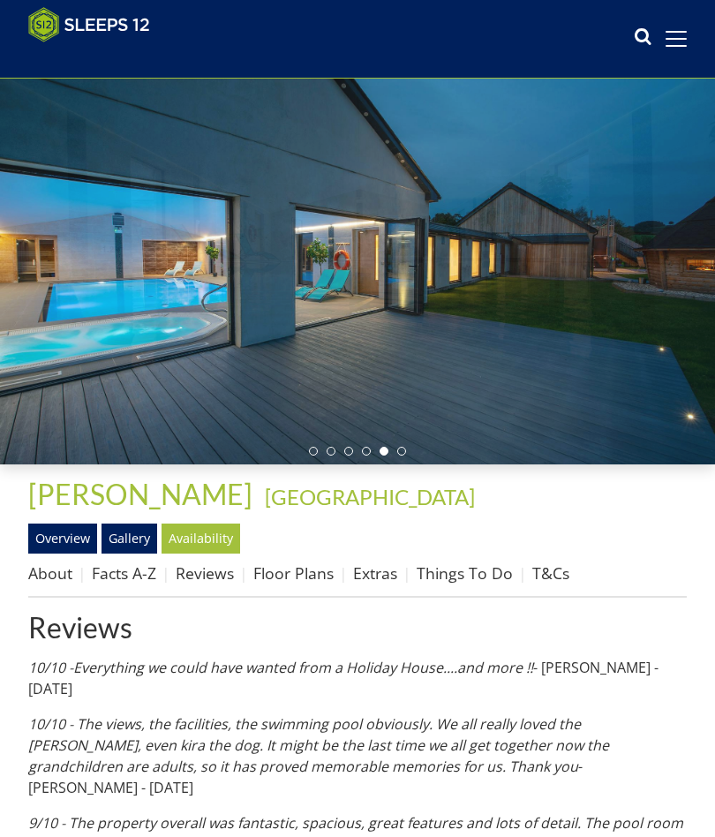
scroll to position [54, 0]
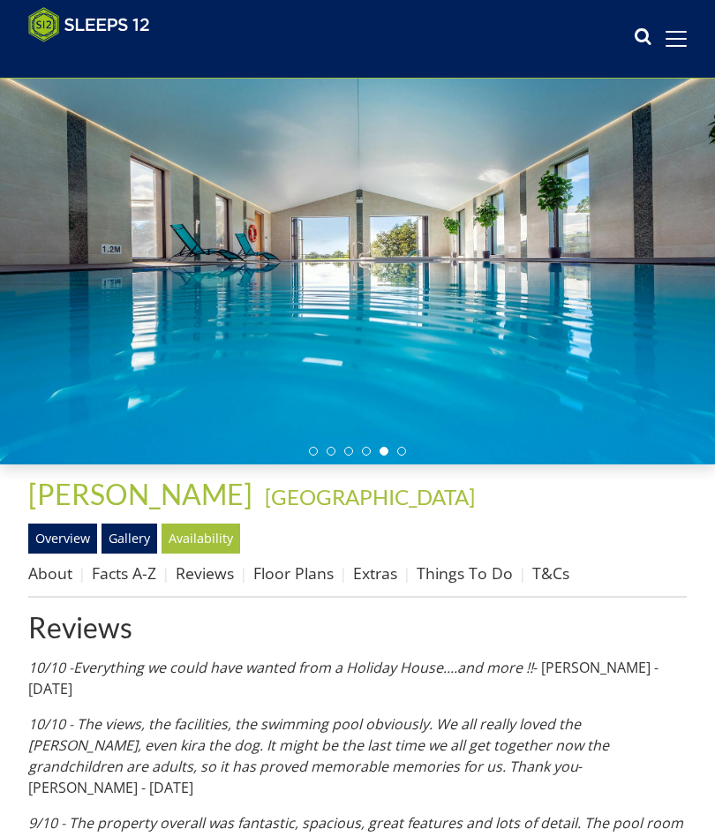
click at [130, 574] on link "Facts A-Z" at bounding box center [124, 573] width 64 height 21
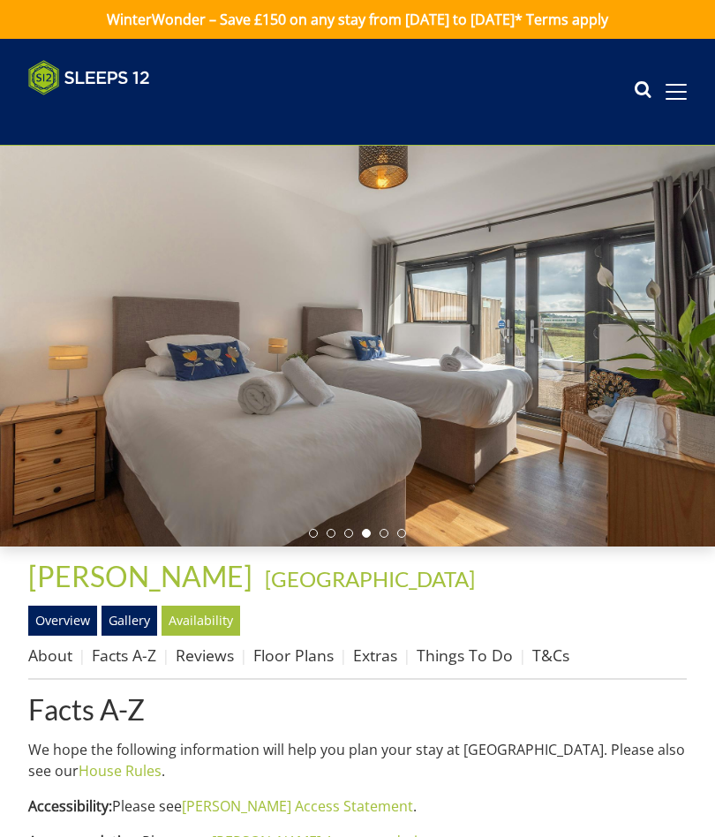
click at [57, 659] on link "About" at bounding box center [50, 655] width 44 height 21
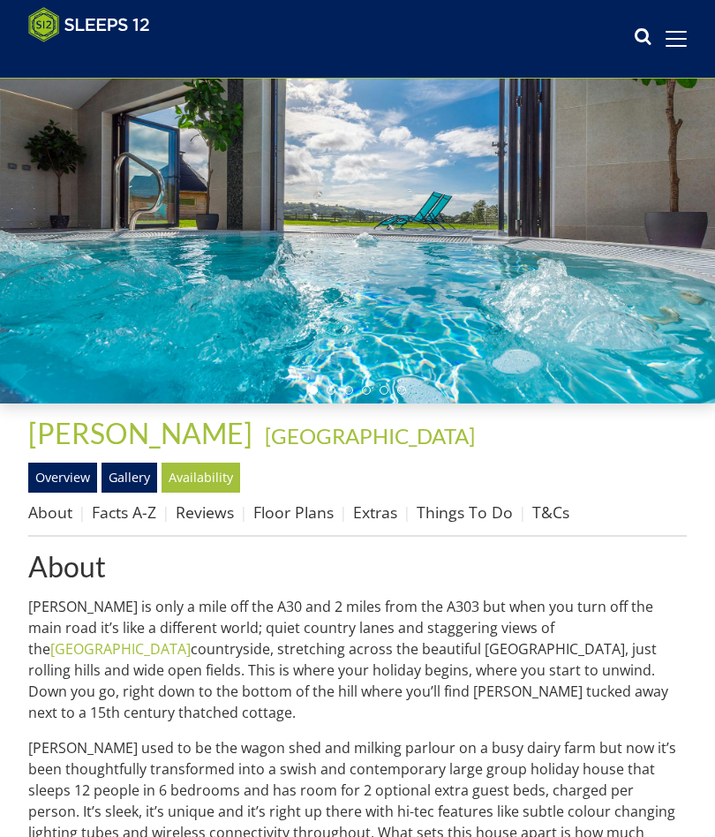
scroll to position [117, 0]
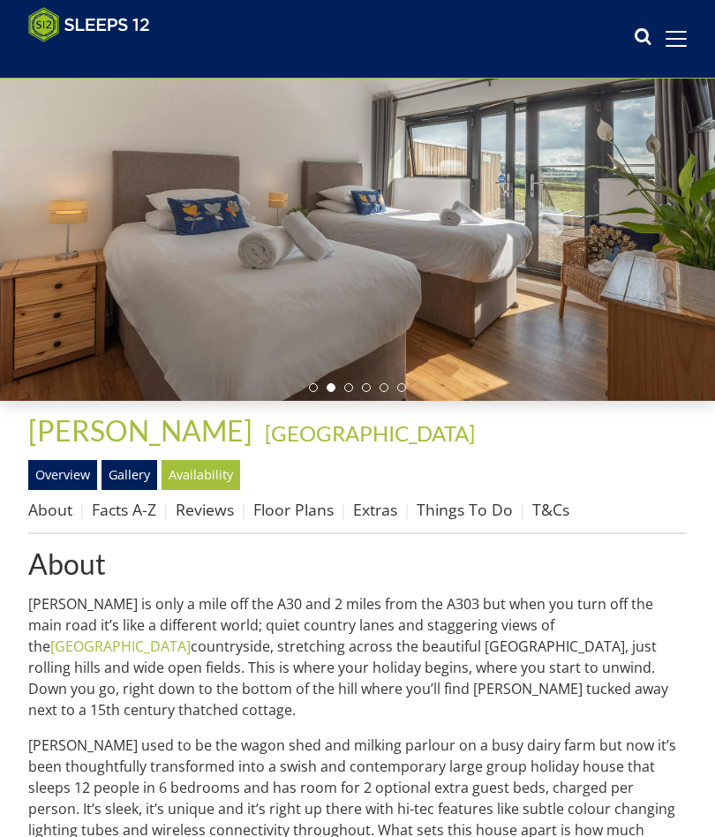
click at [74, 466] on link "Overview" at bounding box center [62, 475] width 69 height 30
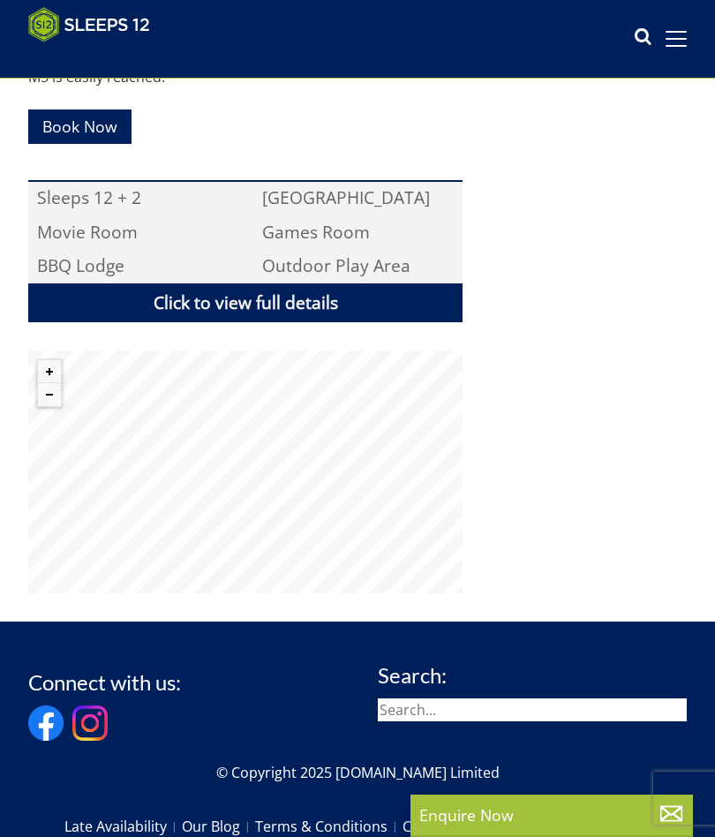
scroll to position [1167, 0]
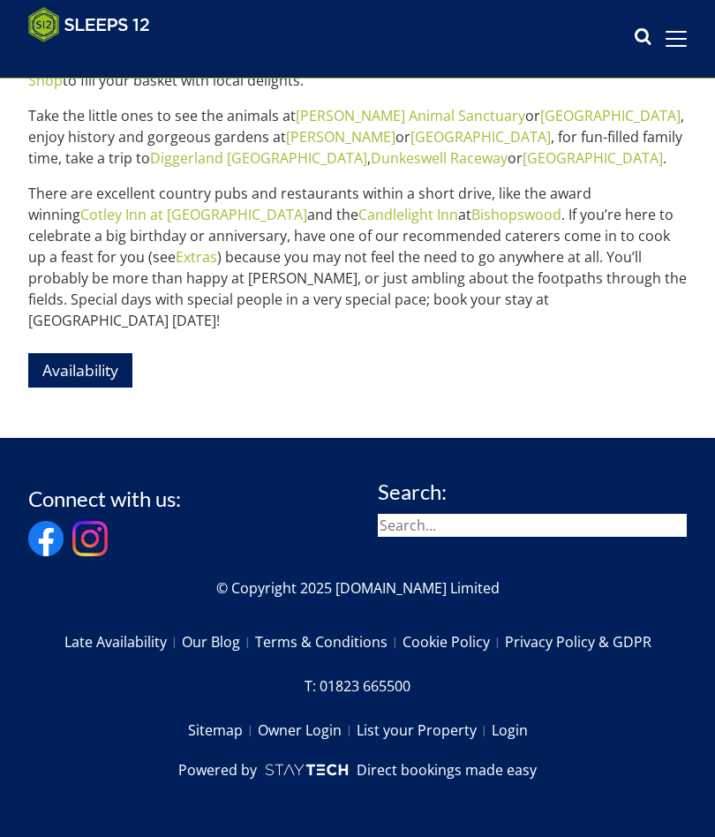
scroll to position [117, 0]
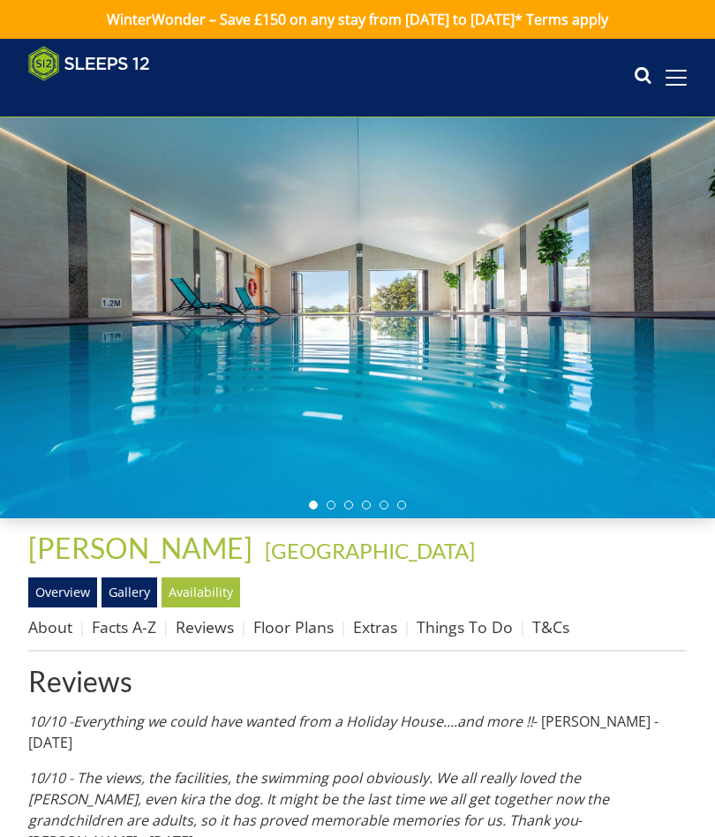
scroll to position [54, 0]
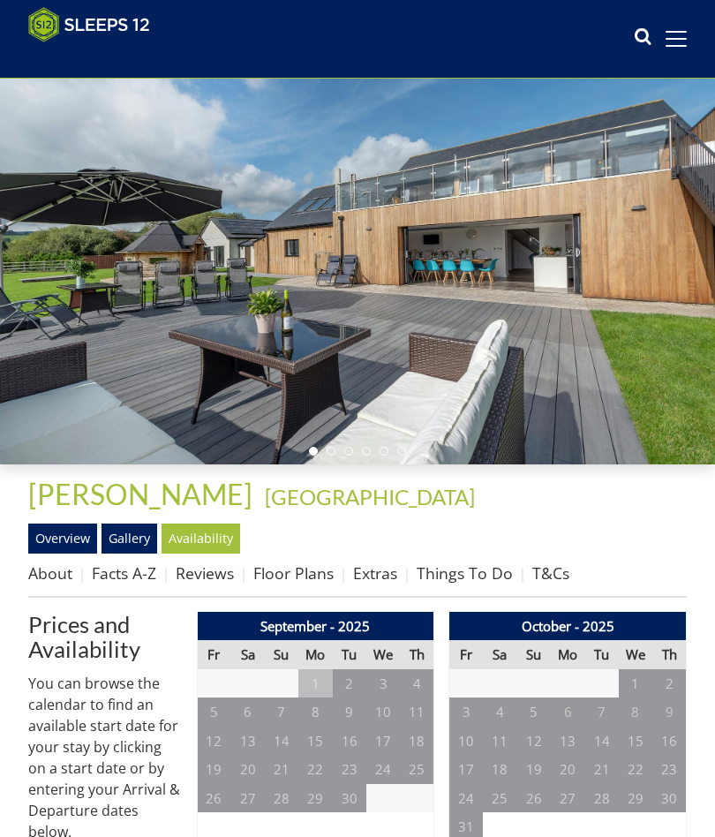
scroll to position [345, 0]
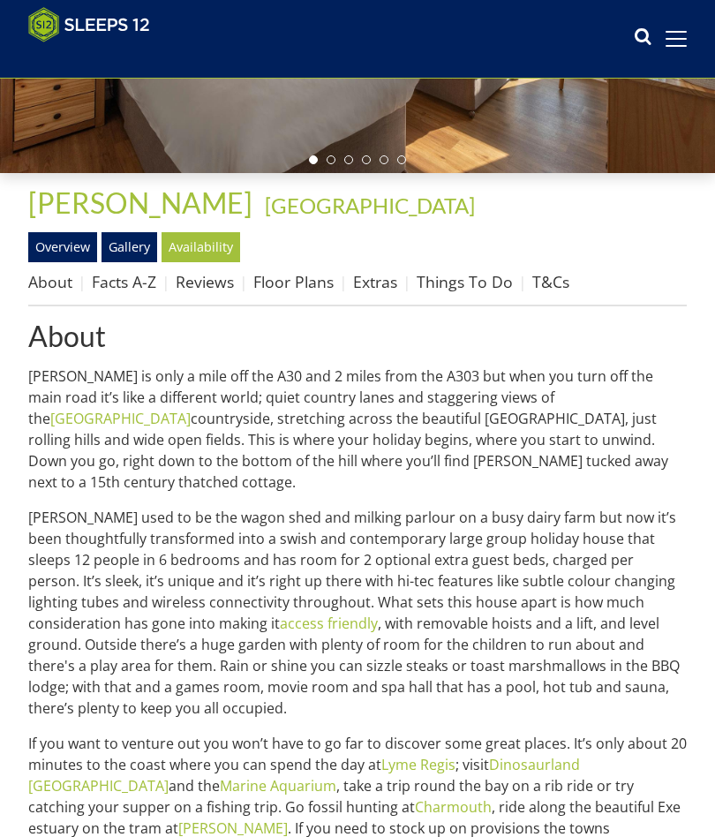
scroll to position [193, 0]
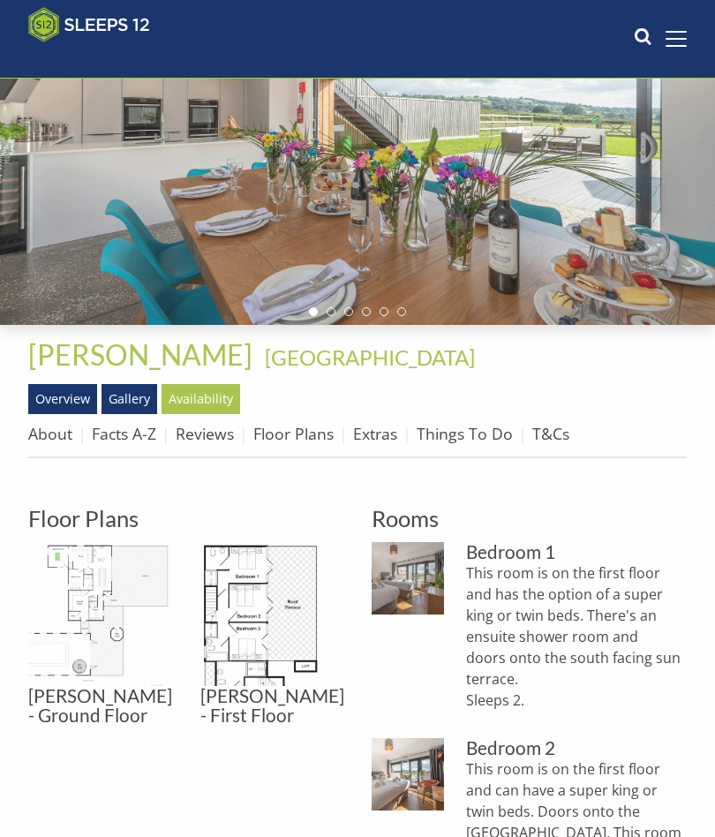
scroll to position [96, 0]
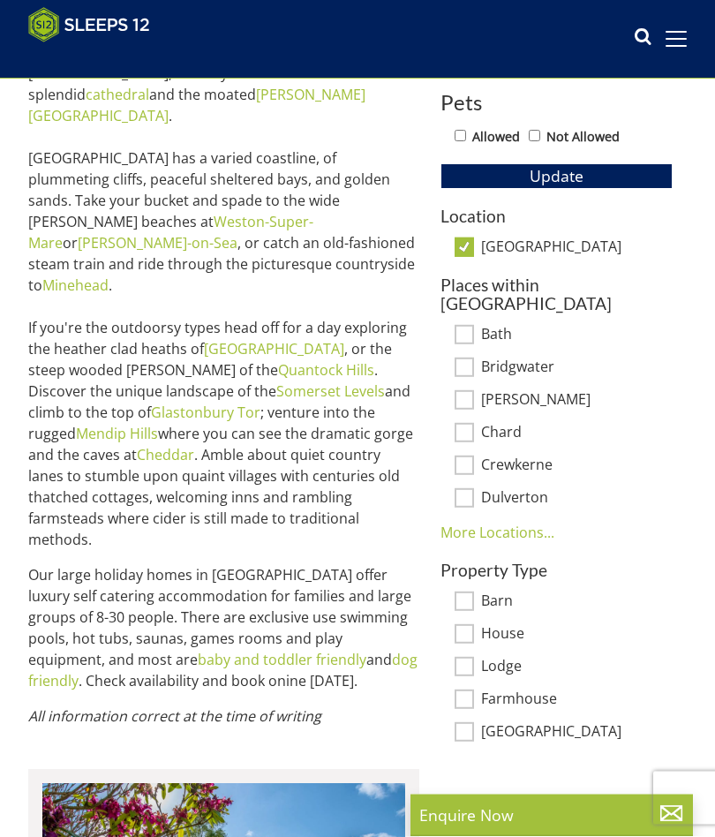
scroll to position [819, 0]
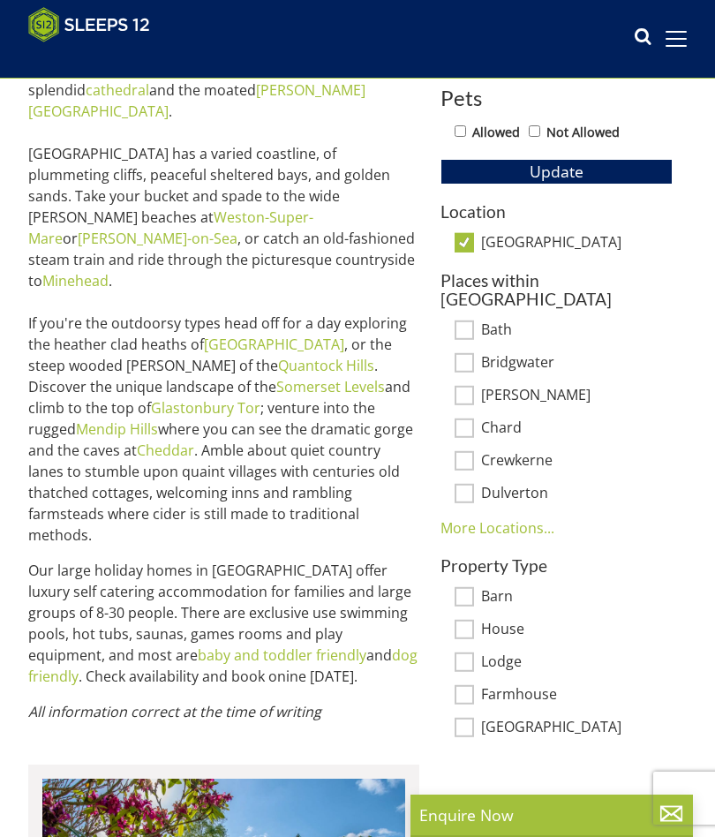
click at [471, 236] on input "[GEOGRAPHIC_DATA]" at bounding box center [464, 241] width 19 height 19
checkbox input "false"
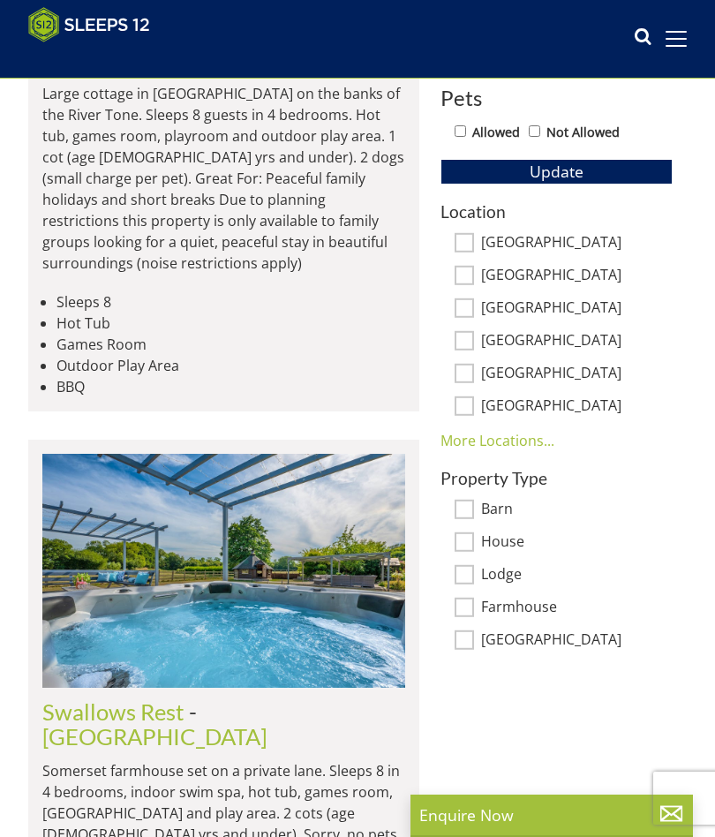
click at [462, 283] on input "[GEOGRAPHIC_DATA]" at bounding box center [464, 274] width 19 height 19
checkbox input "true"
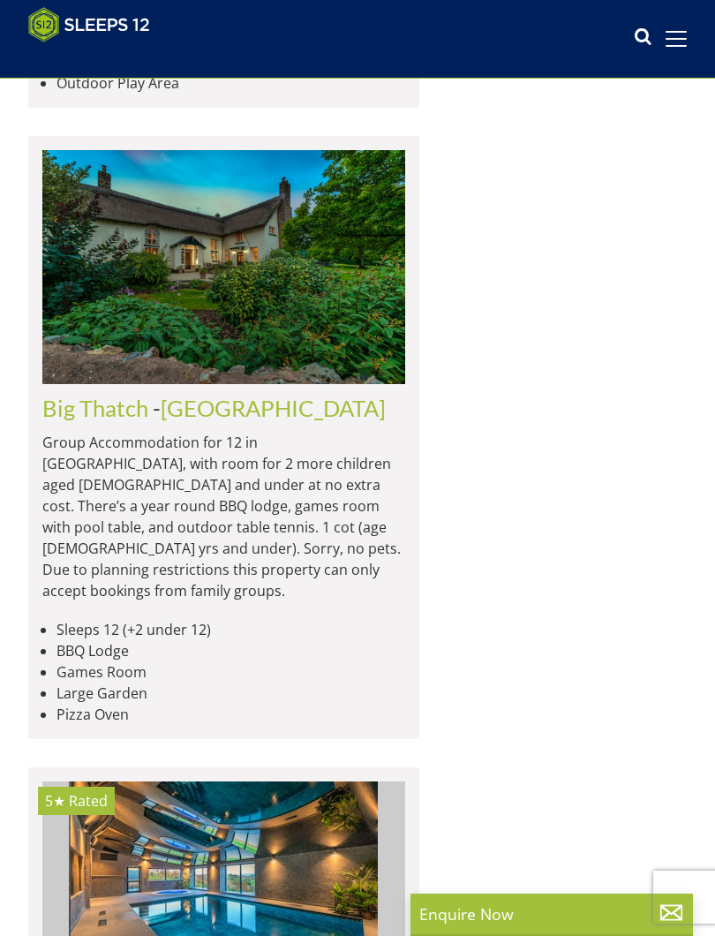
scroll to position [4837, 0]
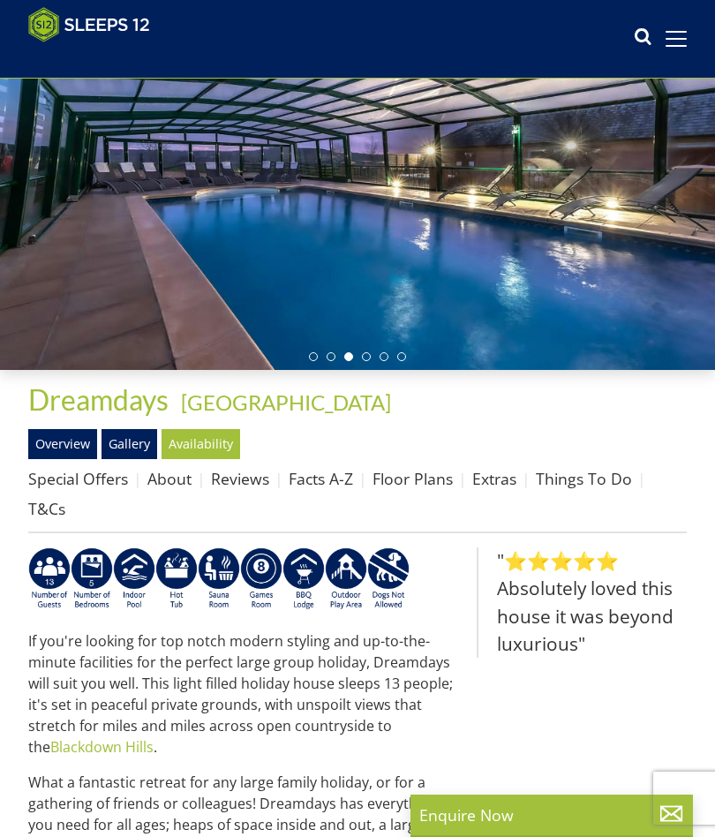
scroll to position [132, 0]
